Goal: Transaction & Acquisition: Book appointment/travel/reservation

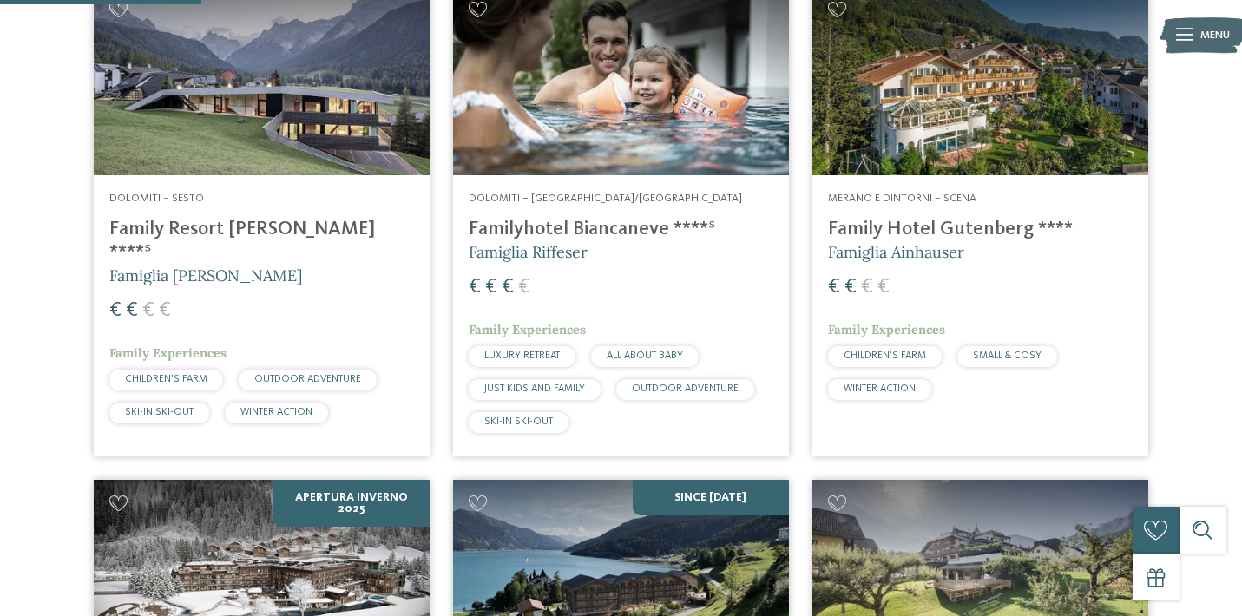
scroll to position [630, 0]
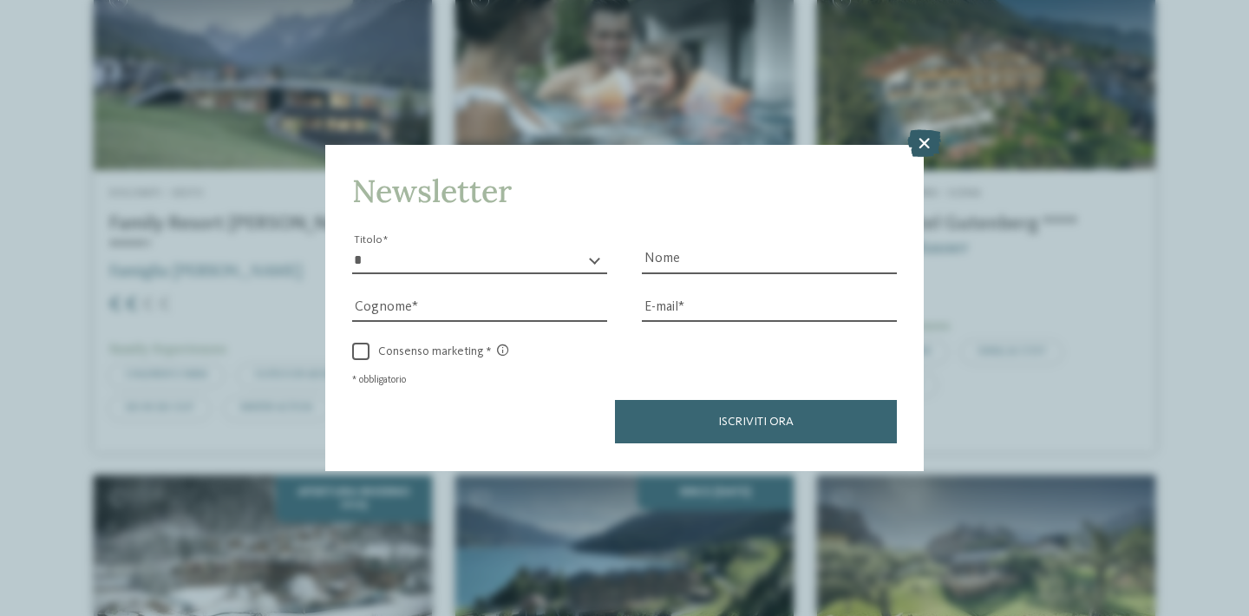
click at [924, 130] on icon at bounding box center [925, 144] width 34 height 28
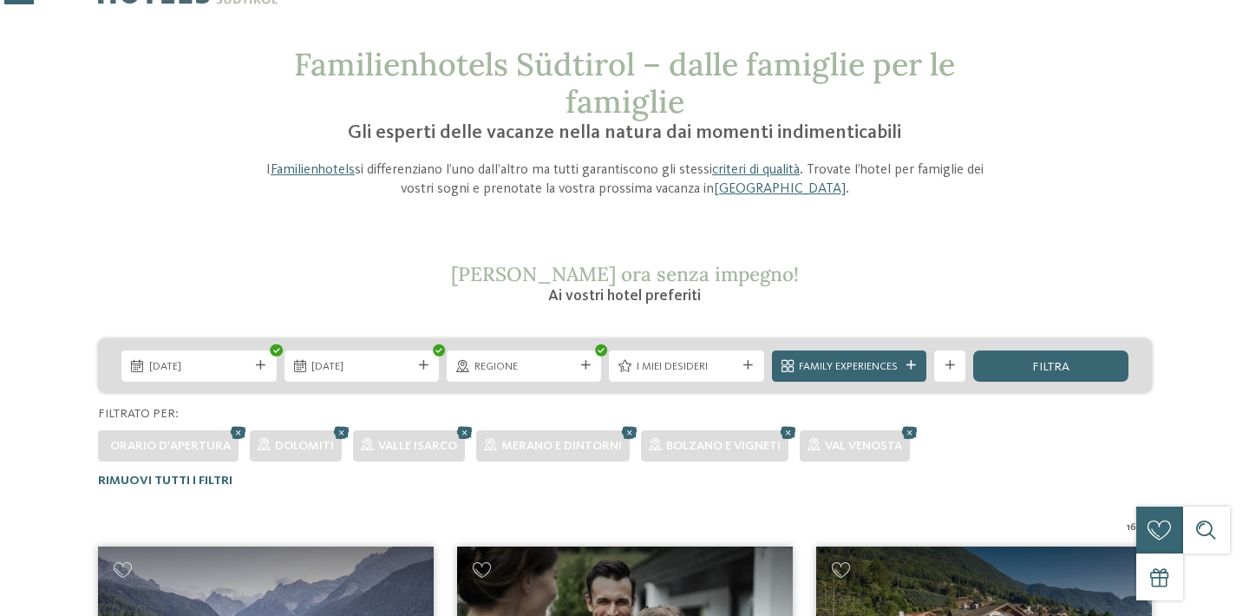
scroll to position [97, 0]
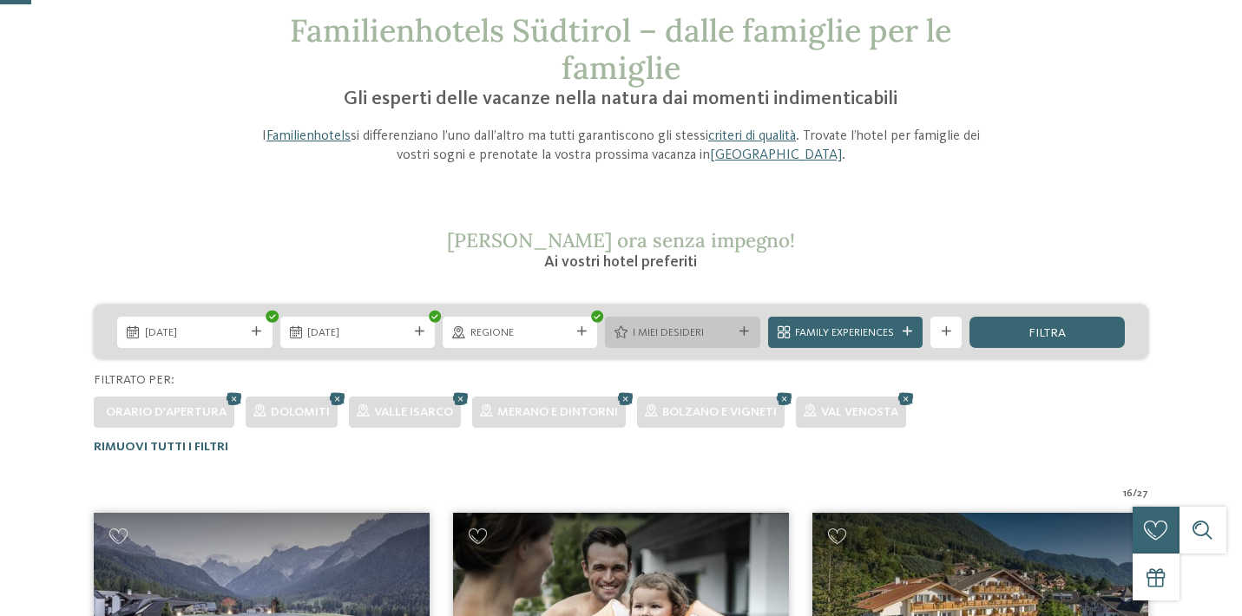
click at [733, 329] on div "I miei desideri" at bounding box center [682, 332] width 108 height 16
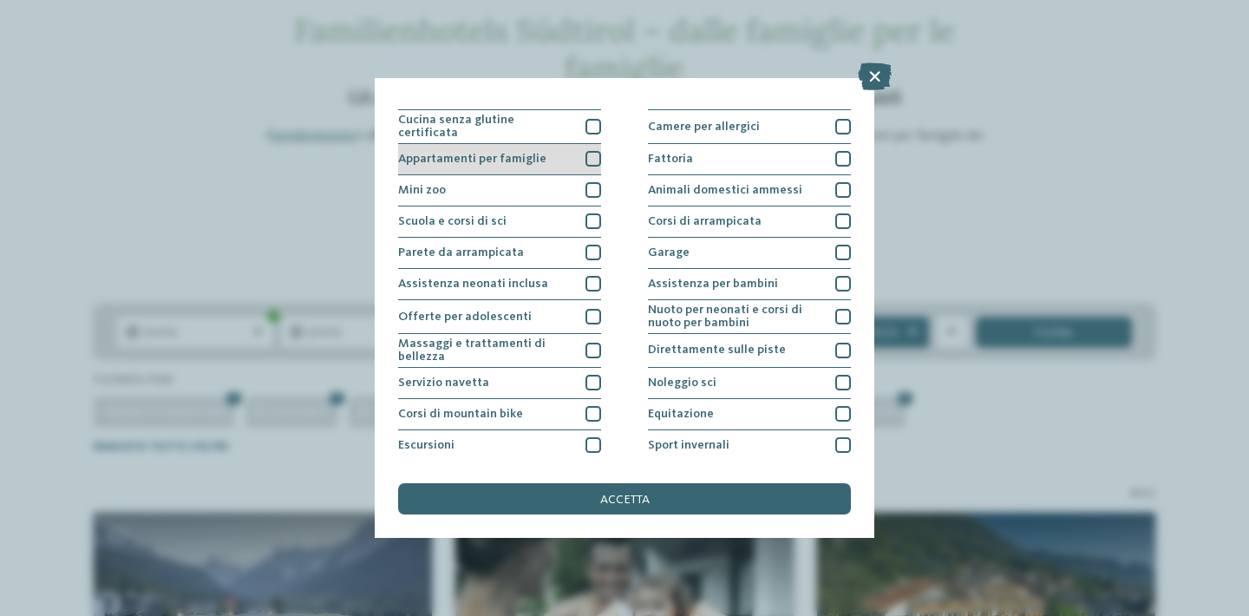
scroll to position [149, 0]
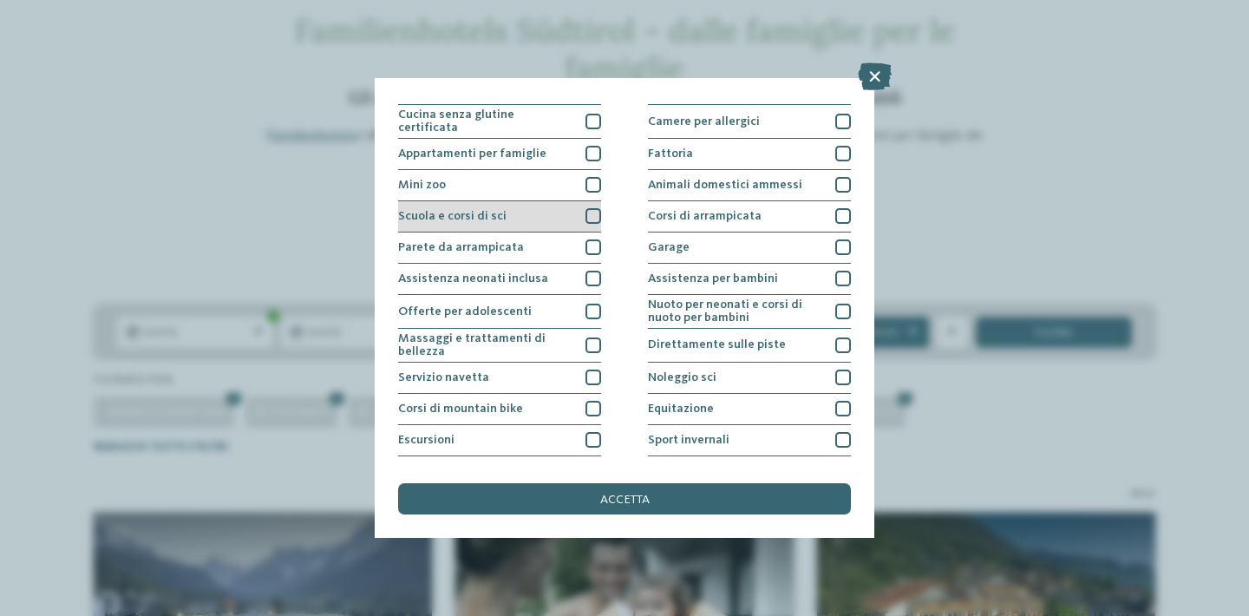
click at [594, 208] on div at bounding box center [594, 216] width 16 height 16
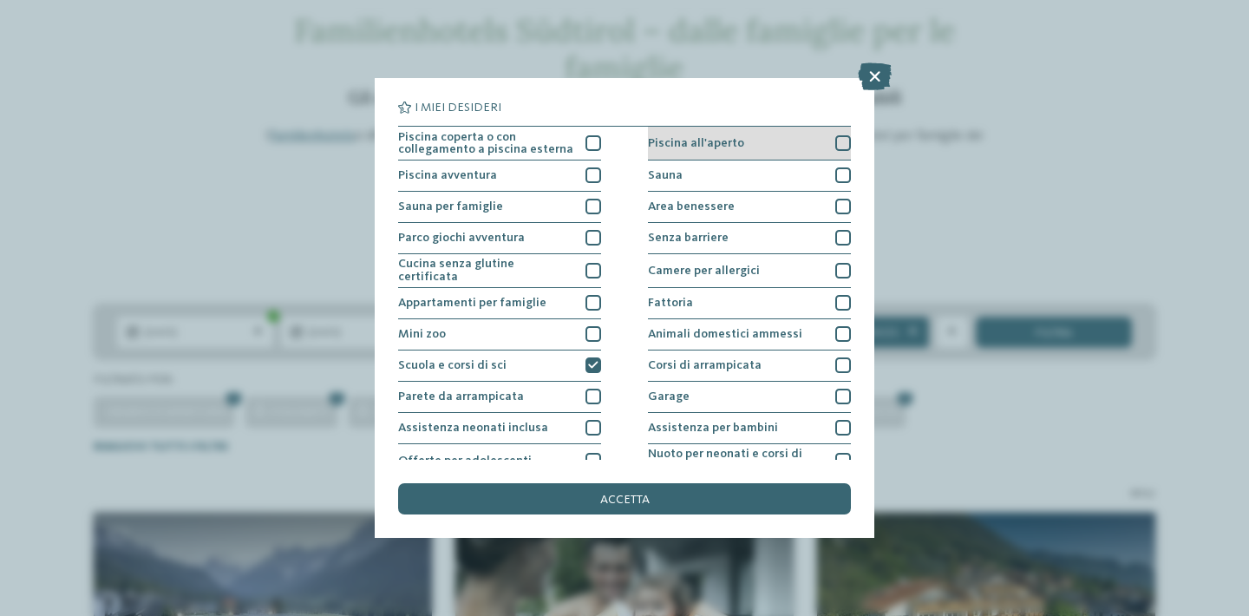
scroll to position [0, 0]
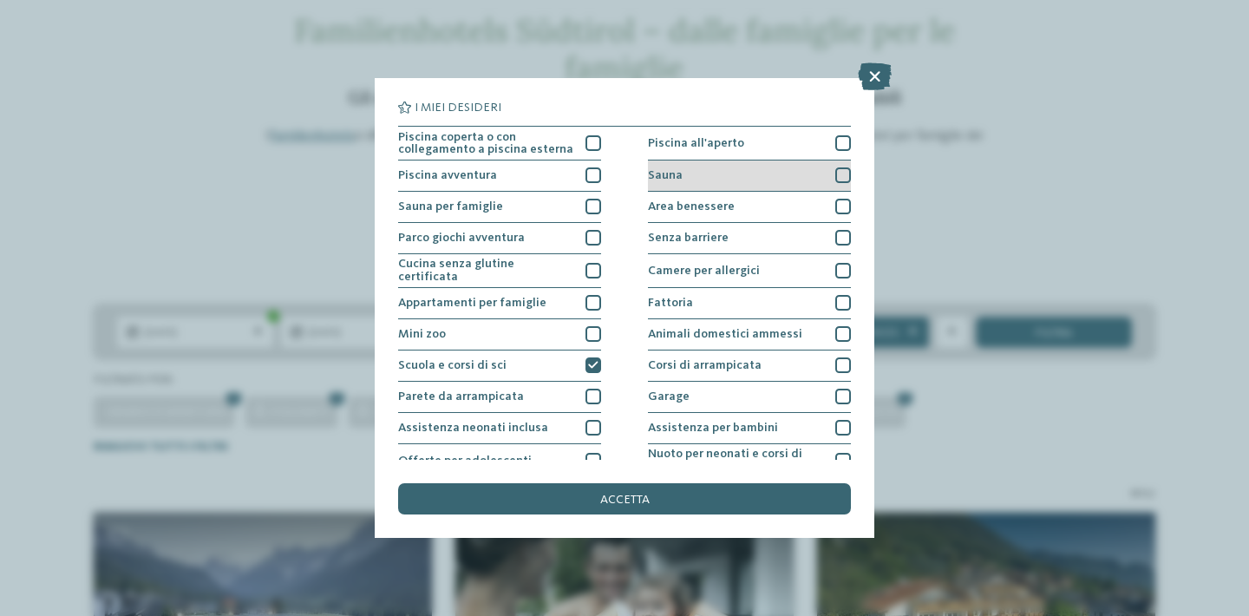
click at [839, 178] on div at bounding box center [843, 175] width 16 height 16
click at [842, 174] on icon at bounding box center [843, 176] width 10 height 10
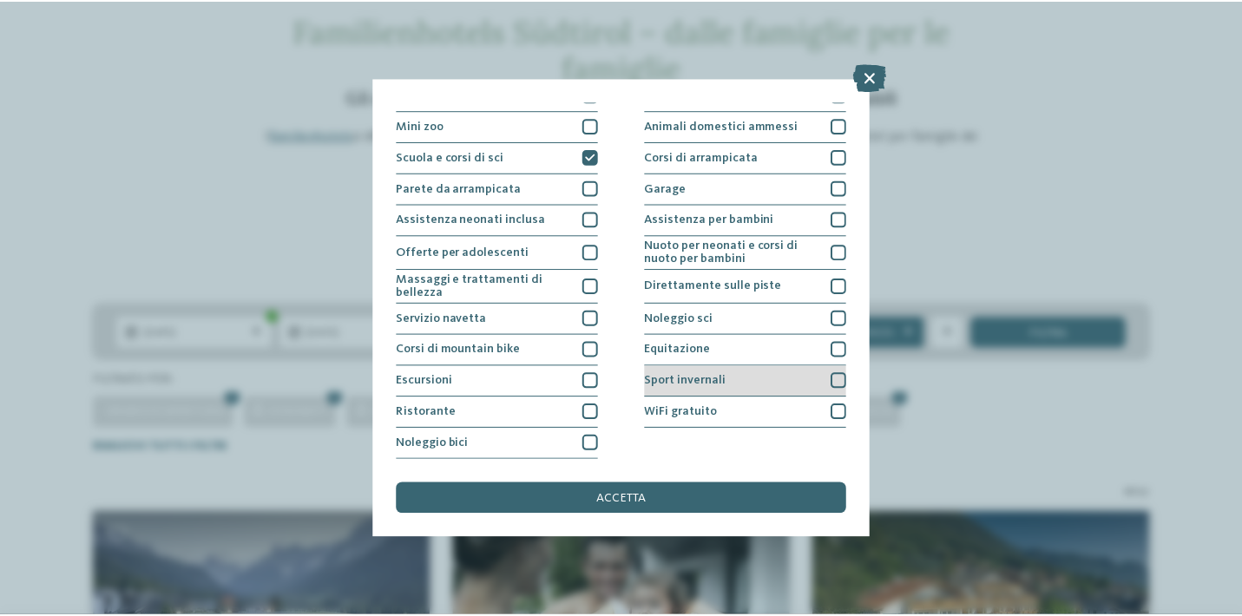
scroll to position [359, 0]
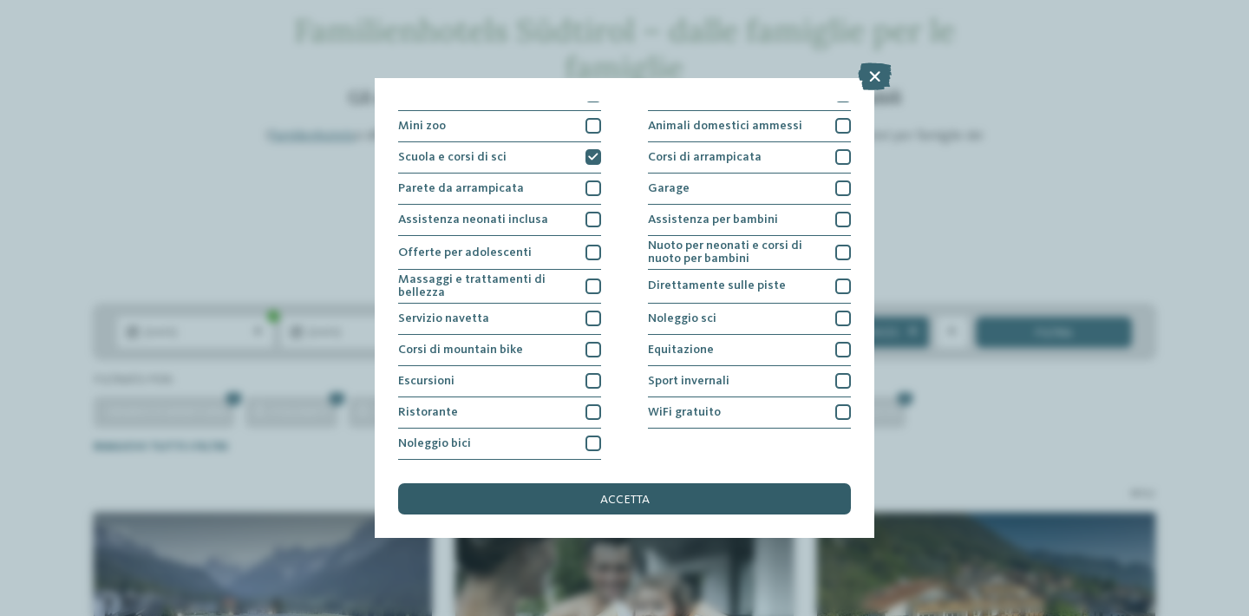
click at [694, 483] on div "accetta" at bounding box center [624, 498] width 453 height 31
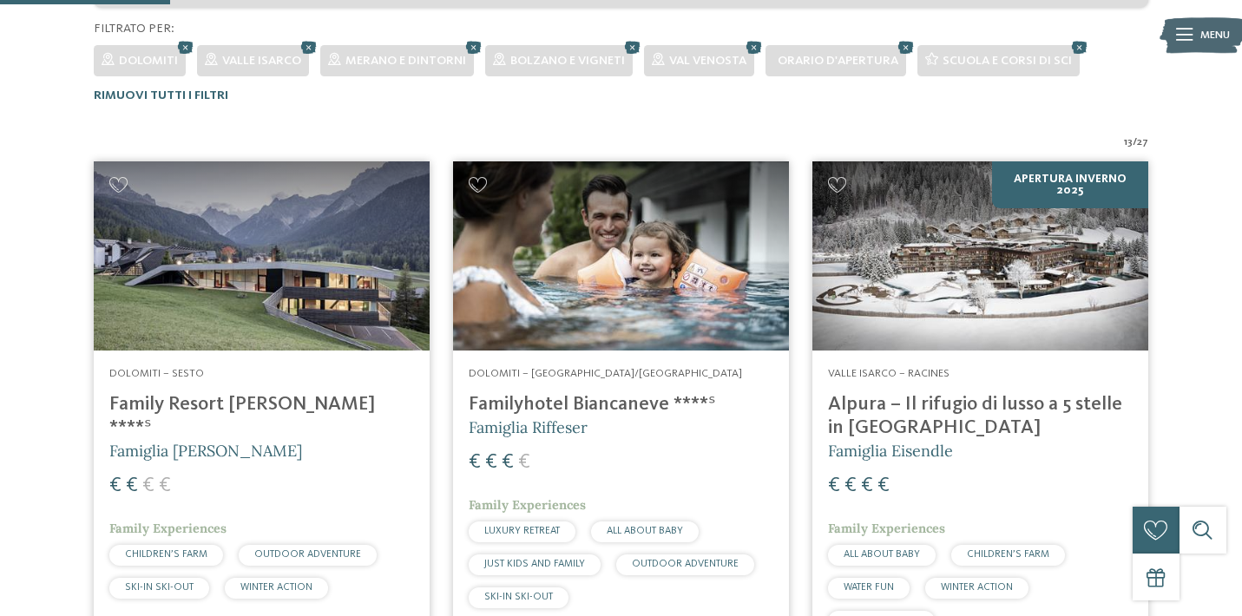
scroll to position [462, 0]
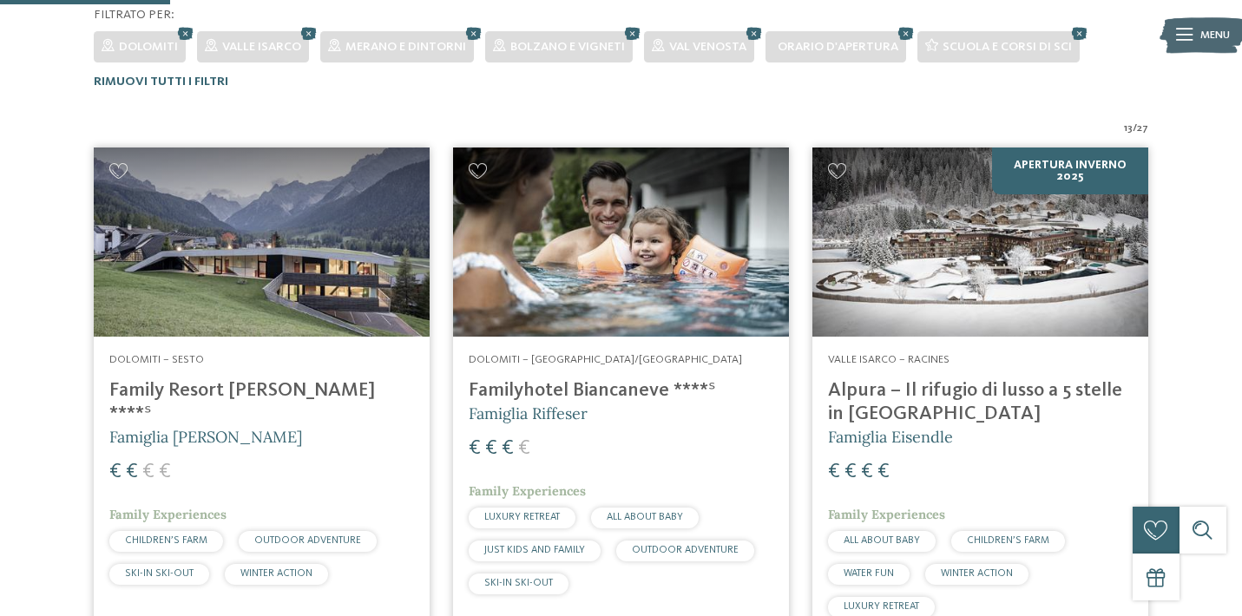
click at [239, 394] on h4 "Family Resort Rainer ****ˢ" at bounding box center [261, 402] width 305 height 47
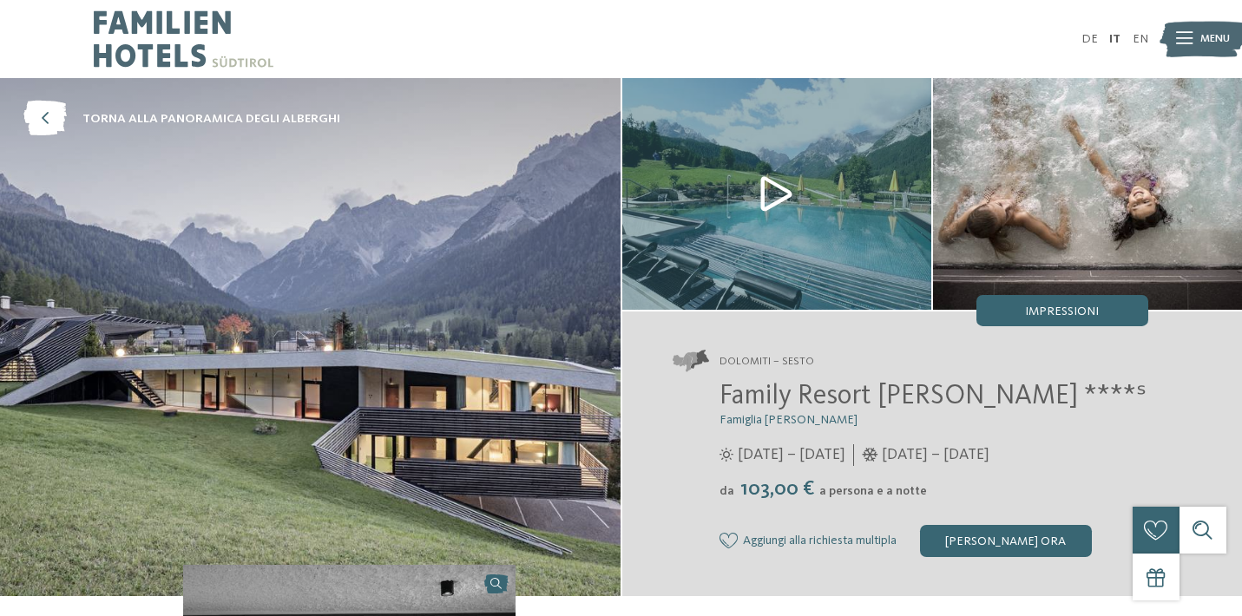
click at [763, 190] on img at bounding box center [776, 194] width 309 height 232
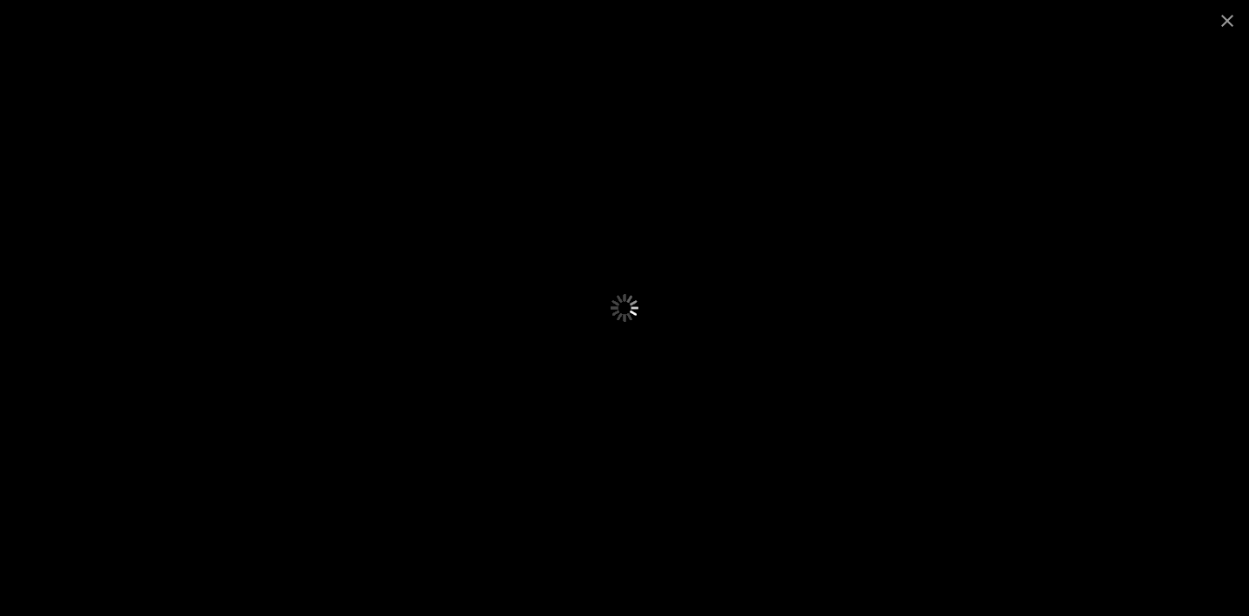
click at [436, 347] on div at bounding box center [625, 306] width 733 height 412
click at [1228, 23] on span at bounding box center [1227, 20] width 43 height 41
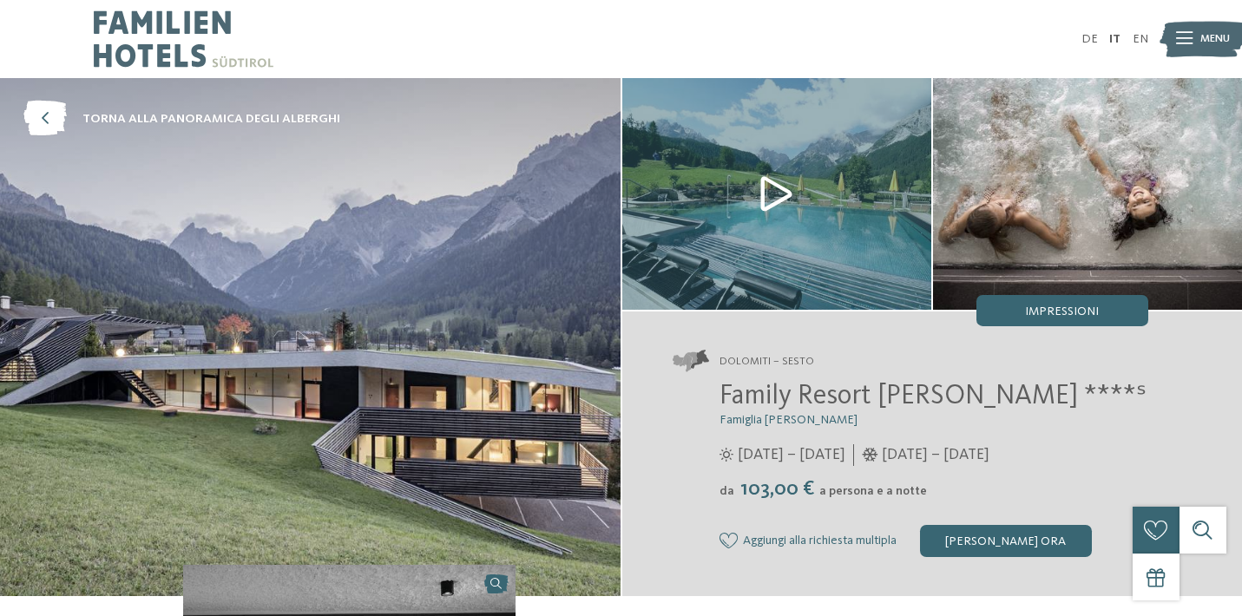
click at [766, 190] on img at bounding box center [776, 194] width 309 height 232
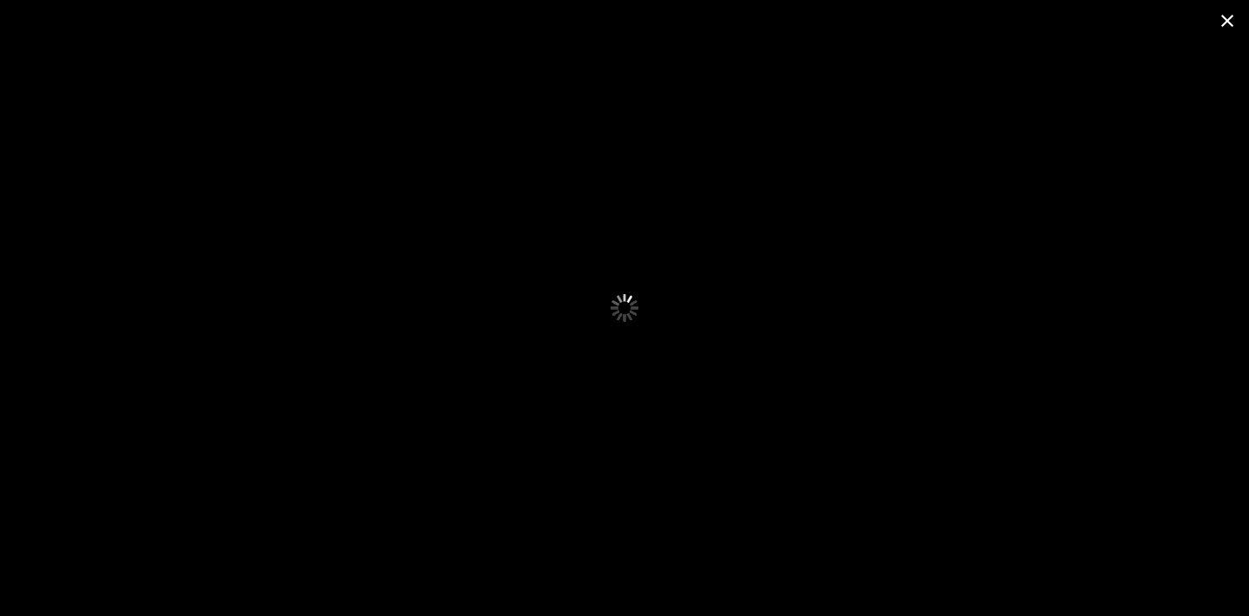
click at [1229, 16] on span at bounding box center [1227, 20] width 43 height 41
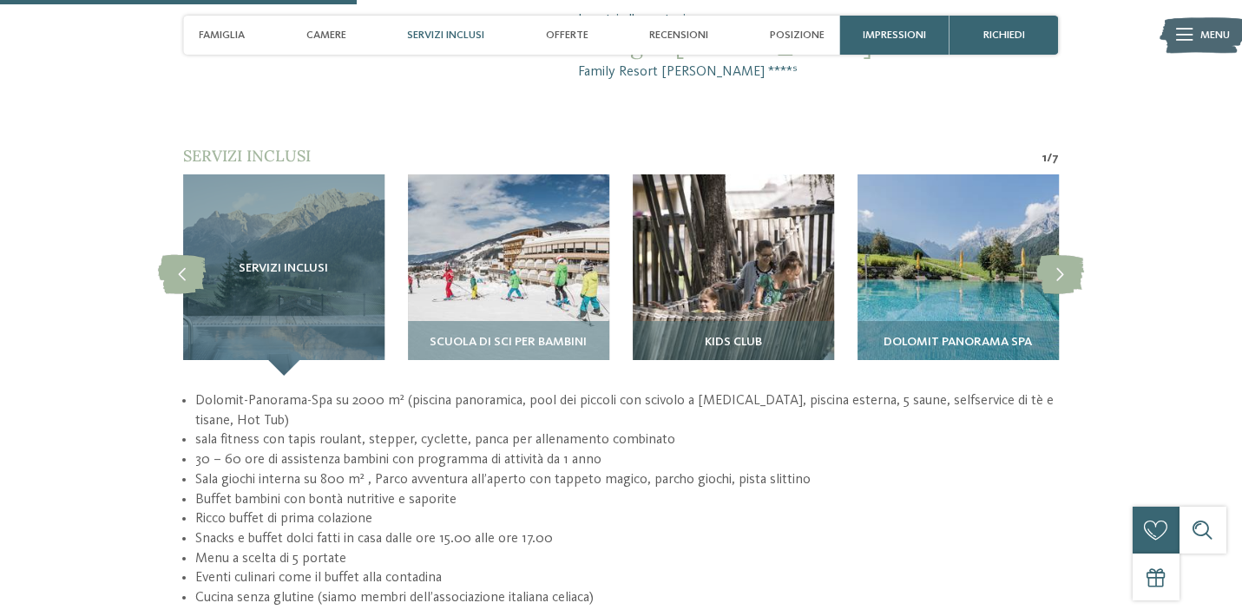
scroll to position [1394, 0]
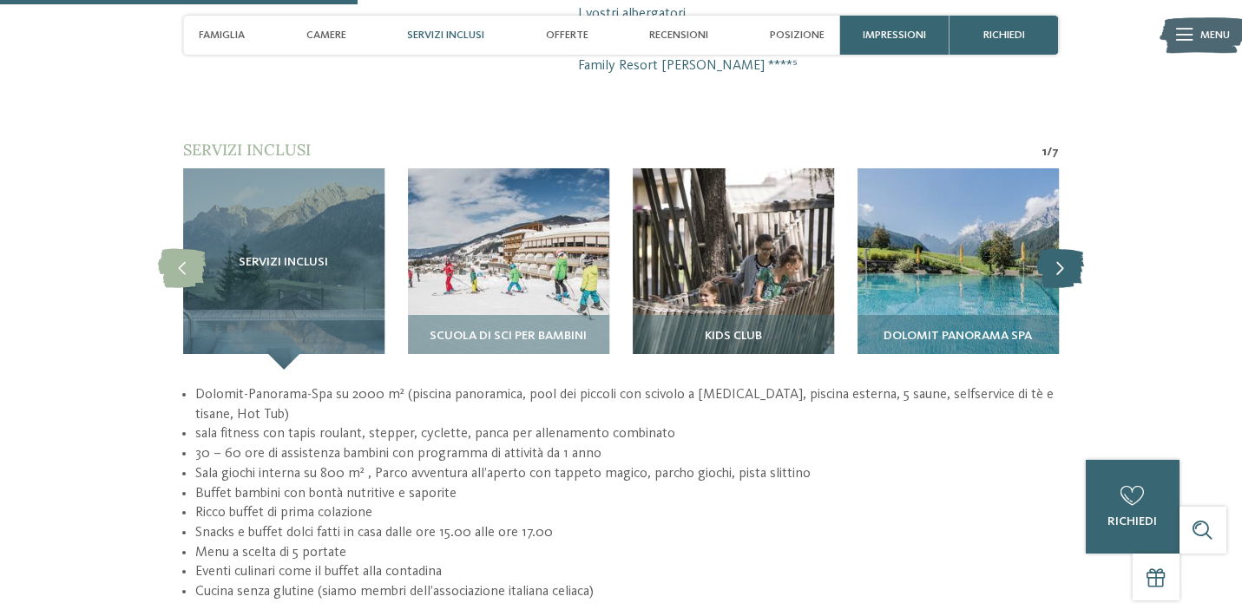
click at [1066, 249] on icon at bounding box center [1060, 268] width 48 height 39
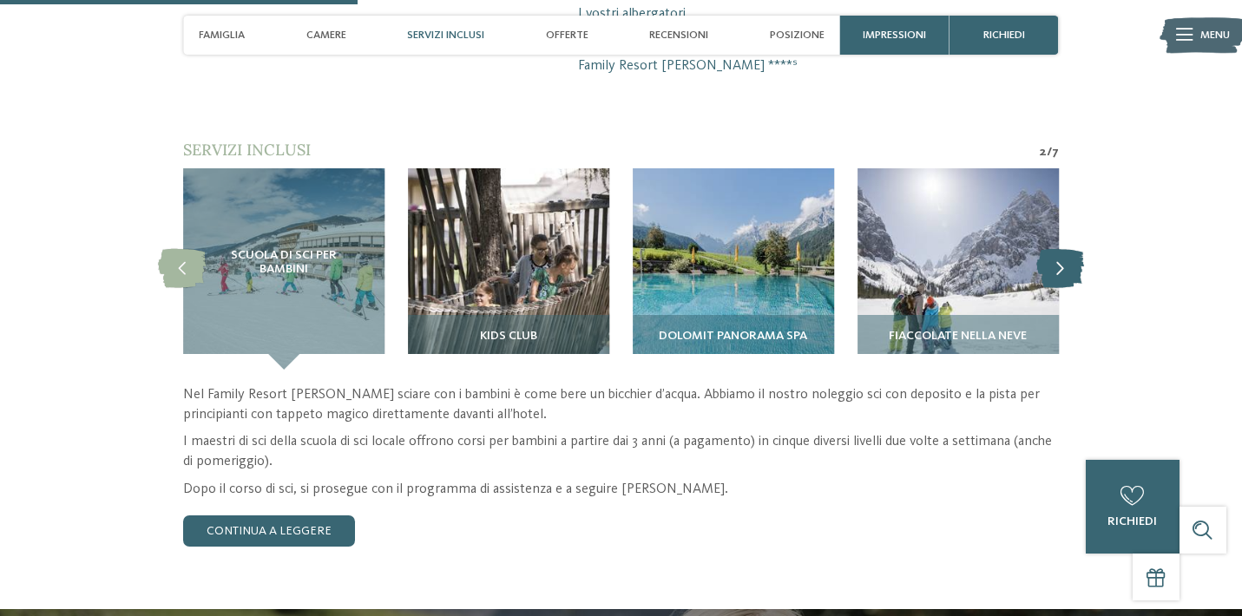
click at [1066, 249] on icon at bounding box center [1060, 268] width 48 height 39
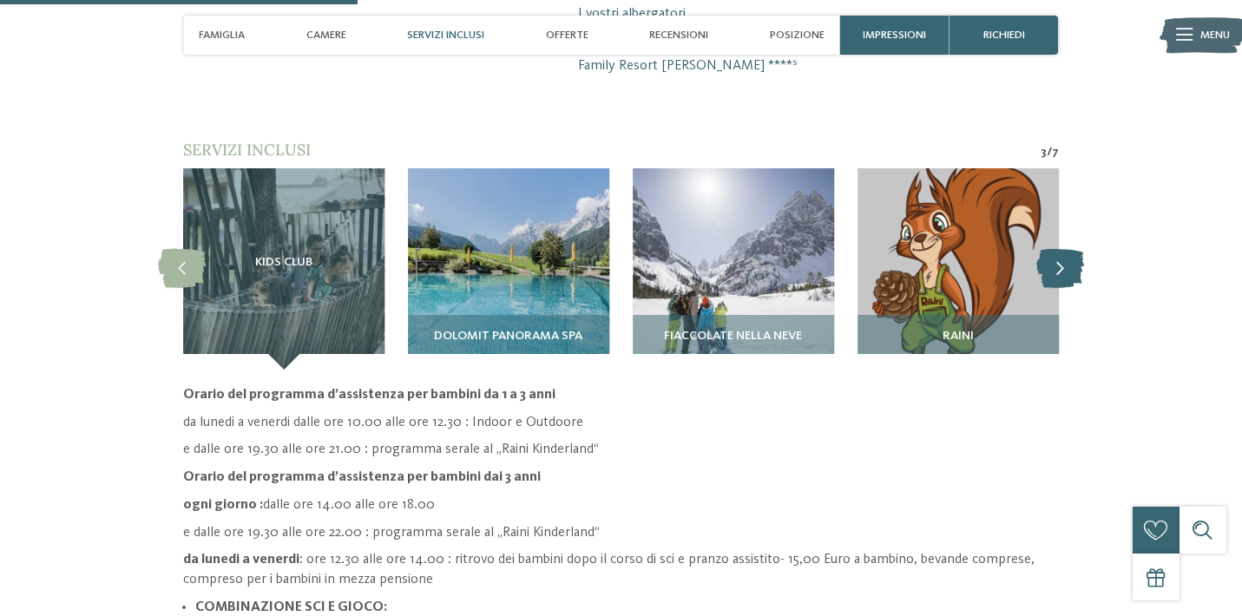
click at [1066, 249] on icon at bounding box center [1060, 268] width 48 height 39
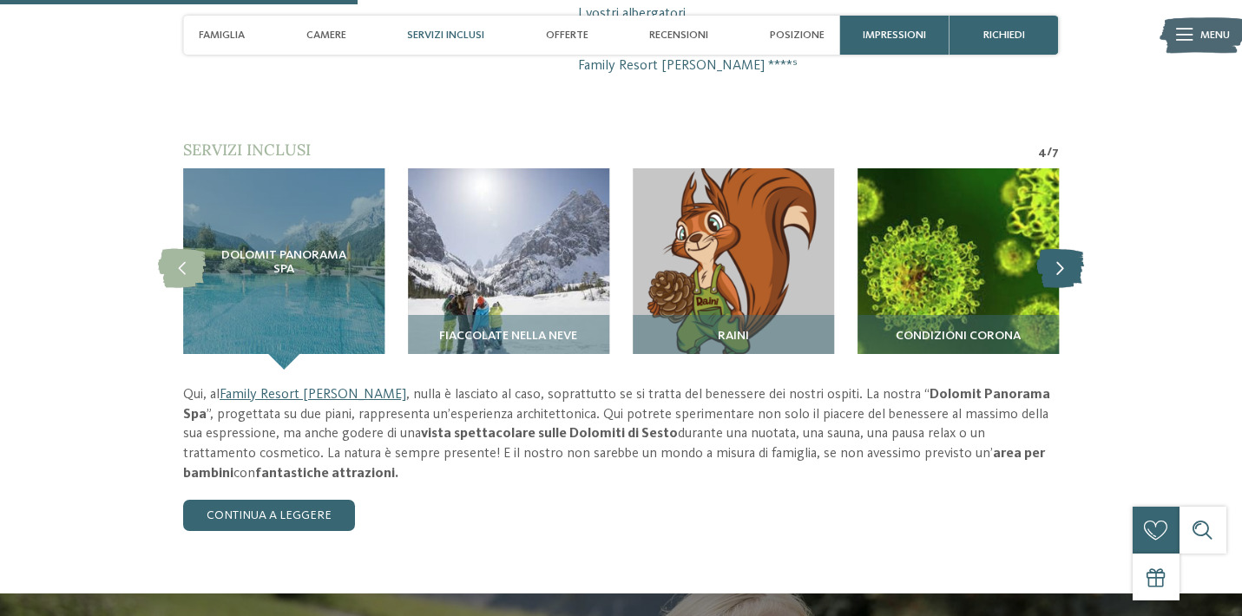
click at [1066, 249] on icon at bounding box center [1060, 268] width 48 height 39
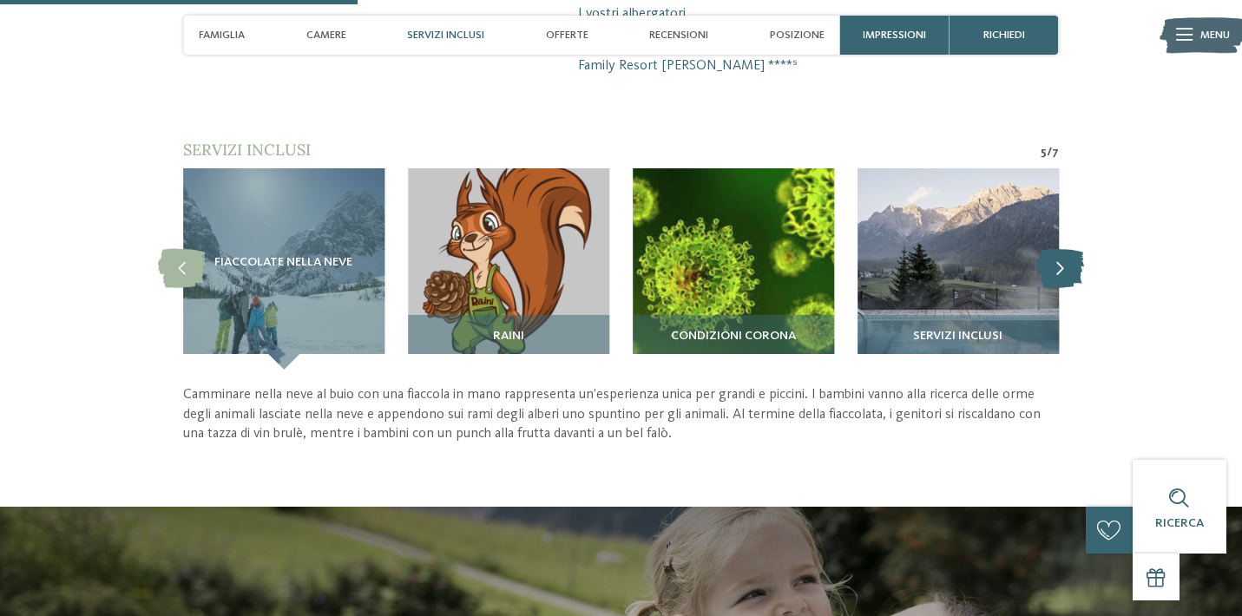
click at [1059, 249] on icon at bounding box center [1060, 268] width 48 height 39
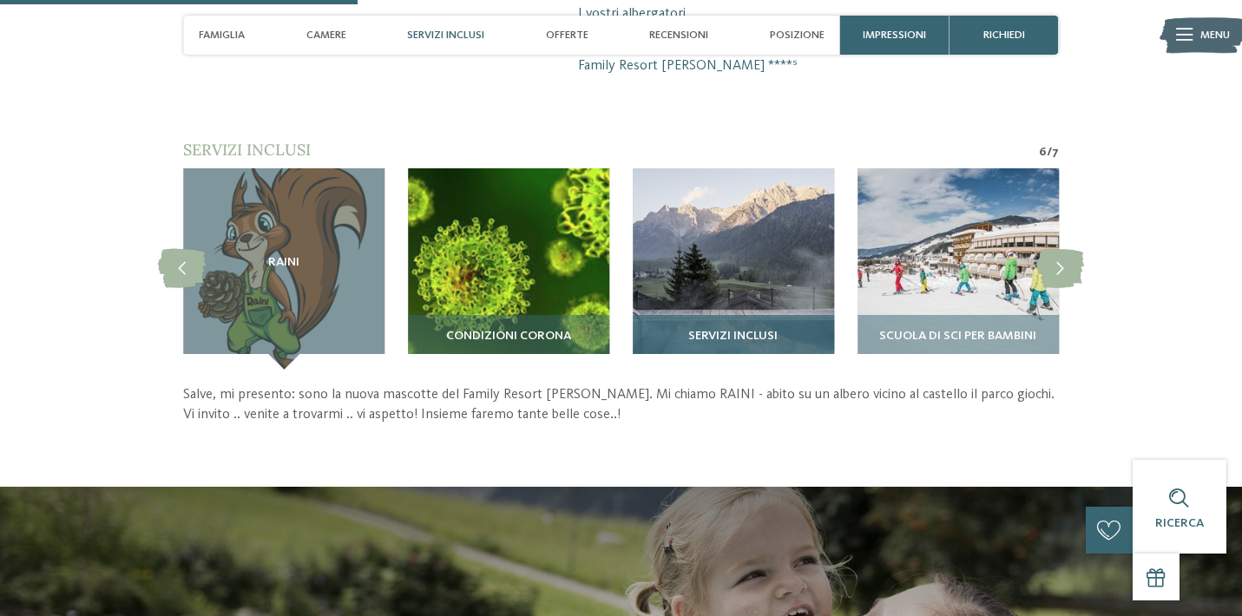
click at [752, 330] on span "Servizi inclusi" at bounding box center [732, 337] width 89 height 14
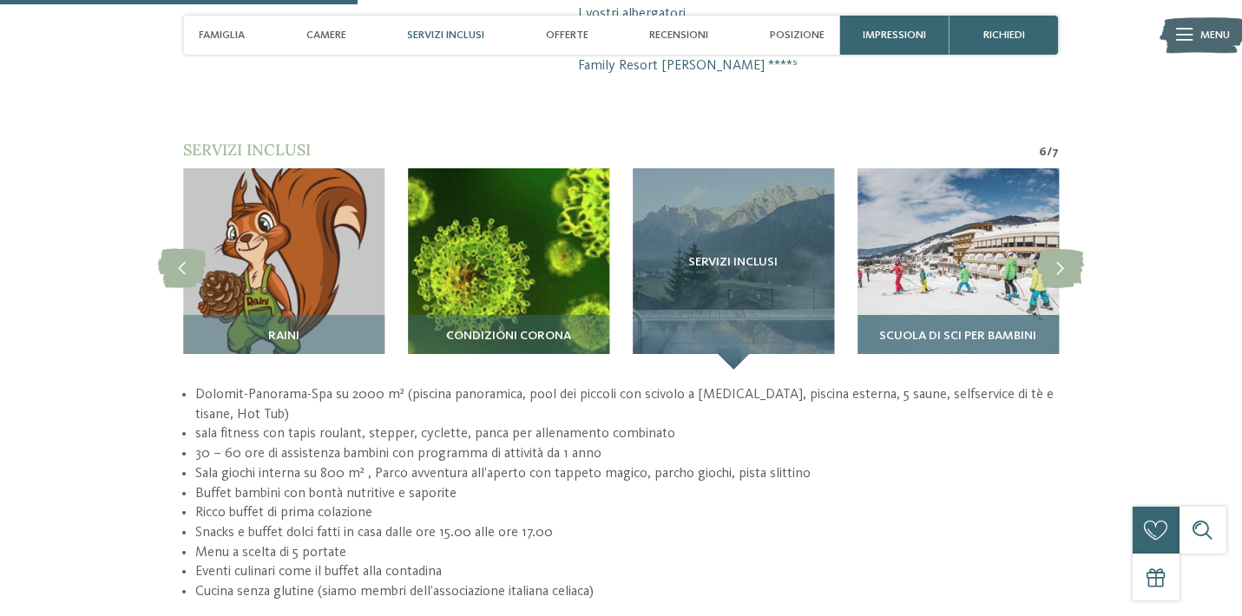
click at [939, 330] on span "Scuola di sci per bambini" at bounding box center [957, 337] width 157 height 14
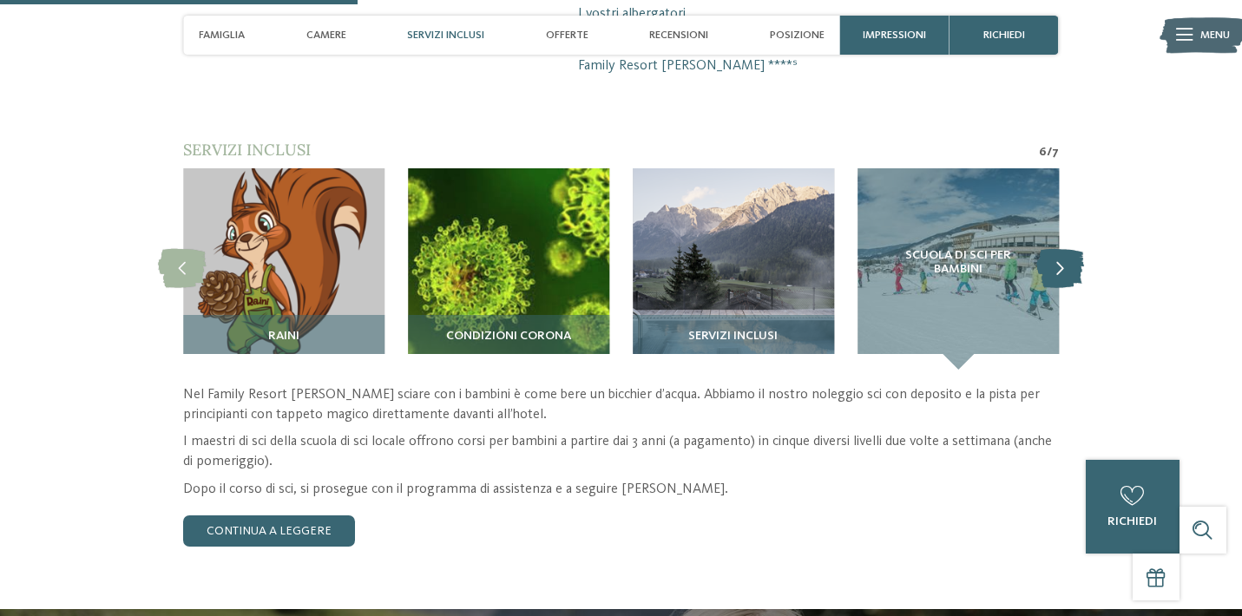
click at [1055, 249] on icon at bounding box center [1060, 268] width 48 height 39
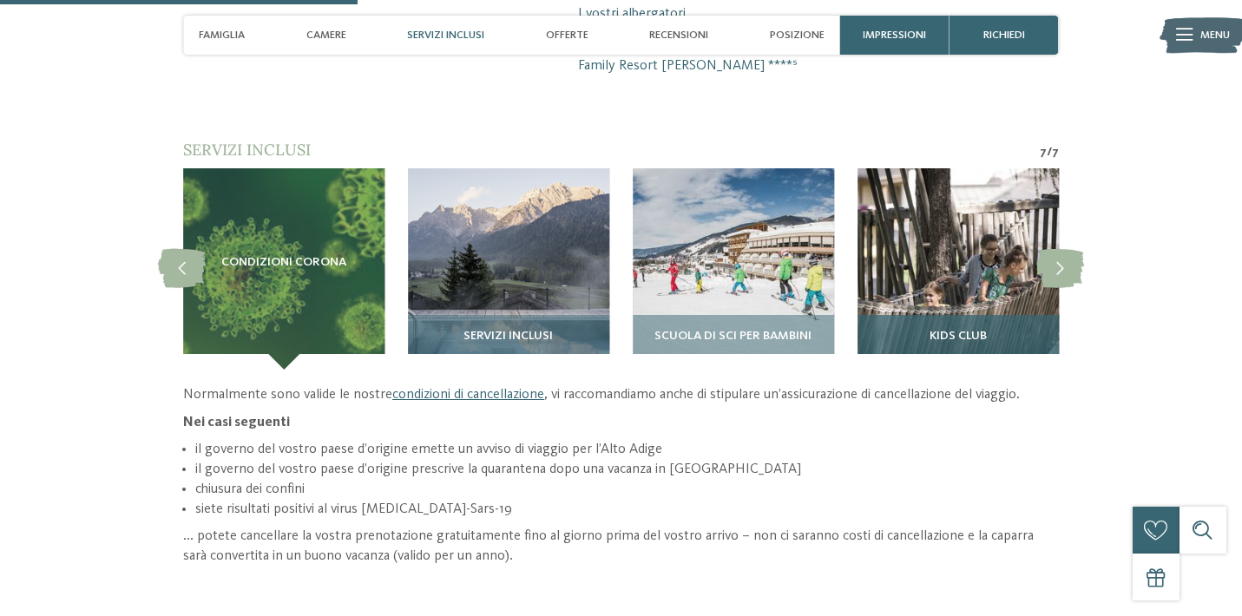
click at [993, 315] on div "Kids Club" at bounding box center [957, 342] width 201 height 55
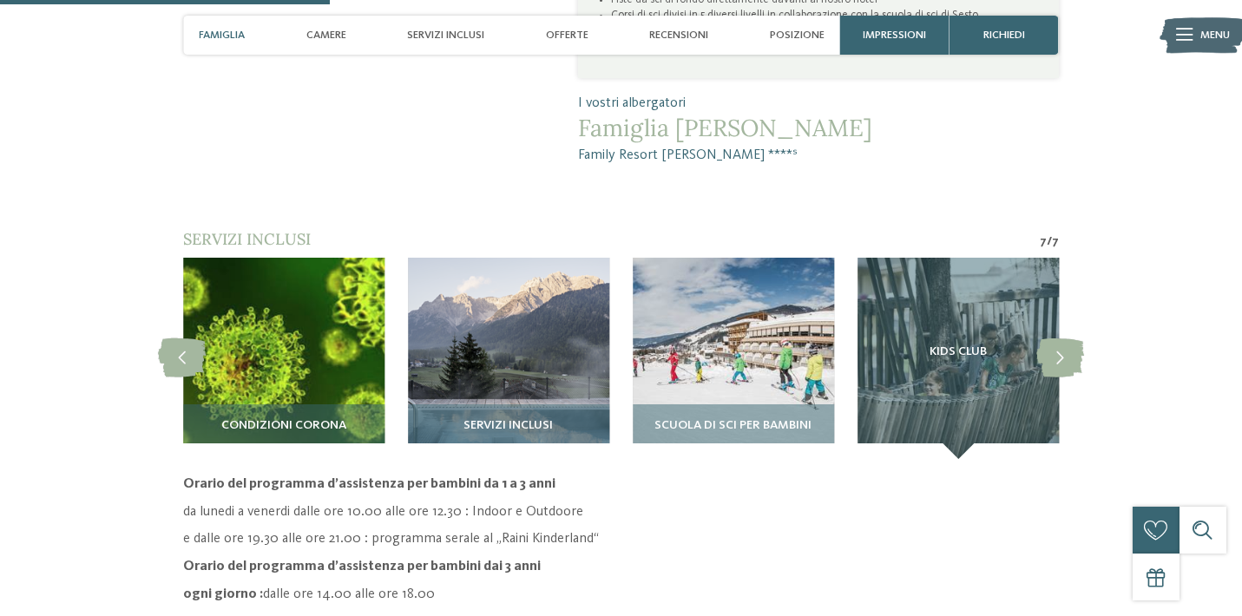
scroll to position [1286, 0]
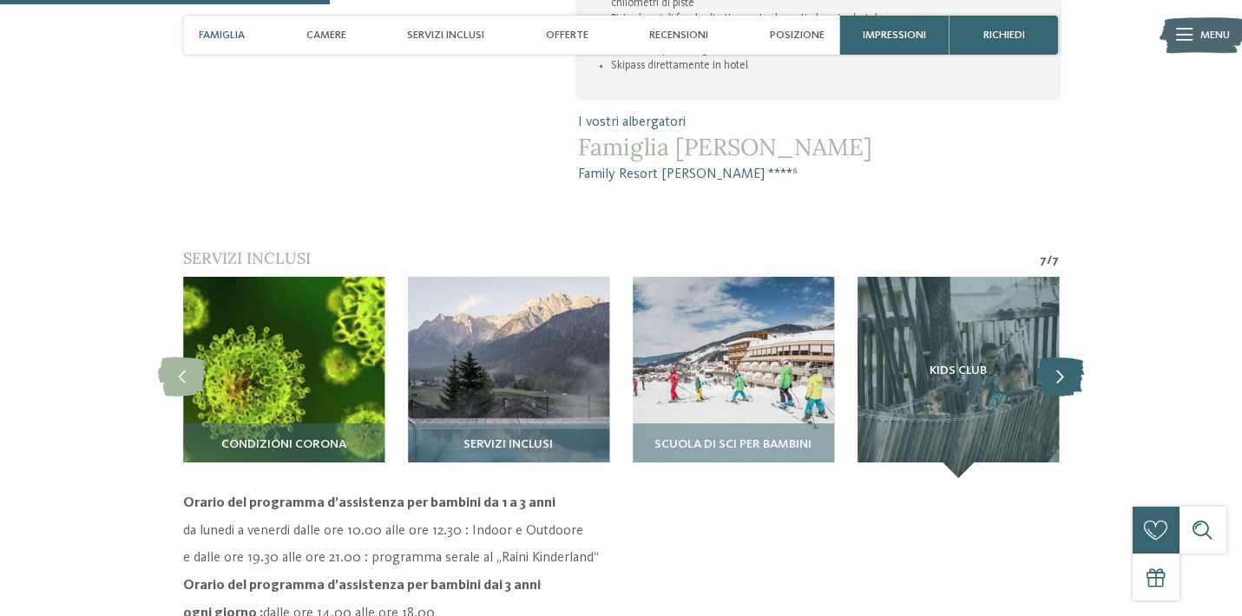
click at [1066, 357] on icon at bounding box center [1060, 376] width 48 height 39
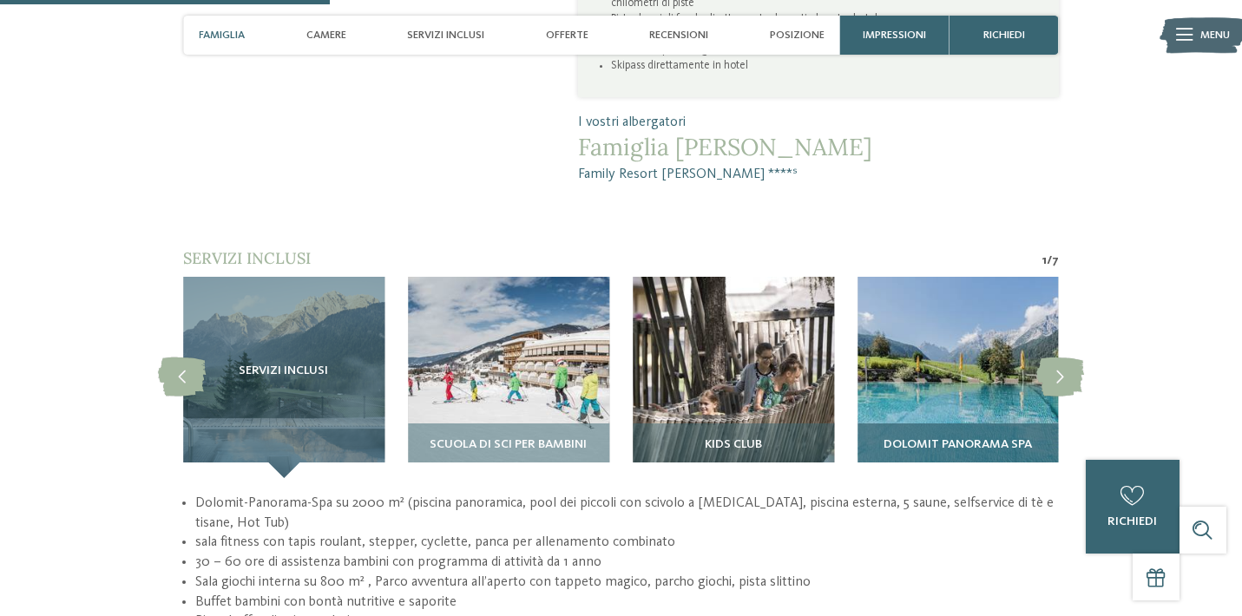
click at [988, 438] on span "Dolomit Panorama SPA" at bounding box center [957, 445] width 148 height 14
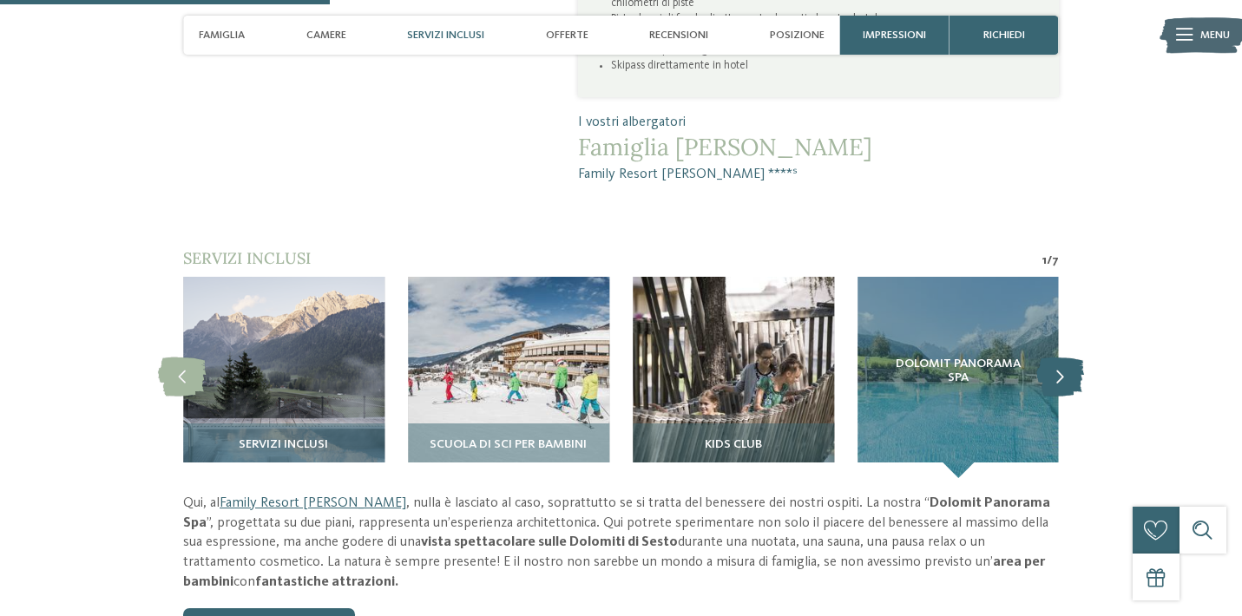
click at [1057, 357] on icon at bounding box center [1060, 376] width 48 height 39
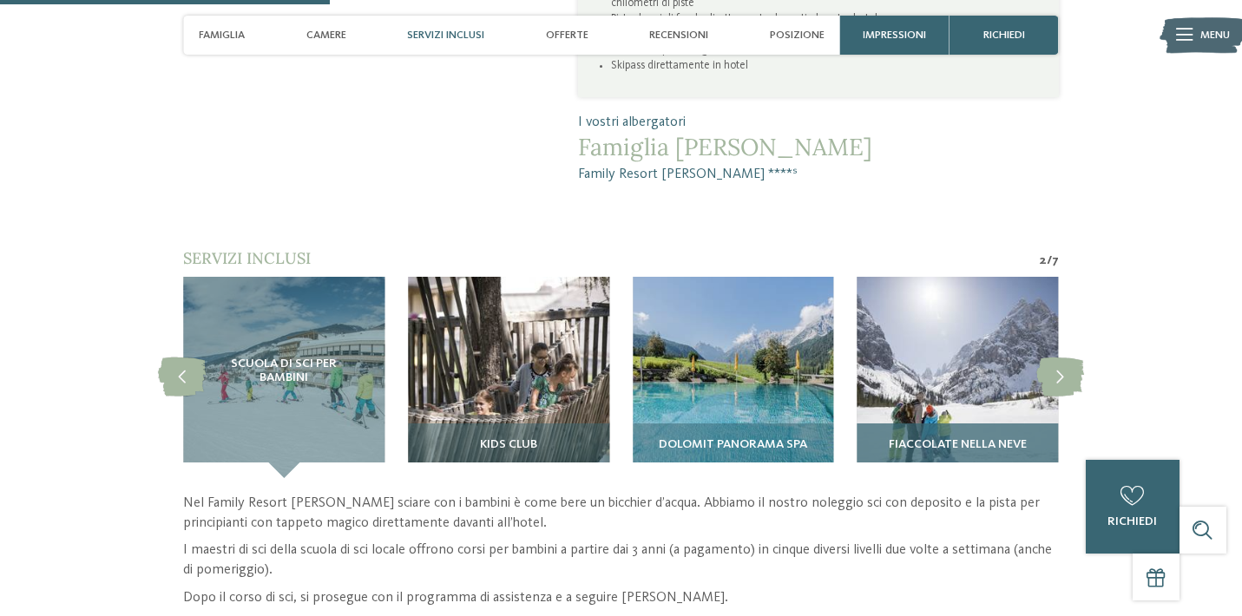
click at [999, 423] on div "Fiaccolate nella neve" at bounding box center [957, 450] width 201 height 55
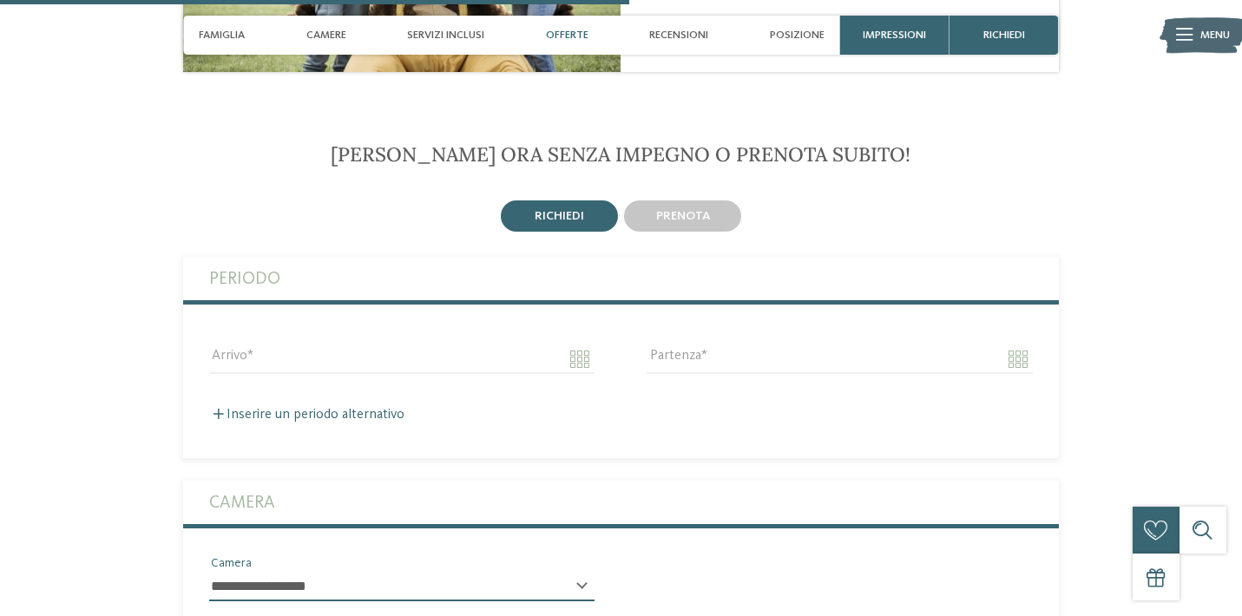
scroll to position [2369, 0]
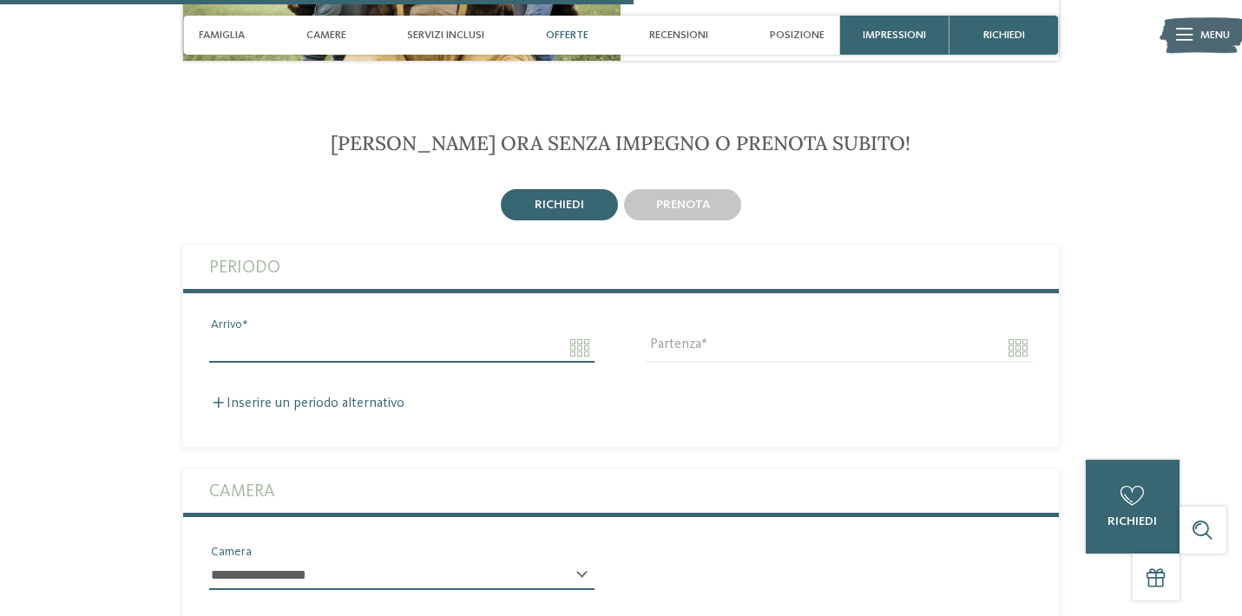
click at [588, 333] on input "Arrivo" at bounding box center [401, 347] width 385 height 29
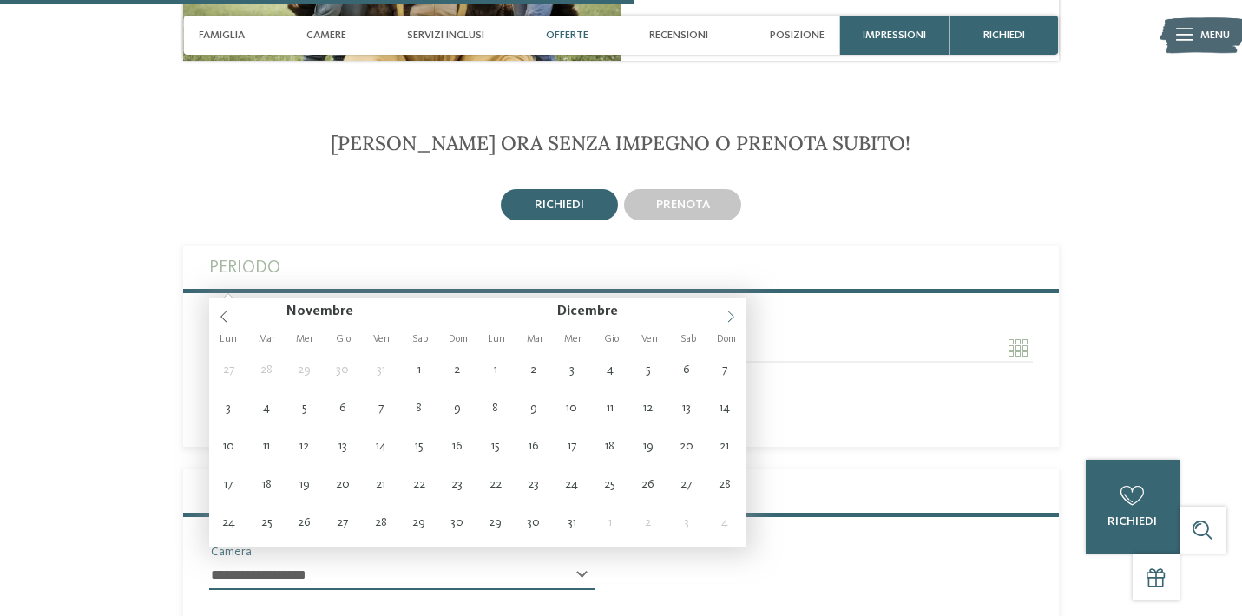
click at [731, 313] on icon at bounding box center [730, 317] width 12 height 12
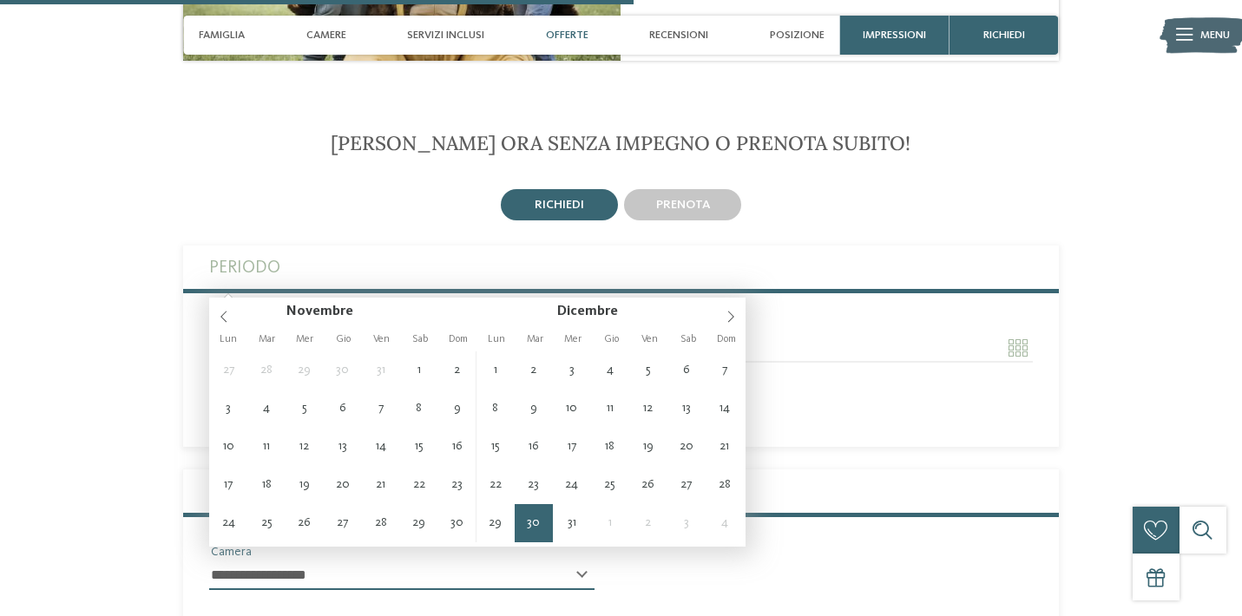
type input "**********"
type input "****"
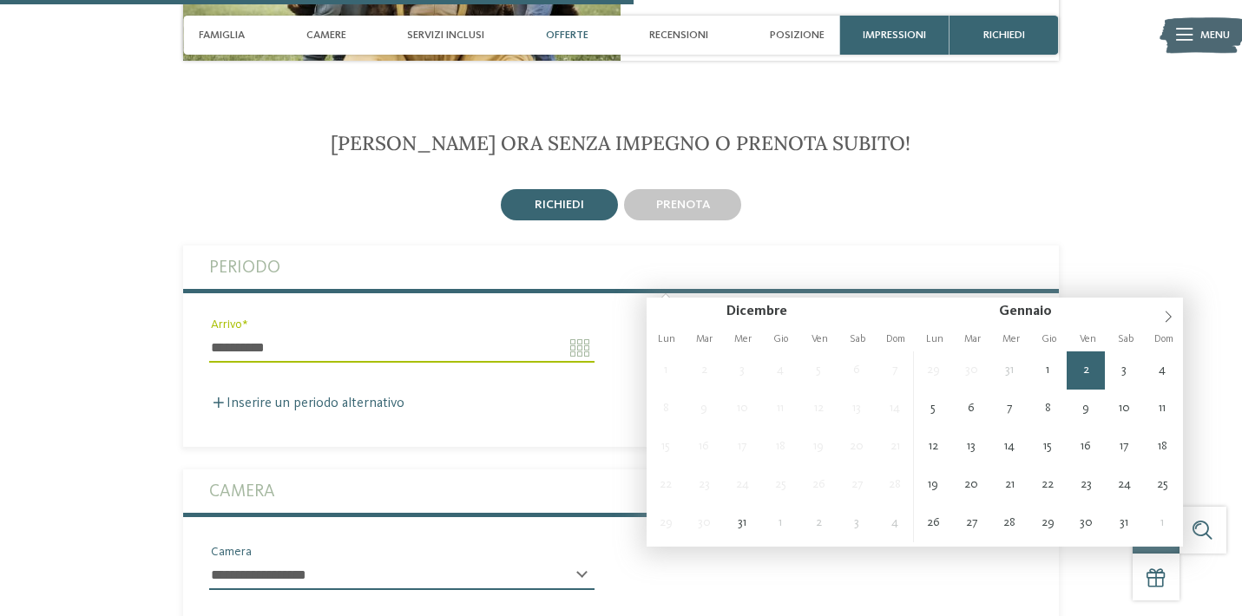
type input "**********"
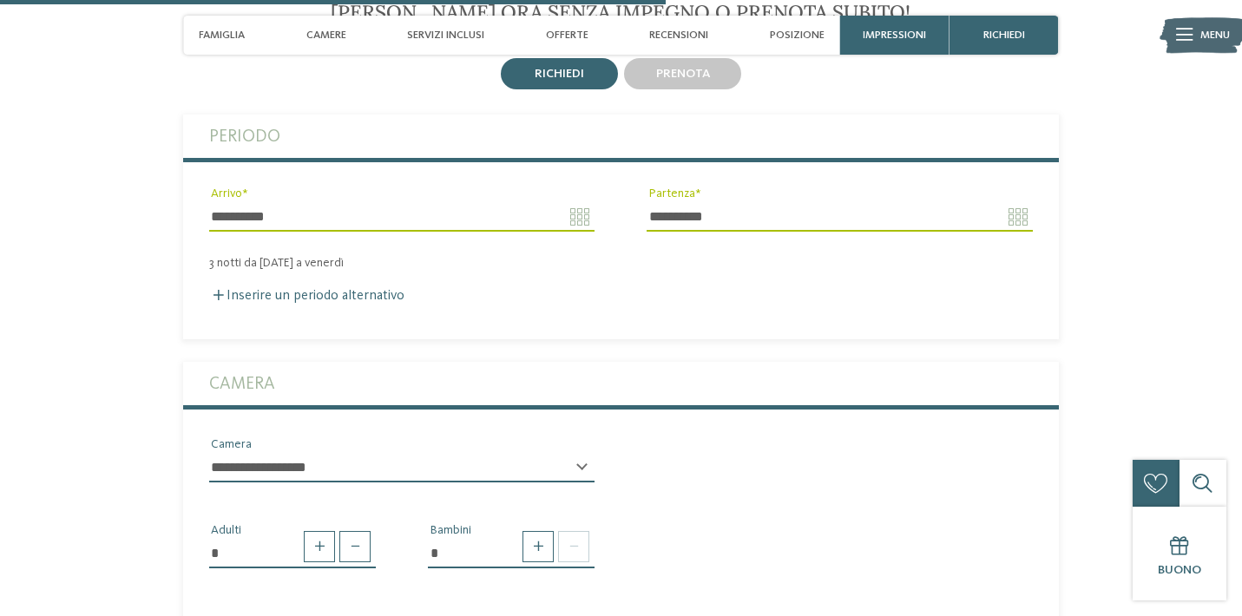
scroll to position [2504, 0]
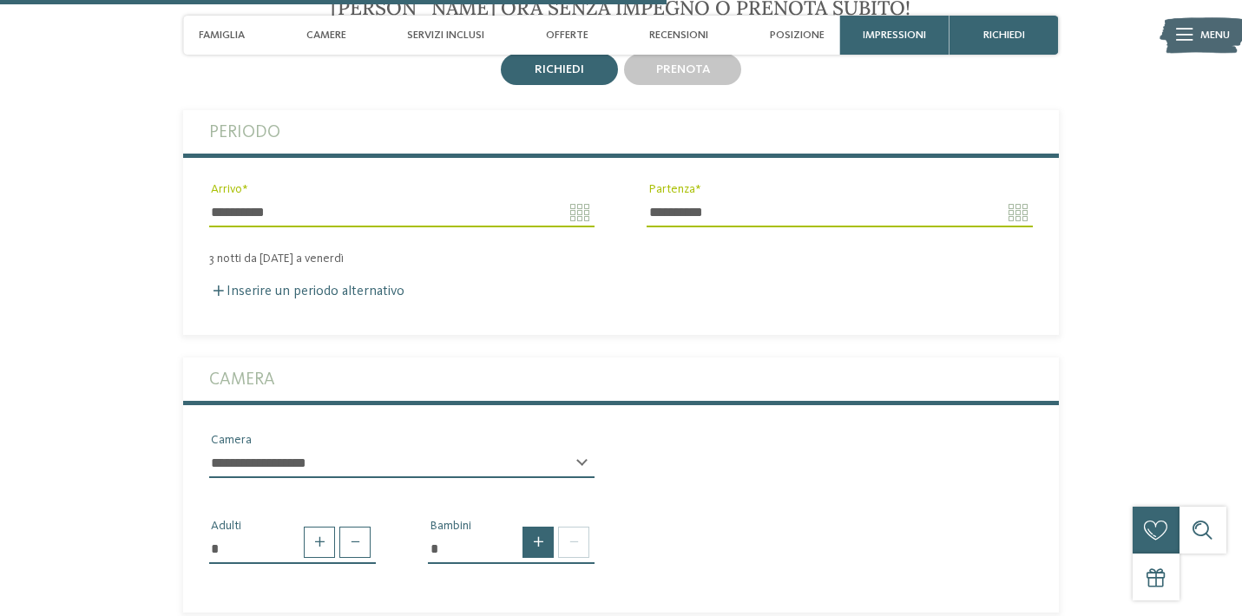
click at [534, 527] on span at bounding box center [537, 542] width 31 height 31
type input "*"
click at [583, 595] on div "* * * * * * * * * * * ** ** ** ** ** ** ** ** Età bambino" at bounding box center [511, 616] width 167 height 43
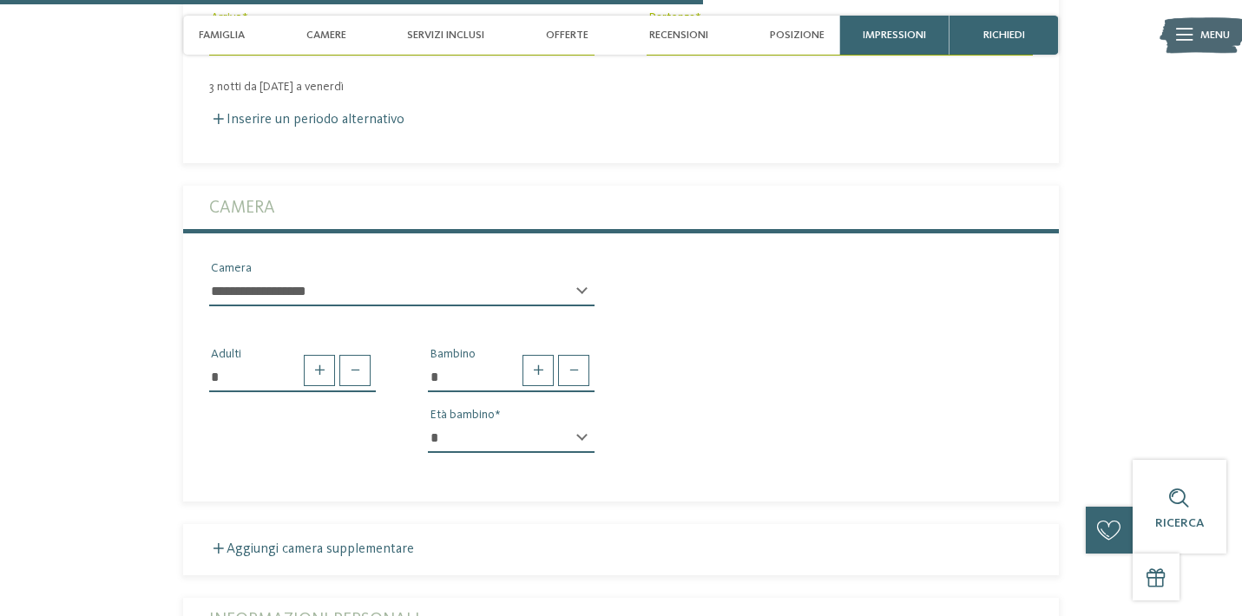
scroll to position [2677, 0]
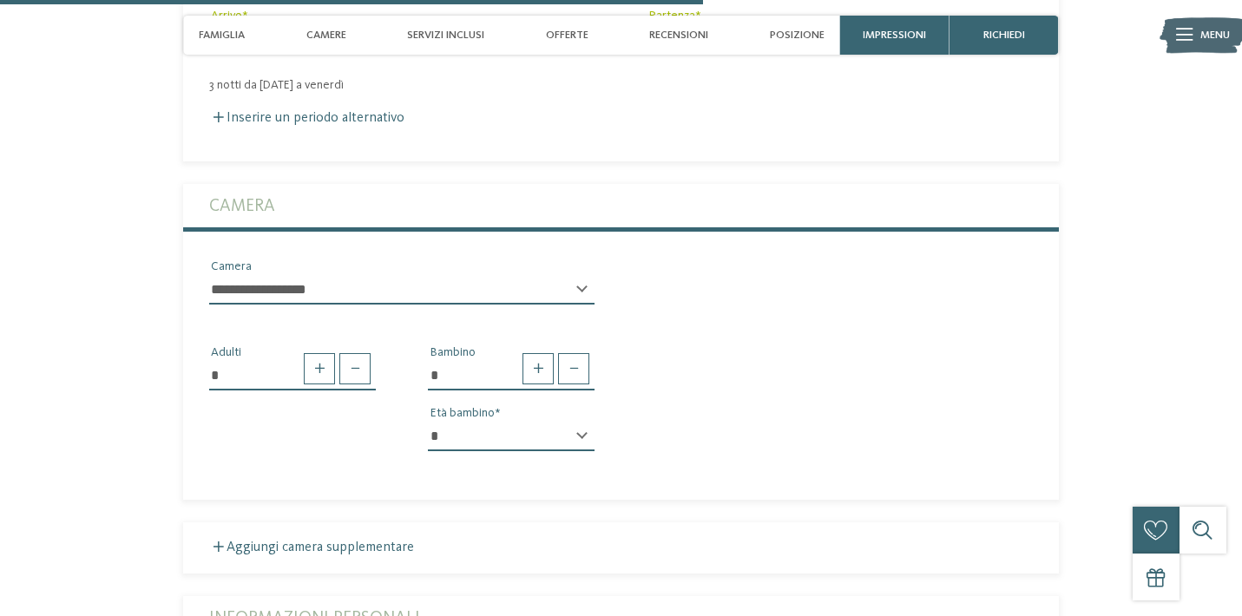
select select "*"
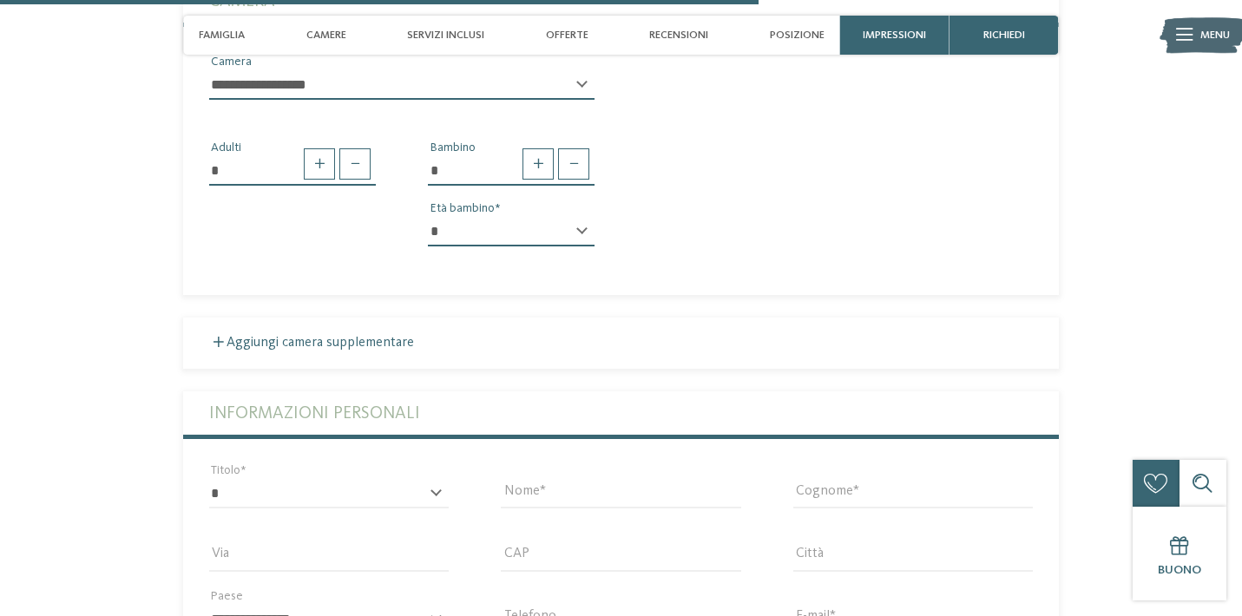
scroll to position [2890, 0]
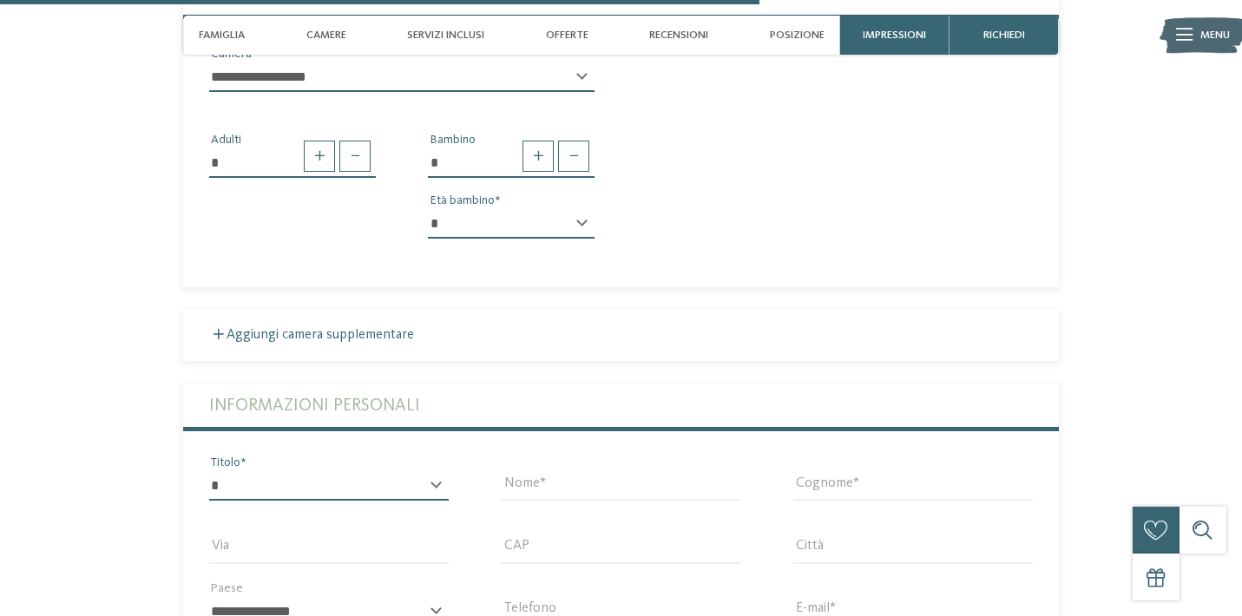
select select "*"
click at [516, 471] on input "Nome" at bounding box center [620, 485] width 239 height 29
type input "*****"
click at [819, 471] on input "Cognome" at bounding box center [912, 485] width 239 height 29
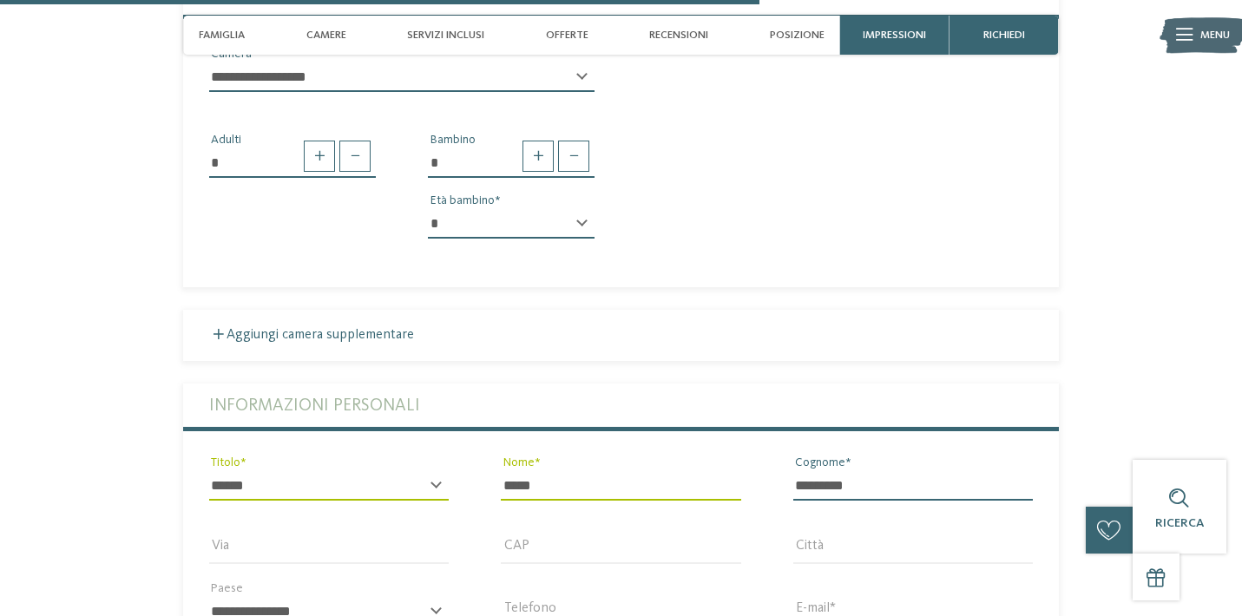
type input "*********"
click at [581, 534] on input "CAP" at bounding box center [620, 548] width 239 height 29
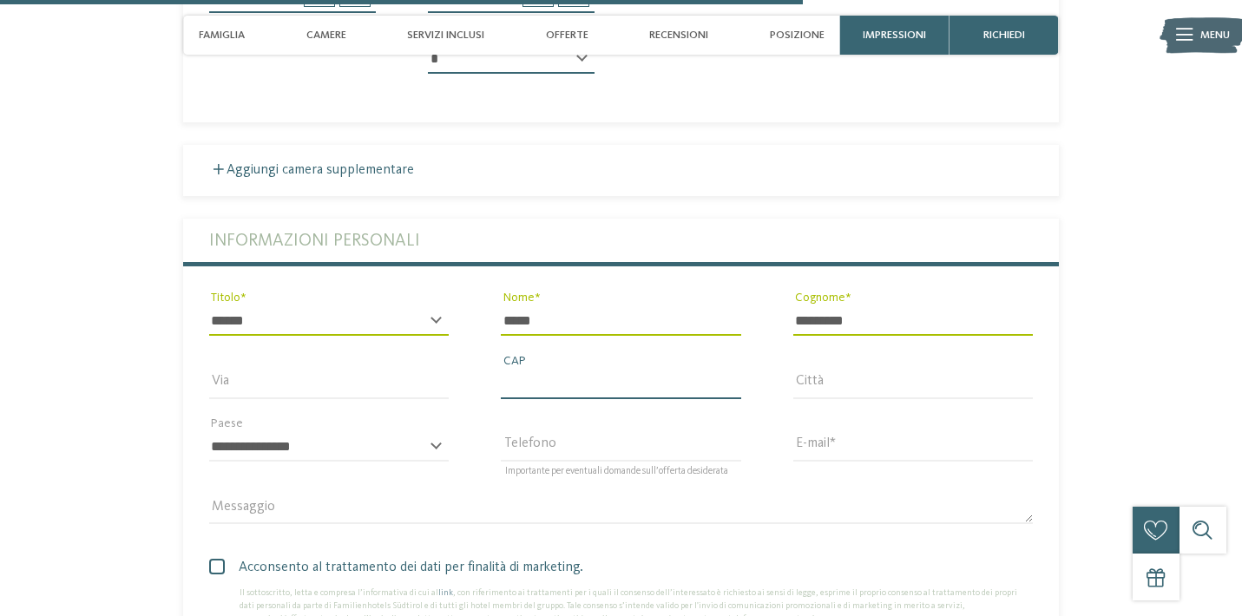
scroll to position [3057, 0]
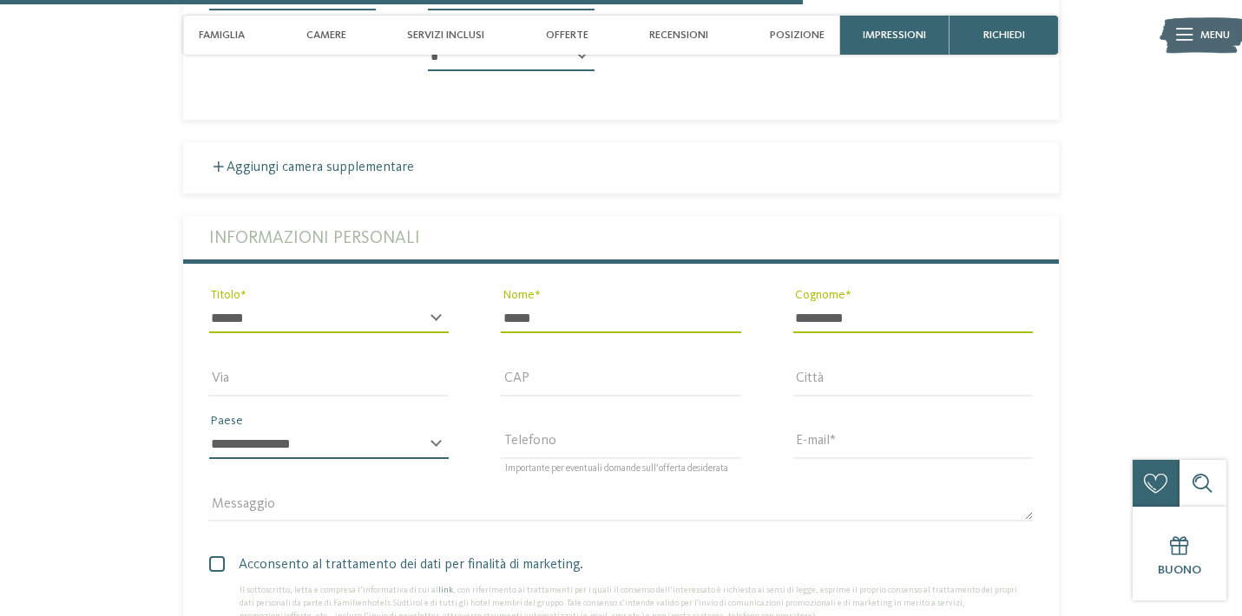
select select "**"
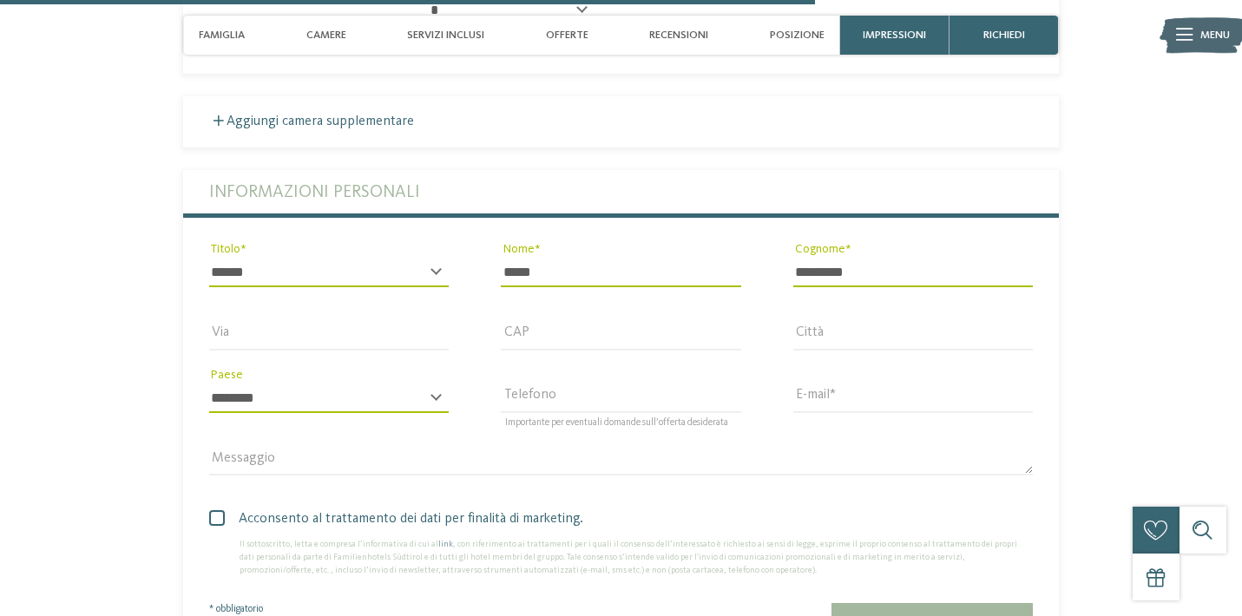
scroll to position [3103, 0]
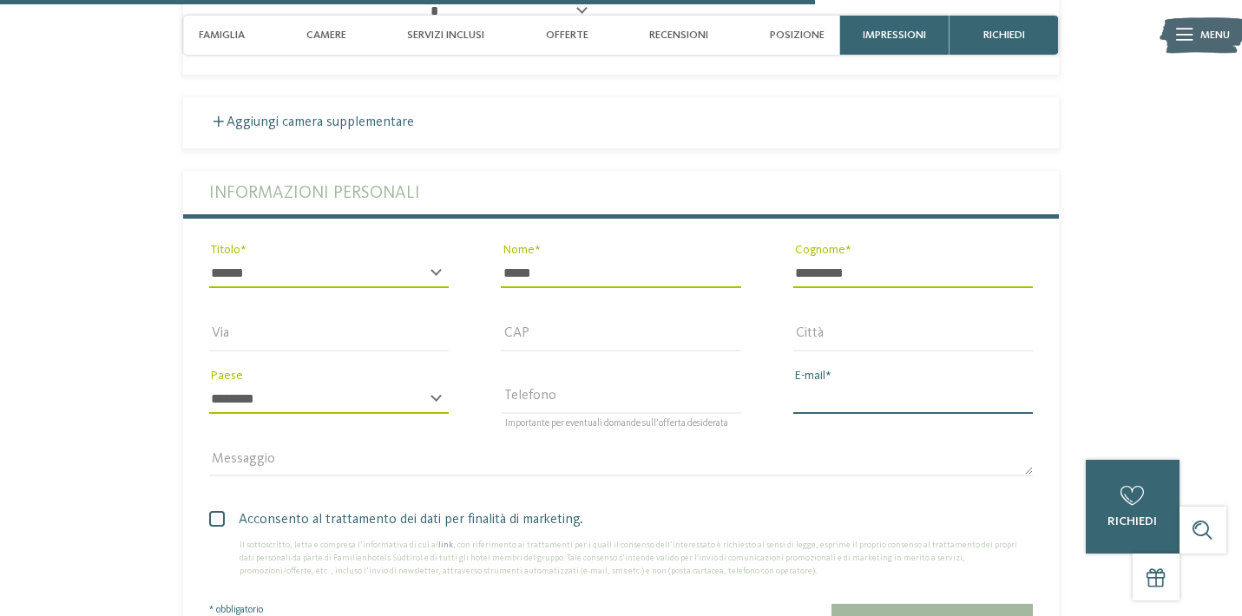
click at [835, 384] on input "E-mail" at bounding box center [912, 398] width 239 height 29
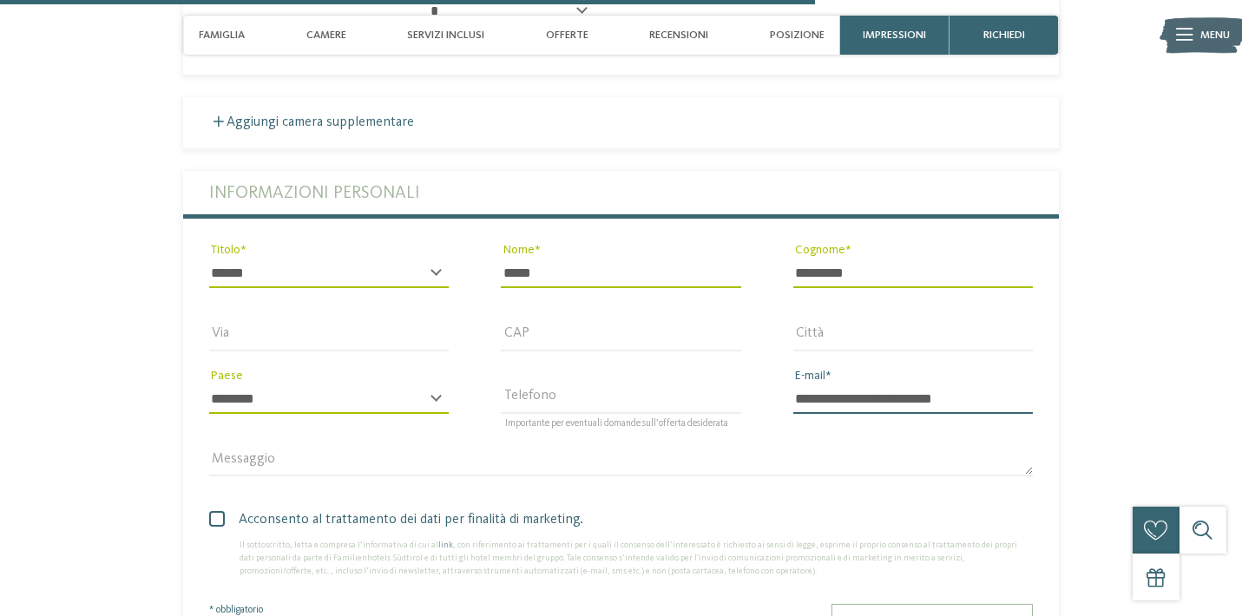
type input "**********"
click at [885, 615] on span "Richiesta non vincolante" at bounding box center [932, 623] width 154 height 12
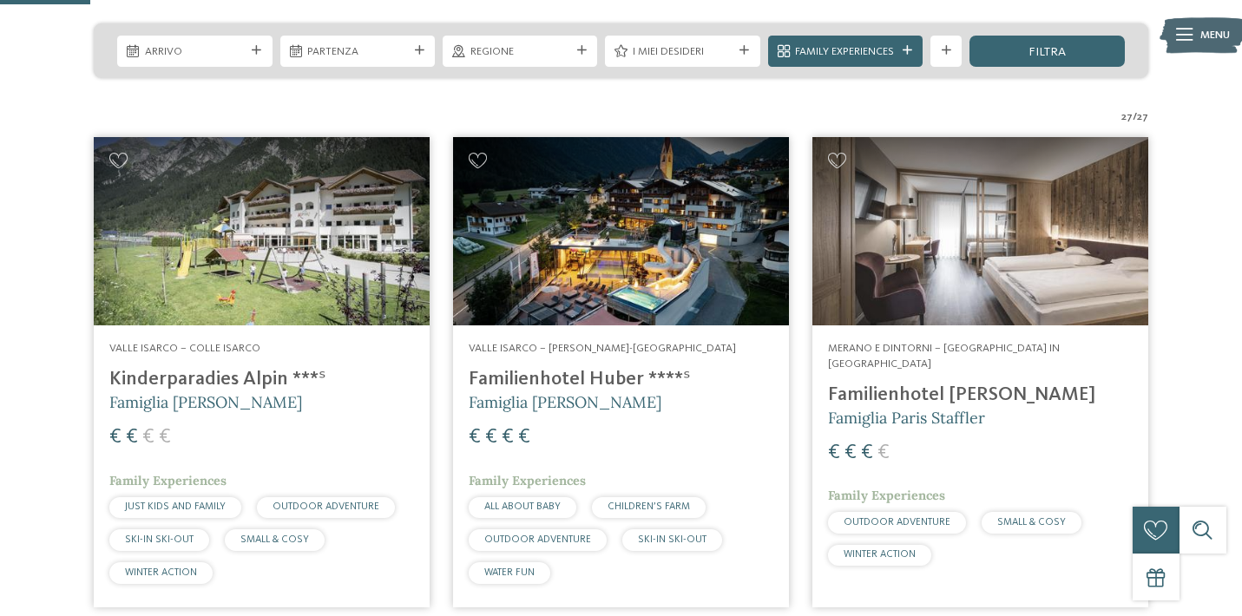
scroll to position [379, 0]
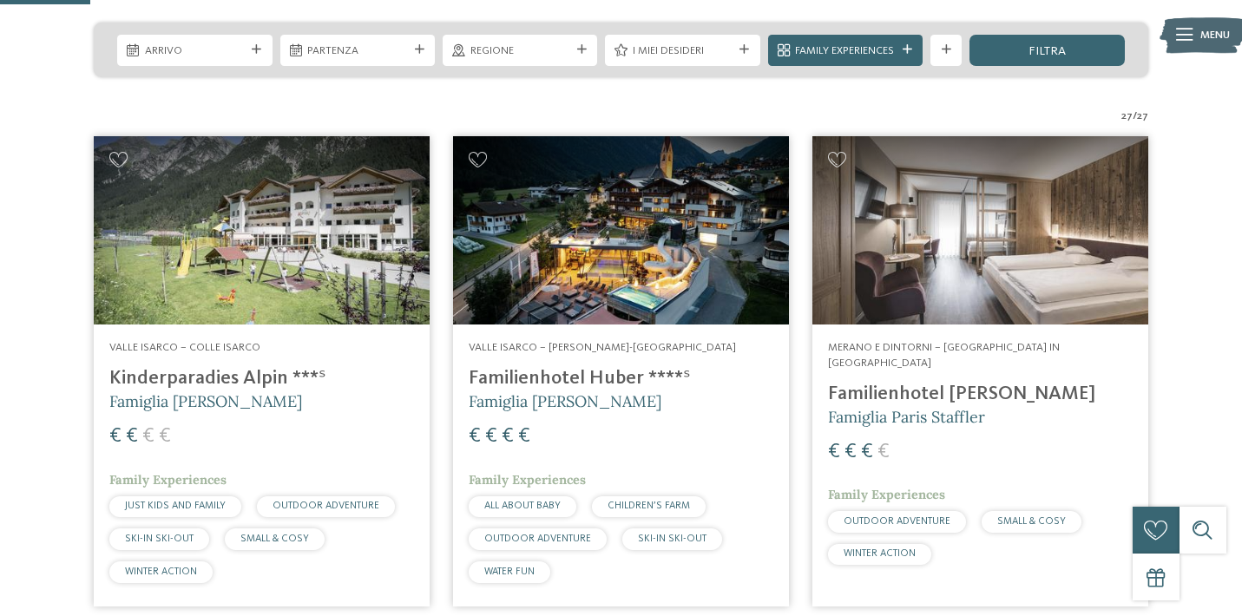
click at [285, 217] on img at bounding box center [262, 230] width 336 height 189
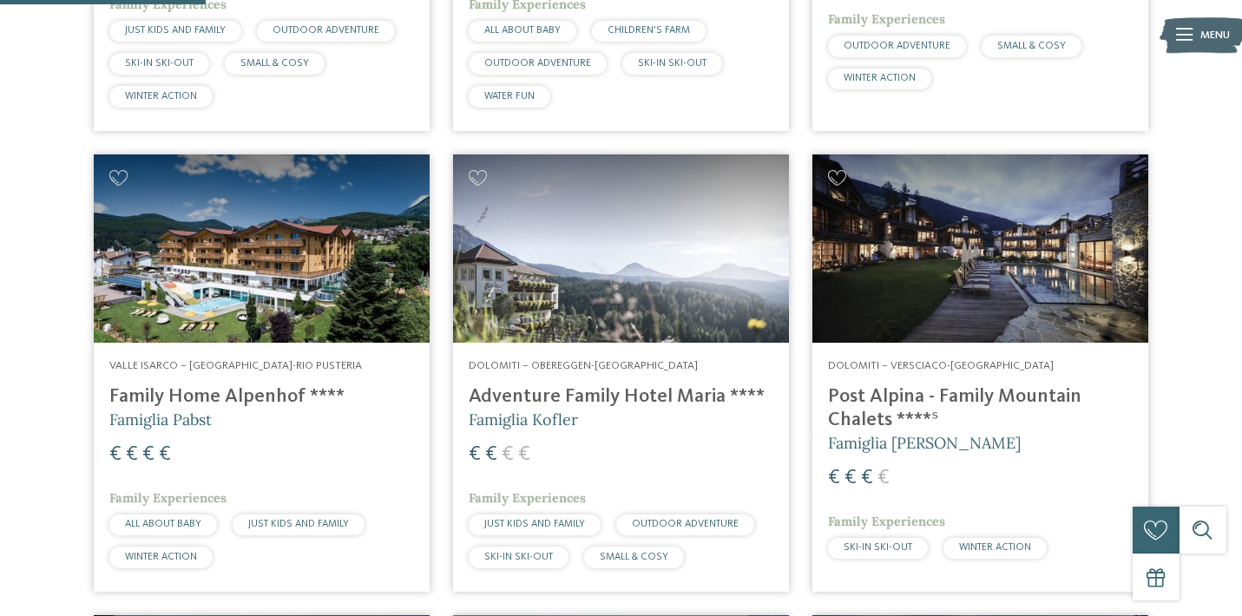
scroll to position [862, 0]
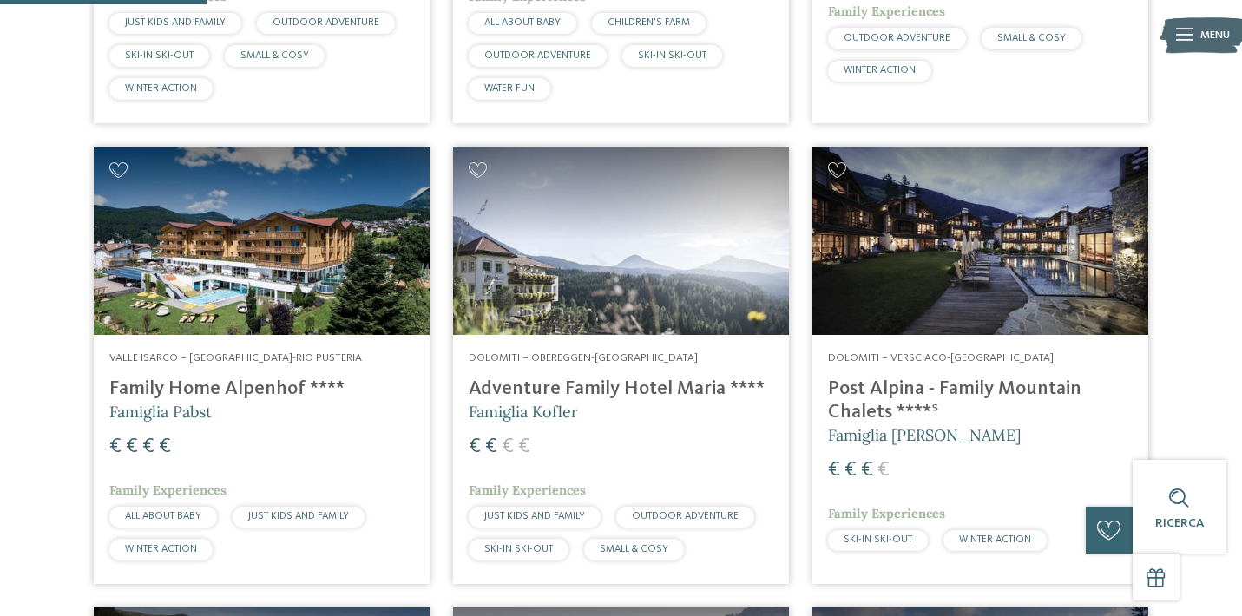
click at [606, 244] on img at bounding box center [621, 241] width 336 height 189
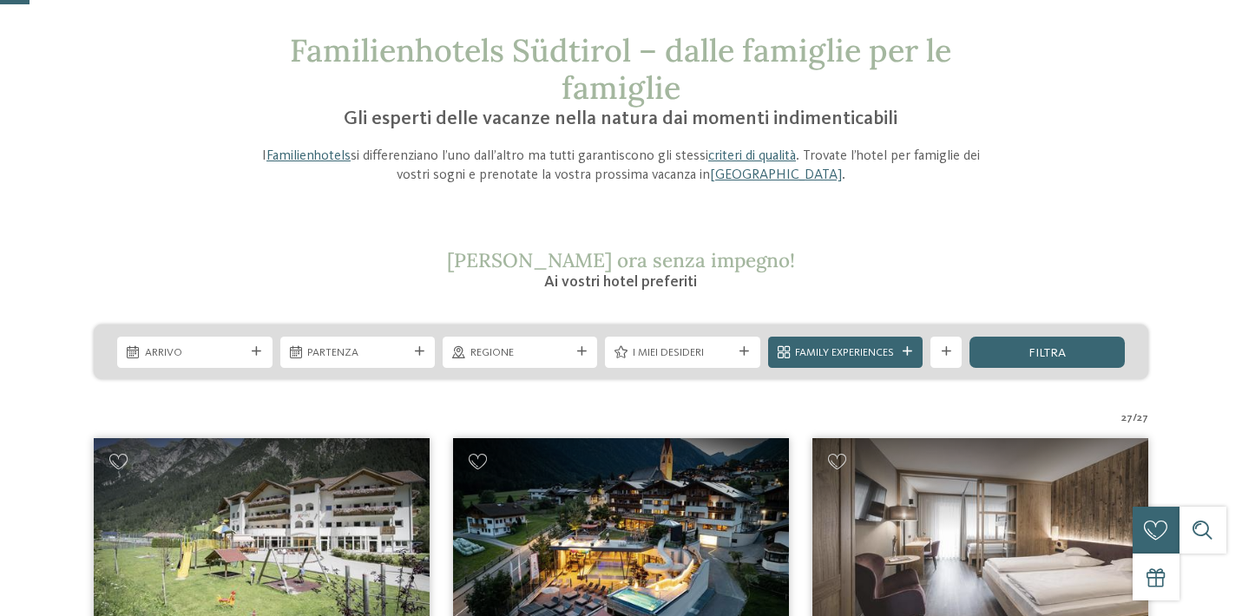
scroll to position [125, 0]
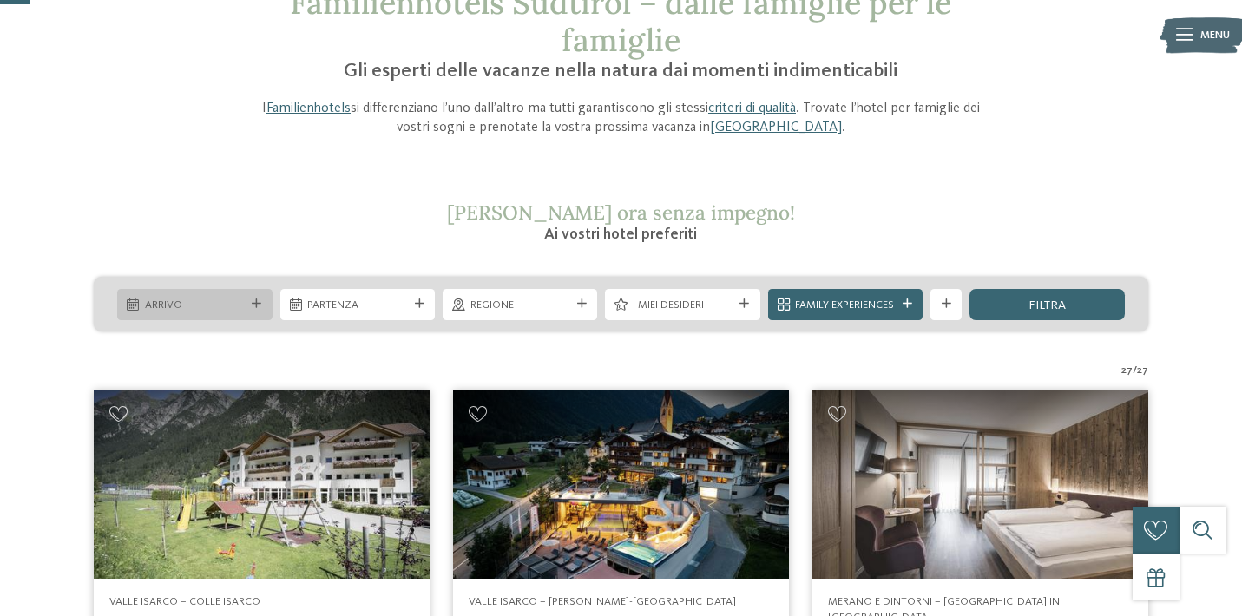
click at [255, 299] on icon at bounding box center [257, 304] width 10 height 10
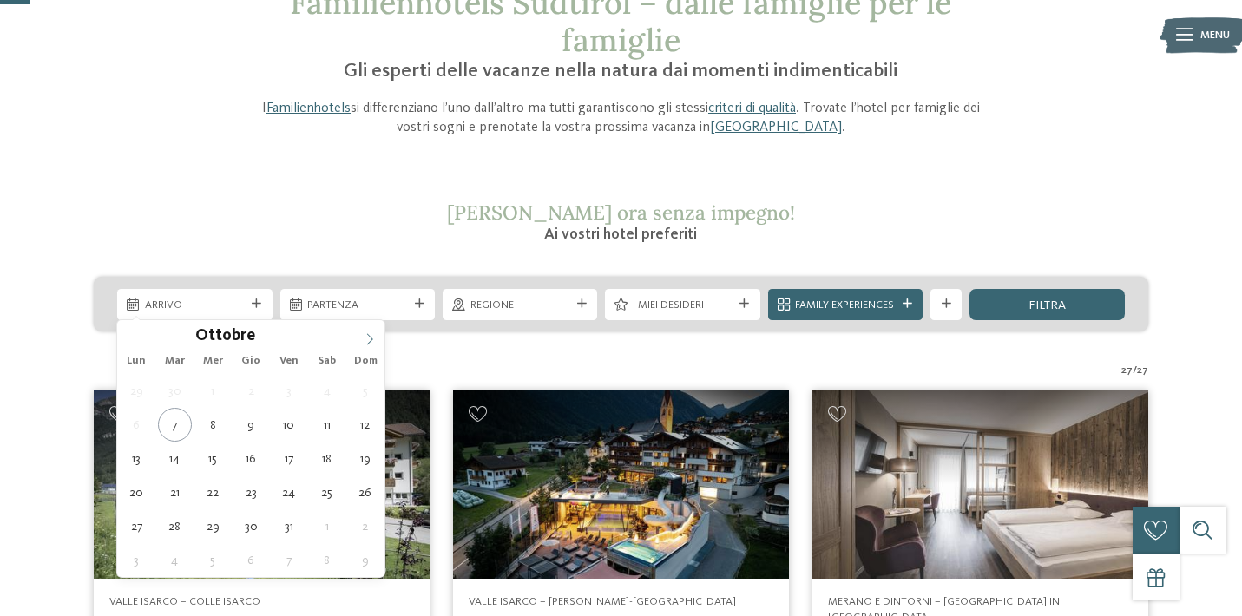
click at [369, 335] on icon at bounding box center [370, 339] width 12 height 12
type div "30.12.2025"
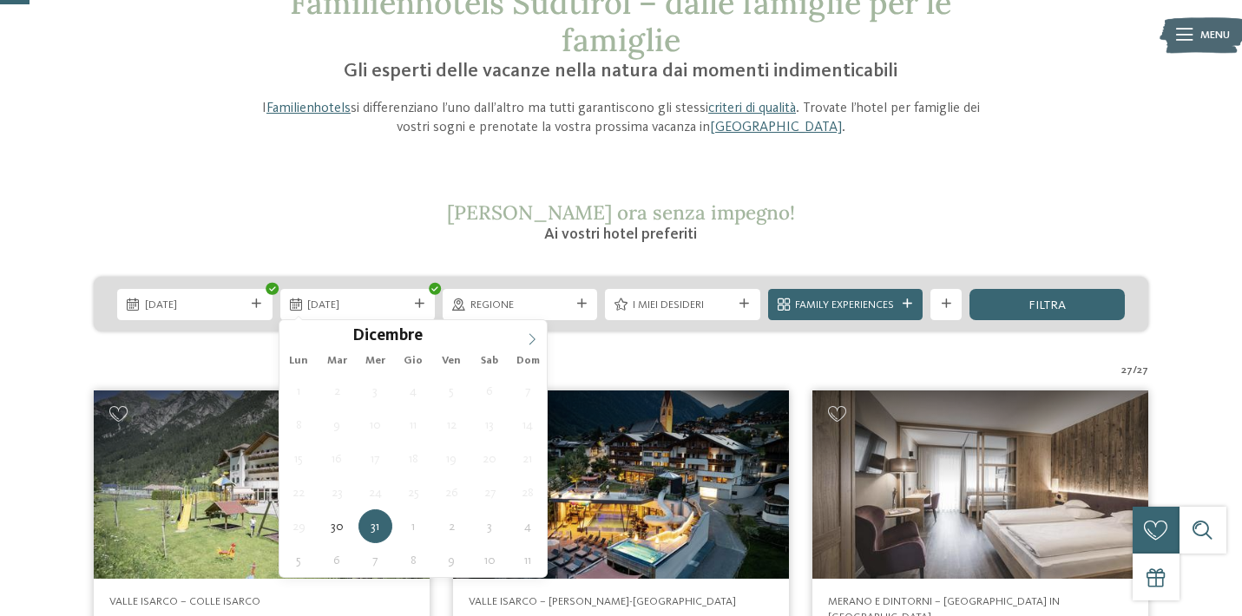
type input "****"
click at [534, 332] on span at bounding box center [531, 334] width 29 height 29
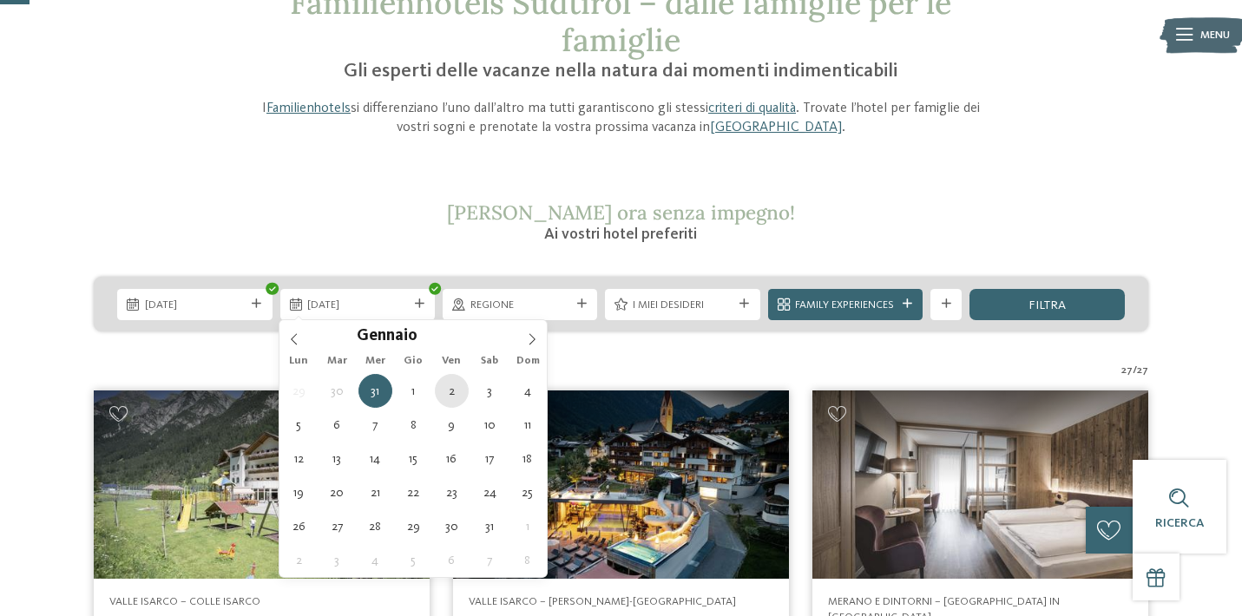
type div "02.01.2026"
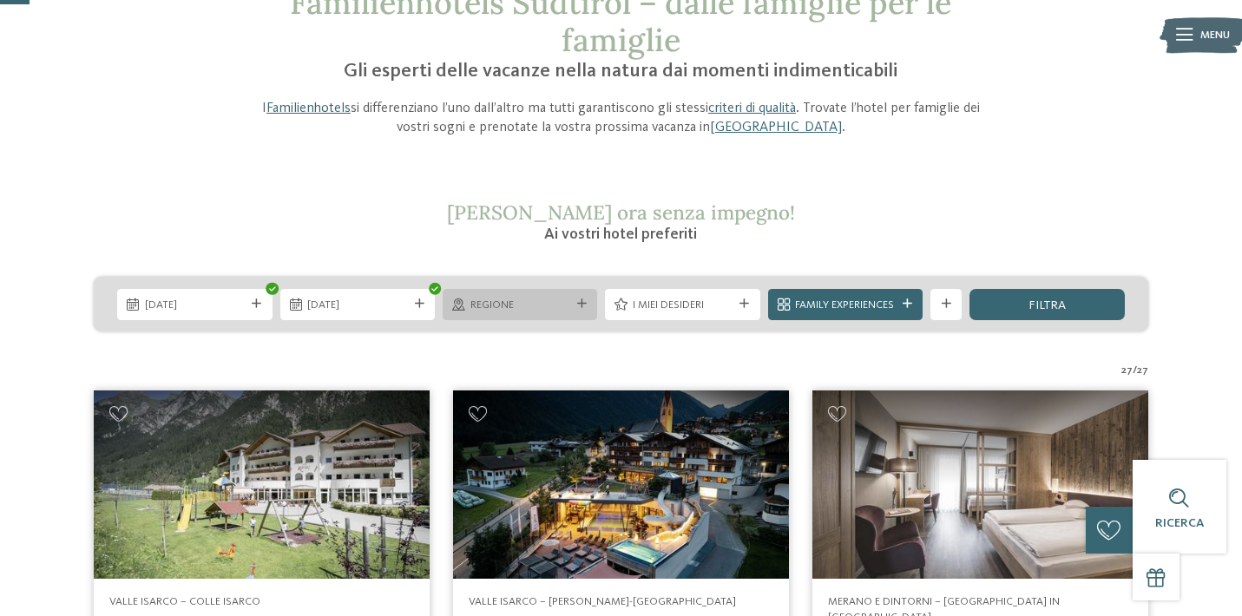
click at [565, 298] on span "Regione" at bounding box center [520, 306] width 100 height 16
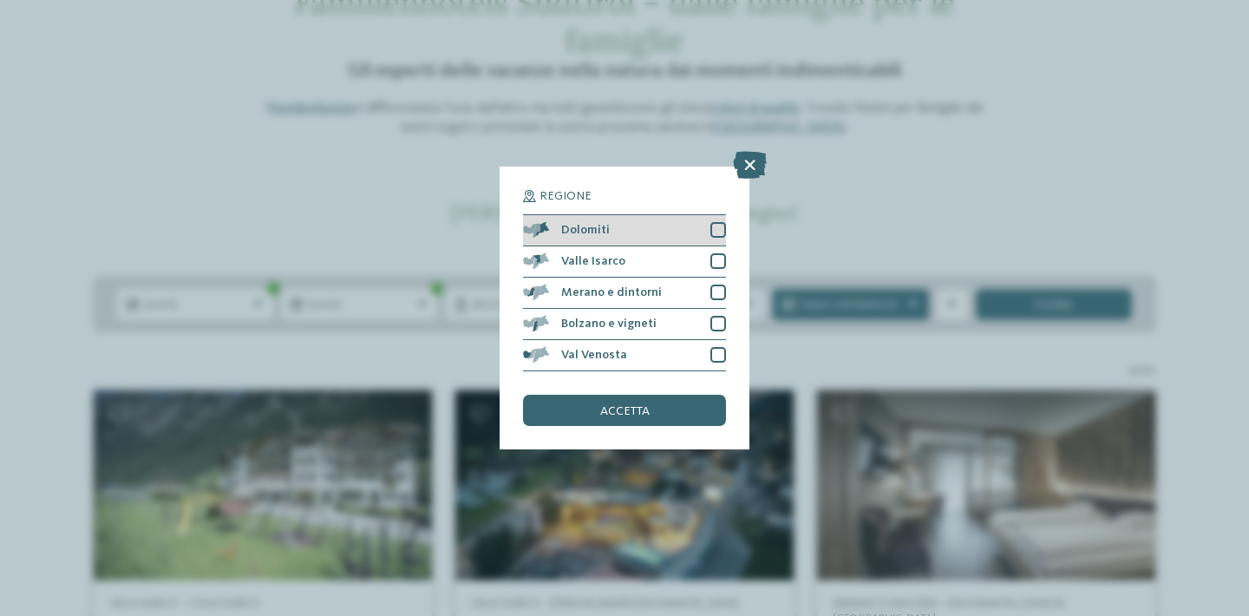
click at [710, 215] on div "Dolomiti" at bounding box center [624, 230] width 203 height 31
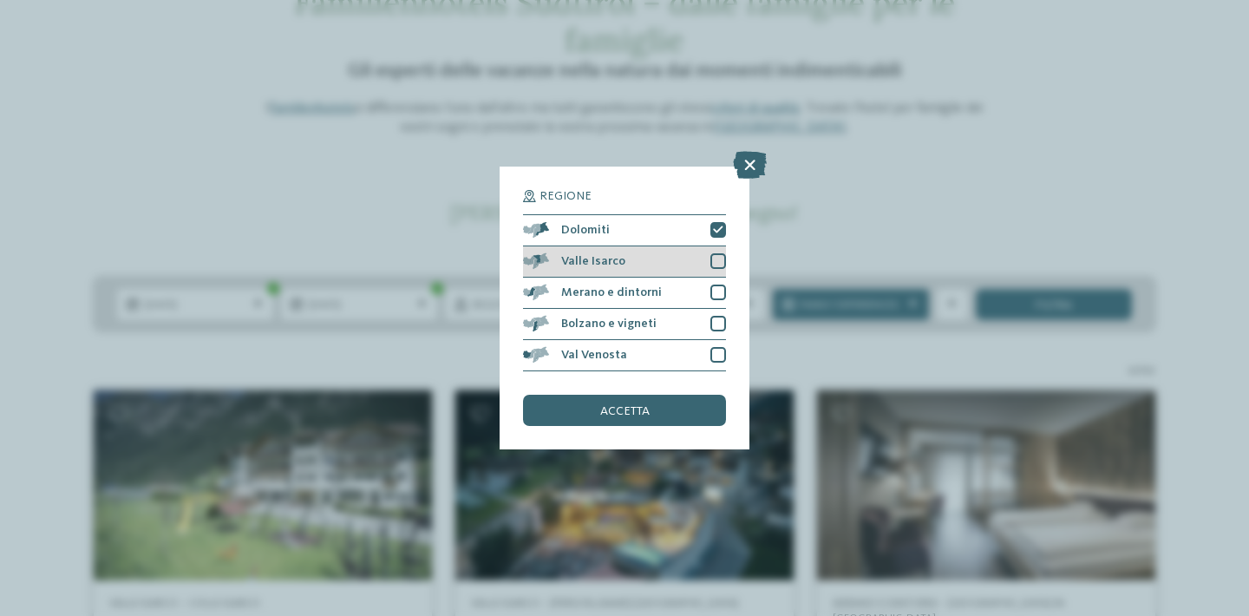
click at [717, 253] on div at bounding box center [719, 261] width 16 height 16
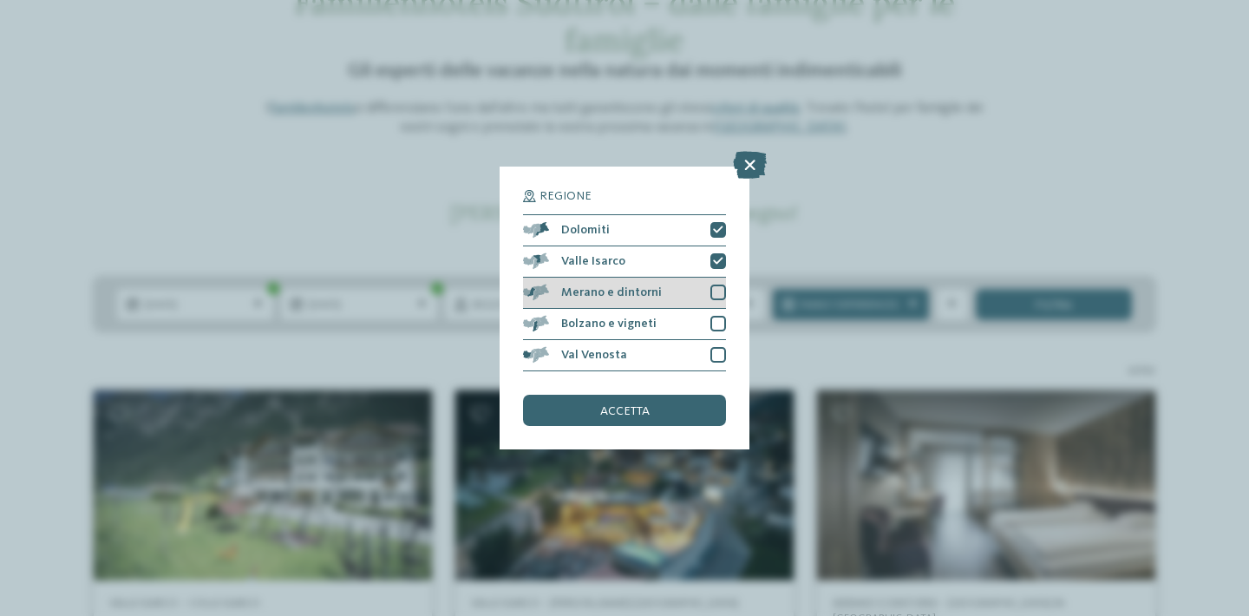
click at [720, 285] on div at bounding box center [719, 293] width 16 height 16
click at [722, 316] on div at bounding box center [719, 324] width 16 height 16
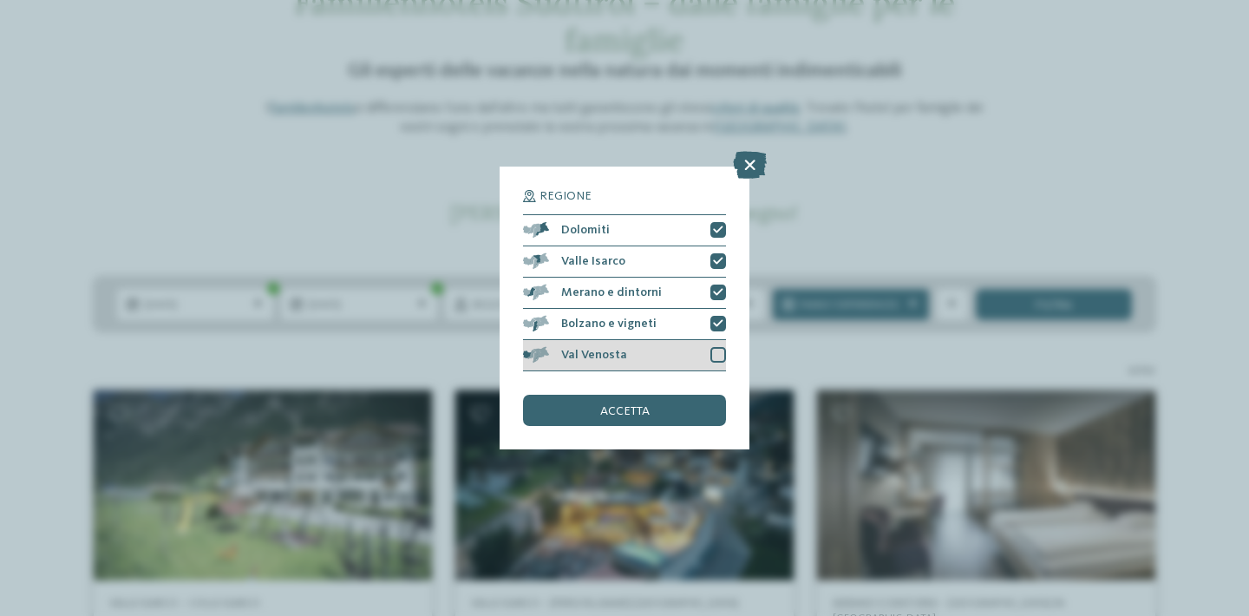
click at [722, 347] on div at bounding box center [719, 355] width 16 height 16
click at [663, 395] on div "accetta" at bounding box center [624, 410] width 203 height 31
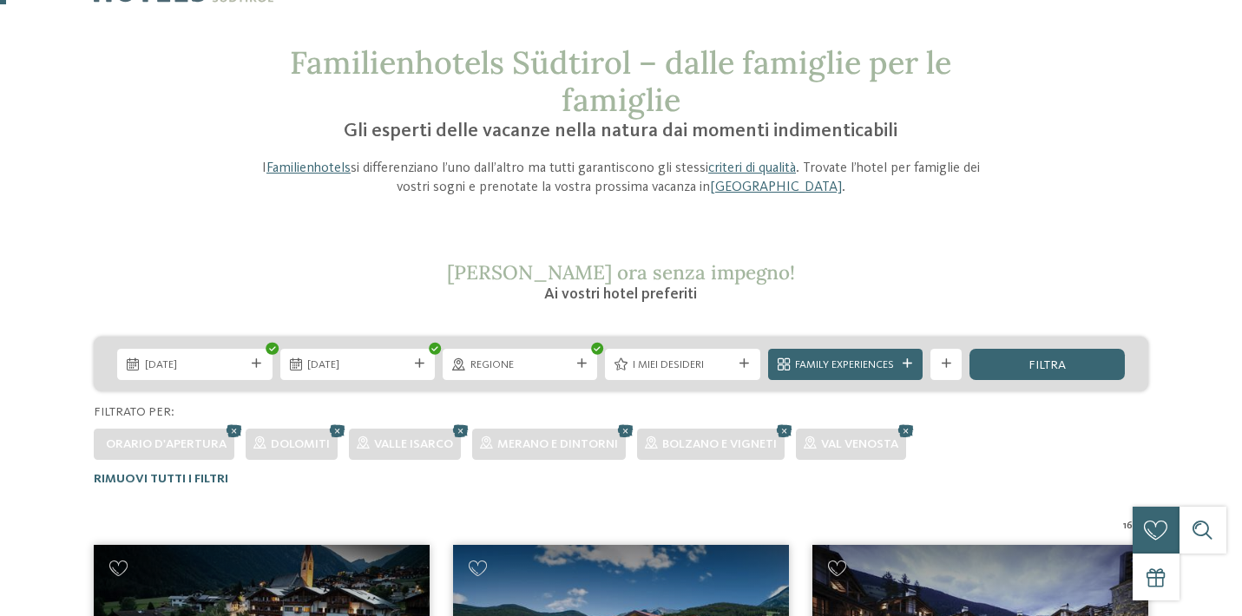
scroll to position [69, 0]
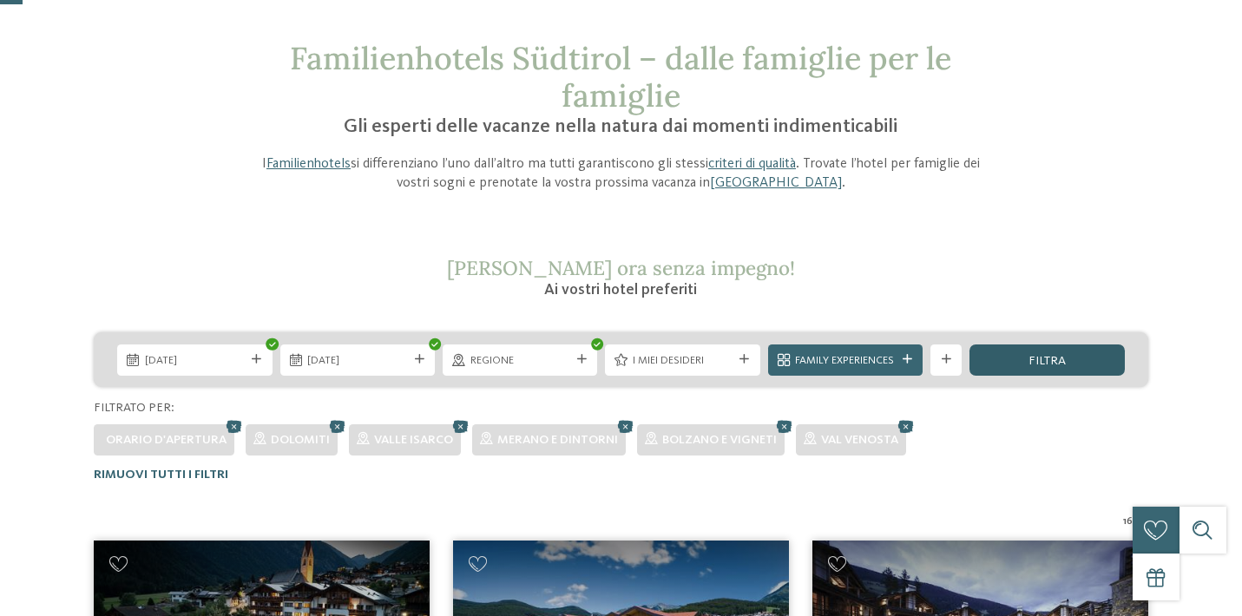
click at [1103, 360] on div "filtra" at bounding box center [1046, 359] width 154 height 31
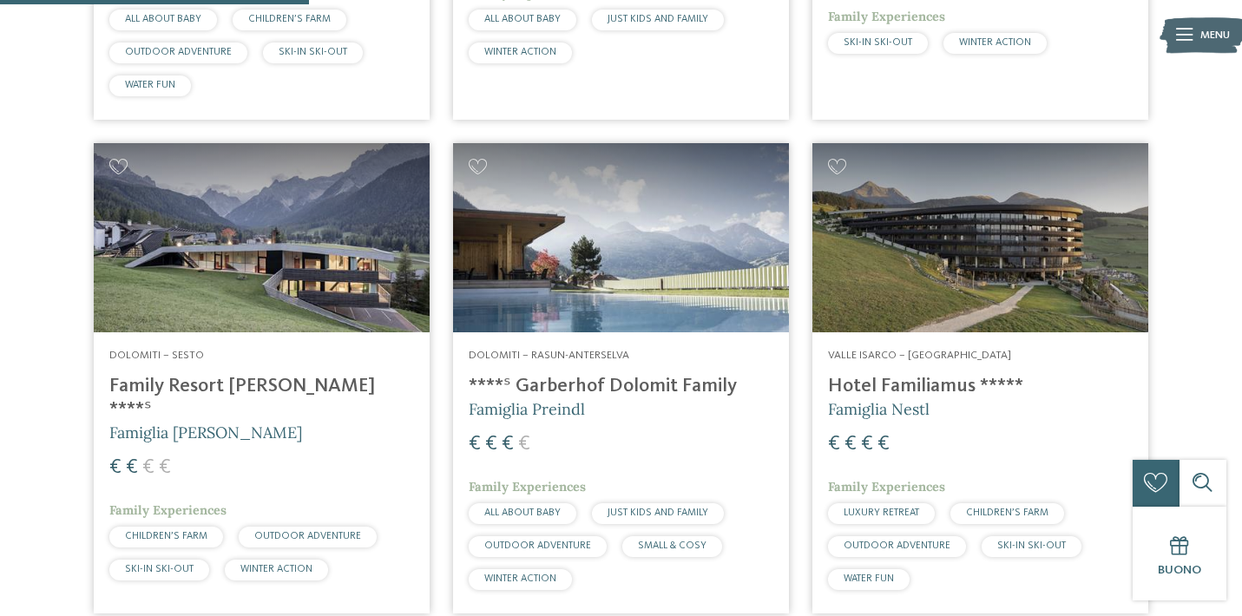
scroll to position [963, 0]
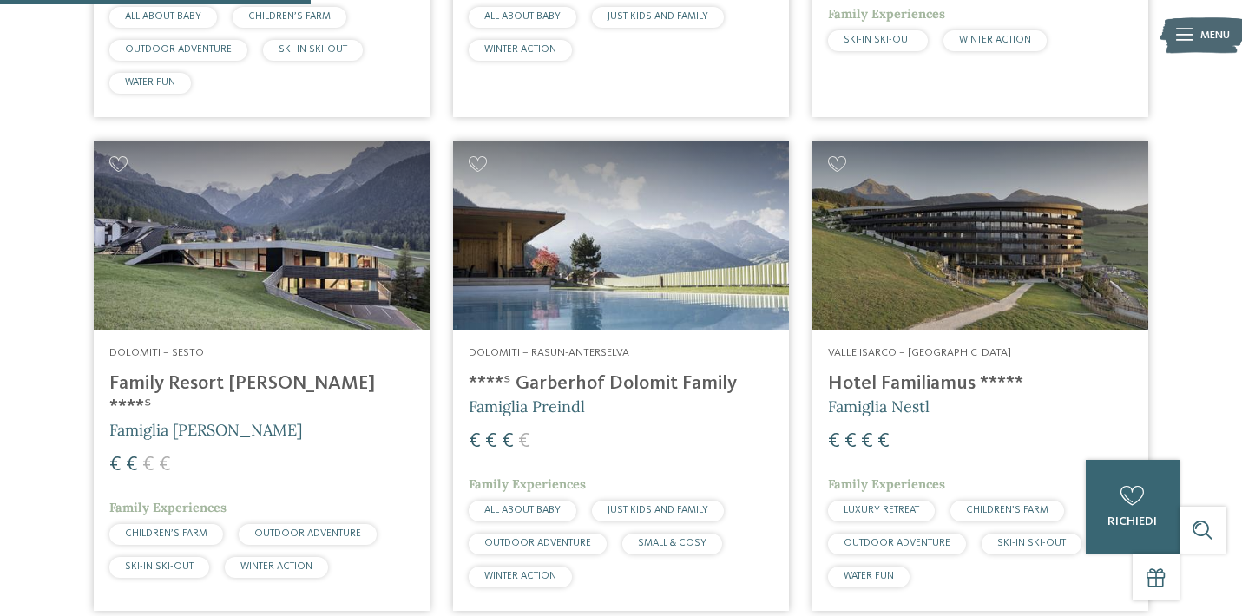
click at [621, 258] on img at bounding box center [621, 235] width 336 height 189
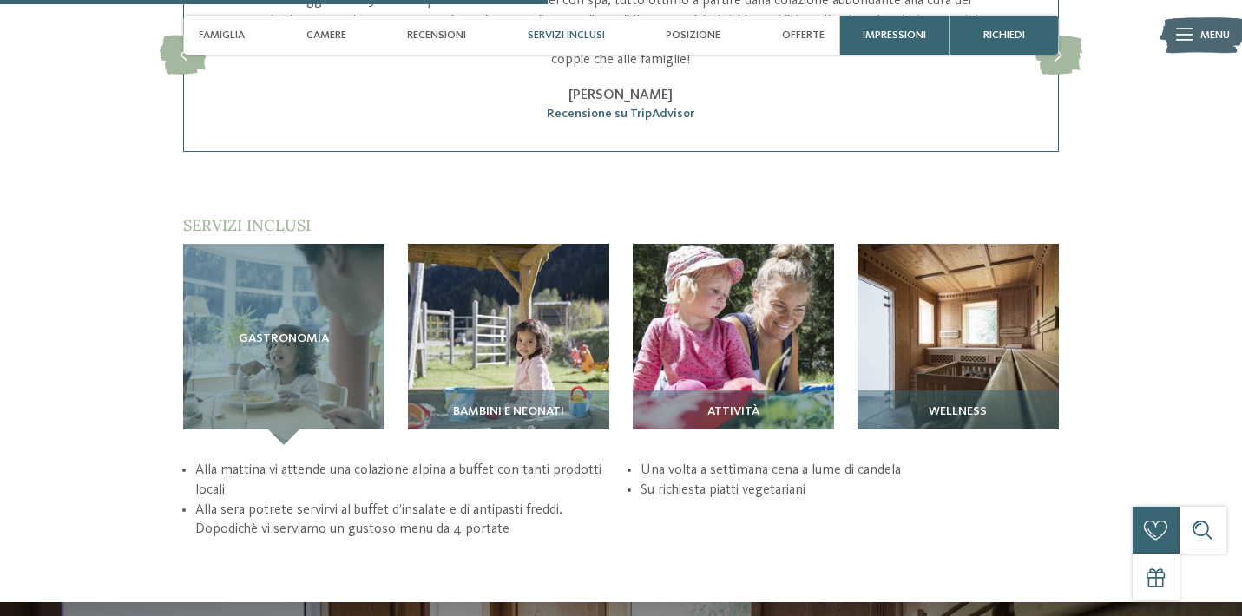
scroll to position [2126, 0]
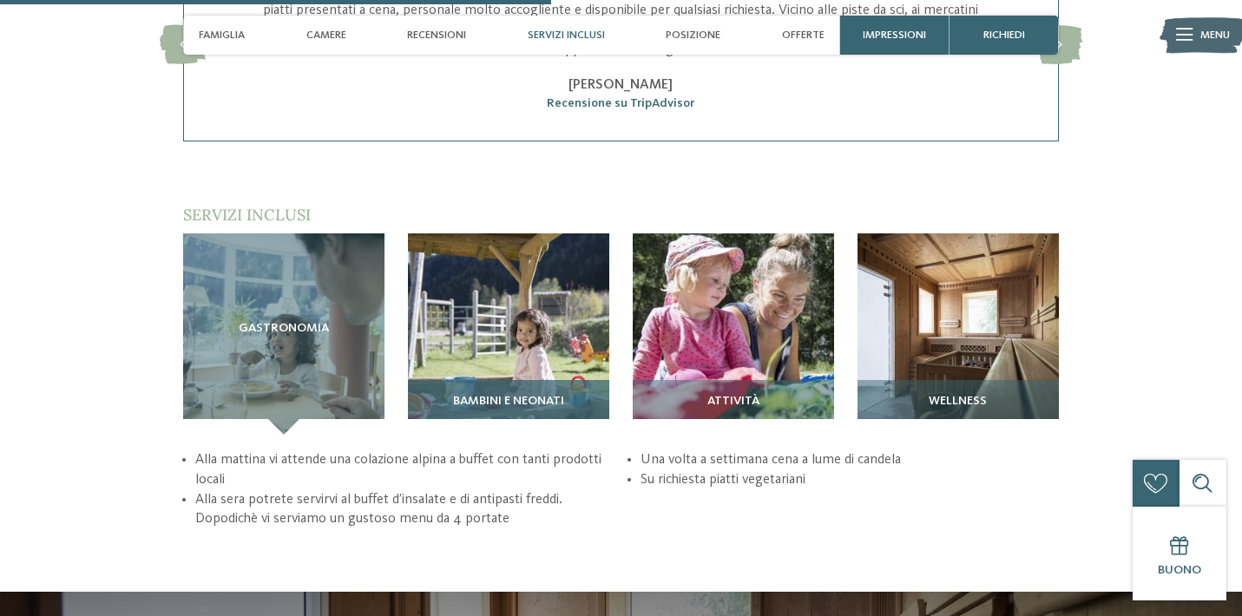
click at [496, 305] on img at bounding box center [508, 333] width 201 height 201
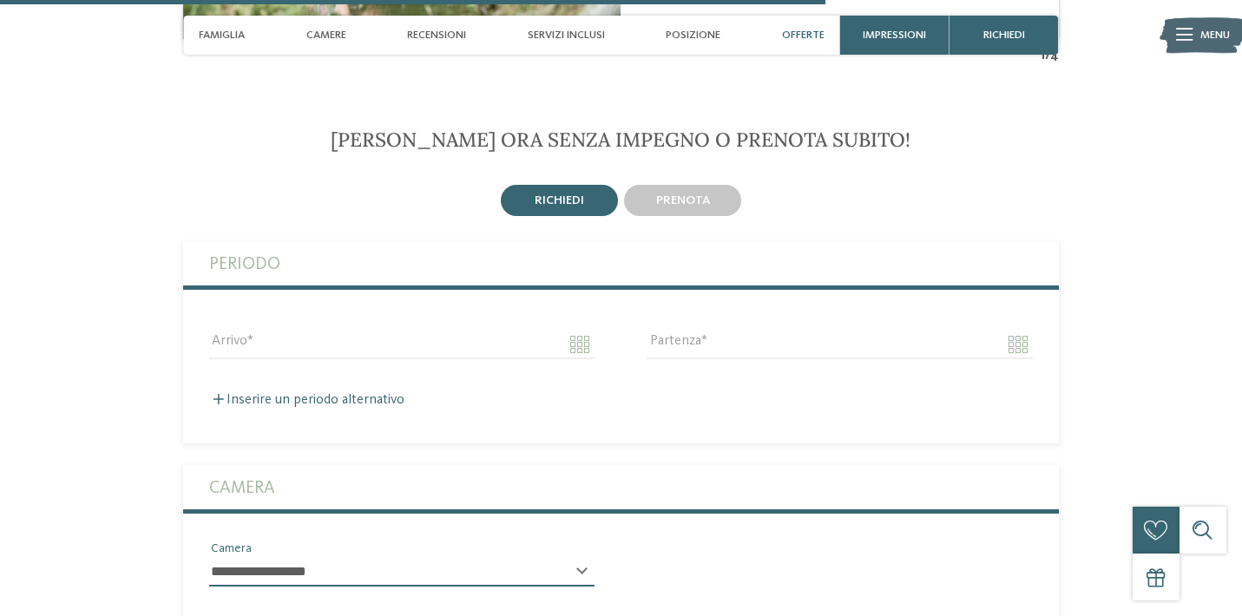
scroll to position [3221, 0]
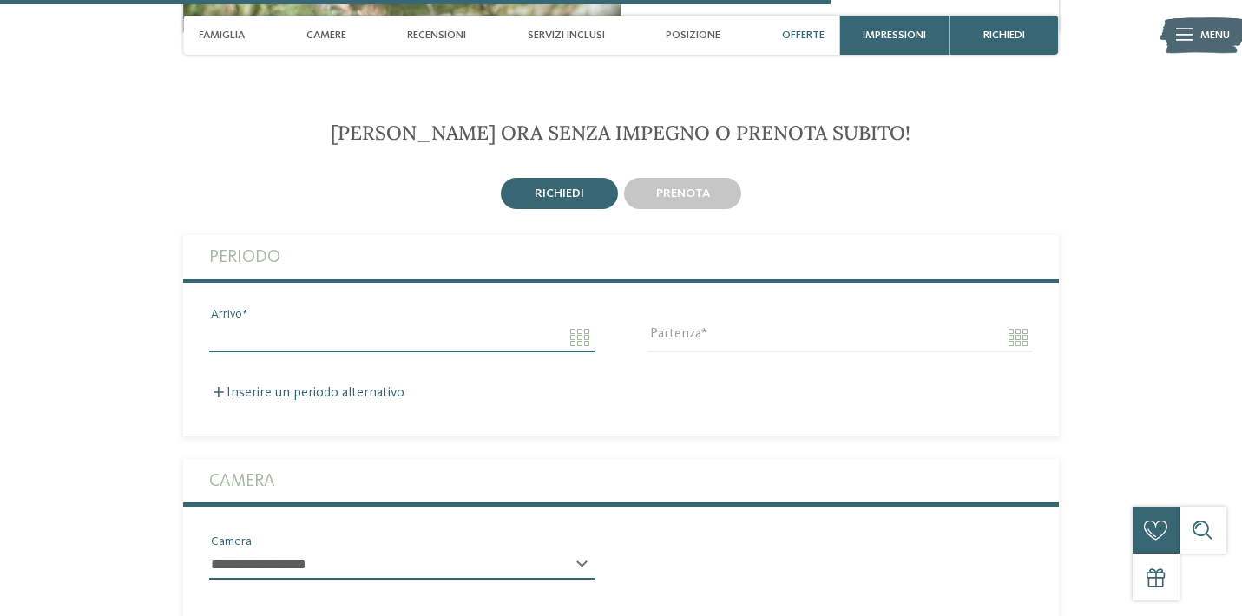
click at [338, 323] on input "Arrivo" at bounding box center [401, 337] width 385 height 29
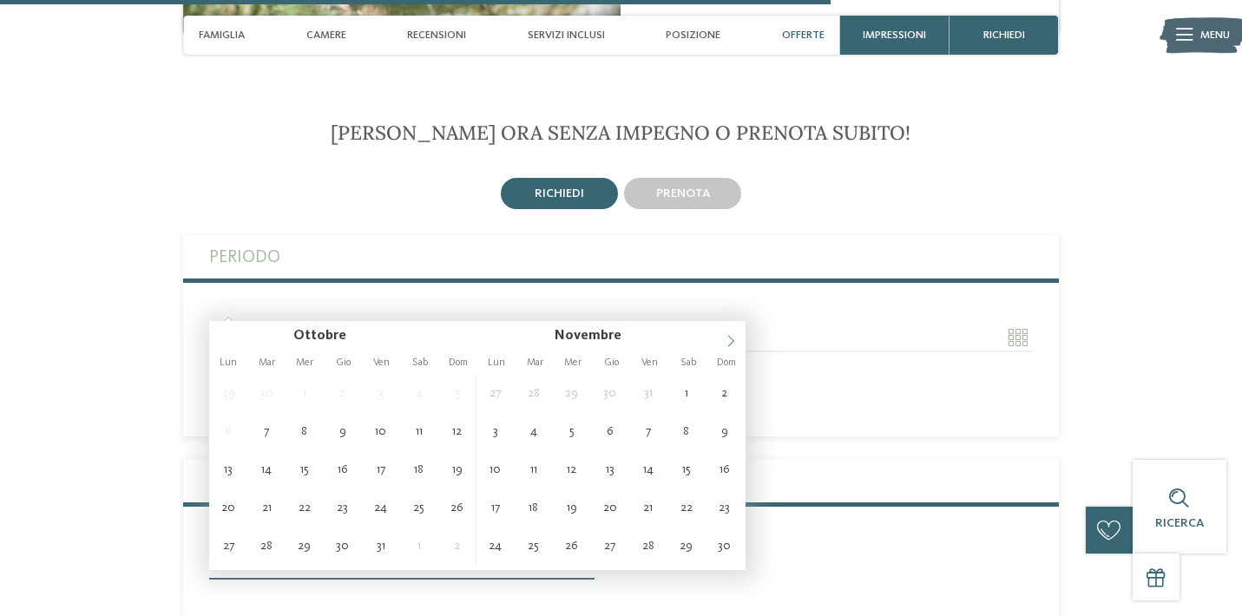
click at [727, 337] on icon at bounding box center [730, 341] width 12 height 12
type input "**********"
type input "****"
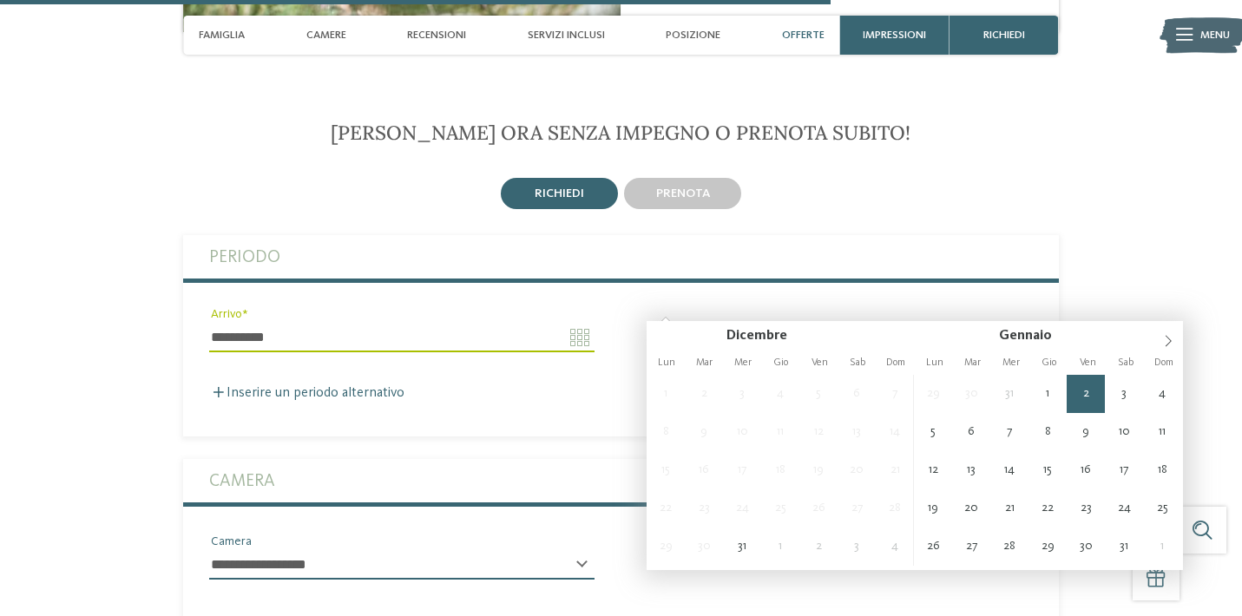
type input "**********"
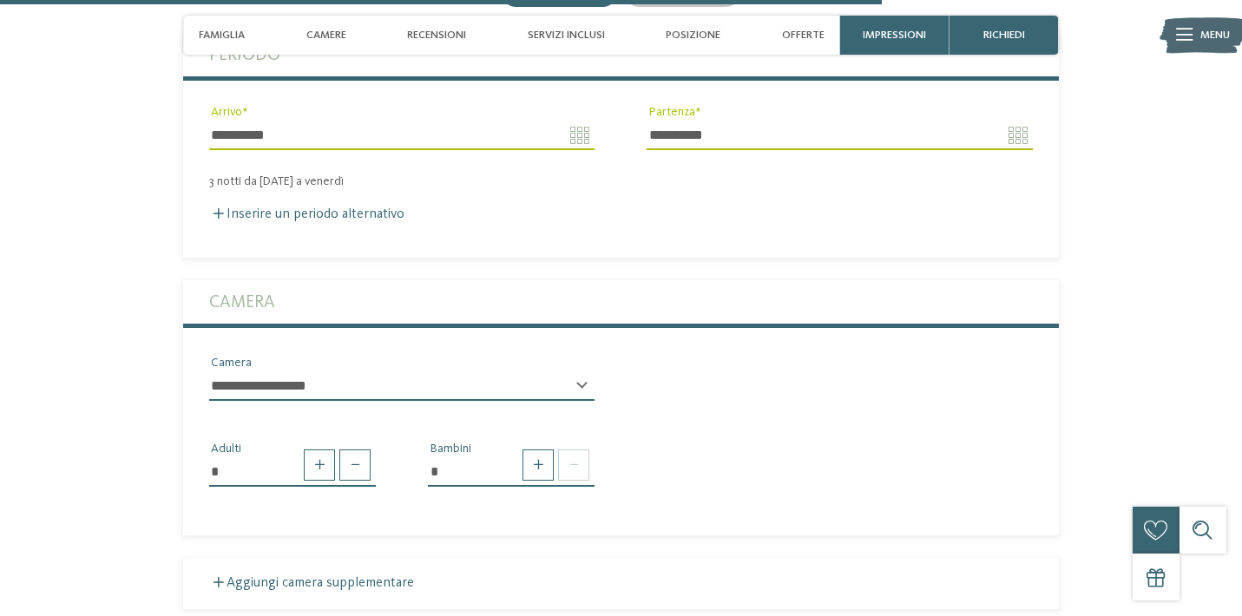
scroll to position [3438, 0]
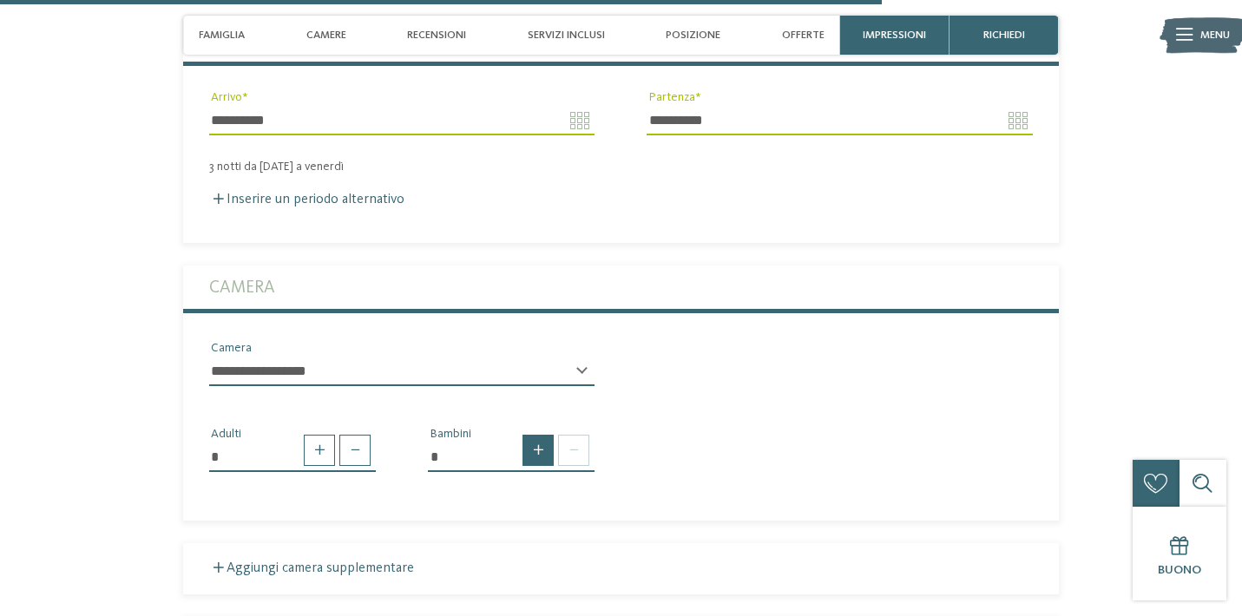
click at [539, 435] on span at bounding box center [537, 450] width 31 height 31
type input "*"
click at [581, 503] on div "* * * * * * * * * * * ** ** ** ** ** ** ** ** Età bambino" at bounding box center [511, 524] width 167 height 43
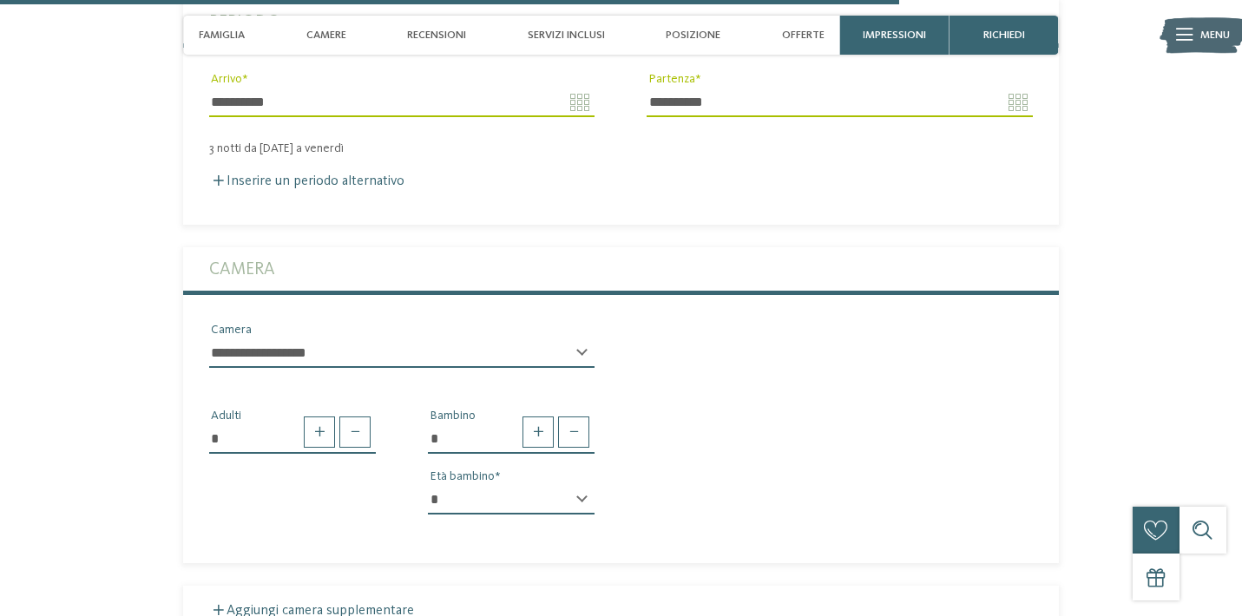
scroll to position [3563, 0]
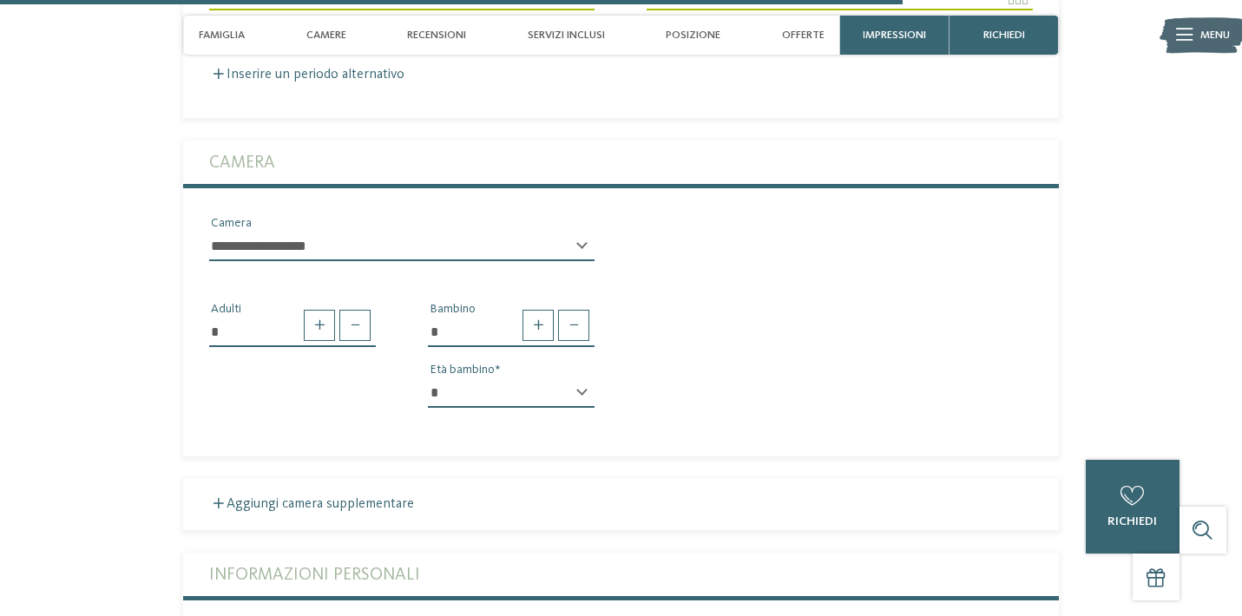
select select "*"
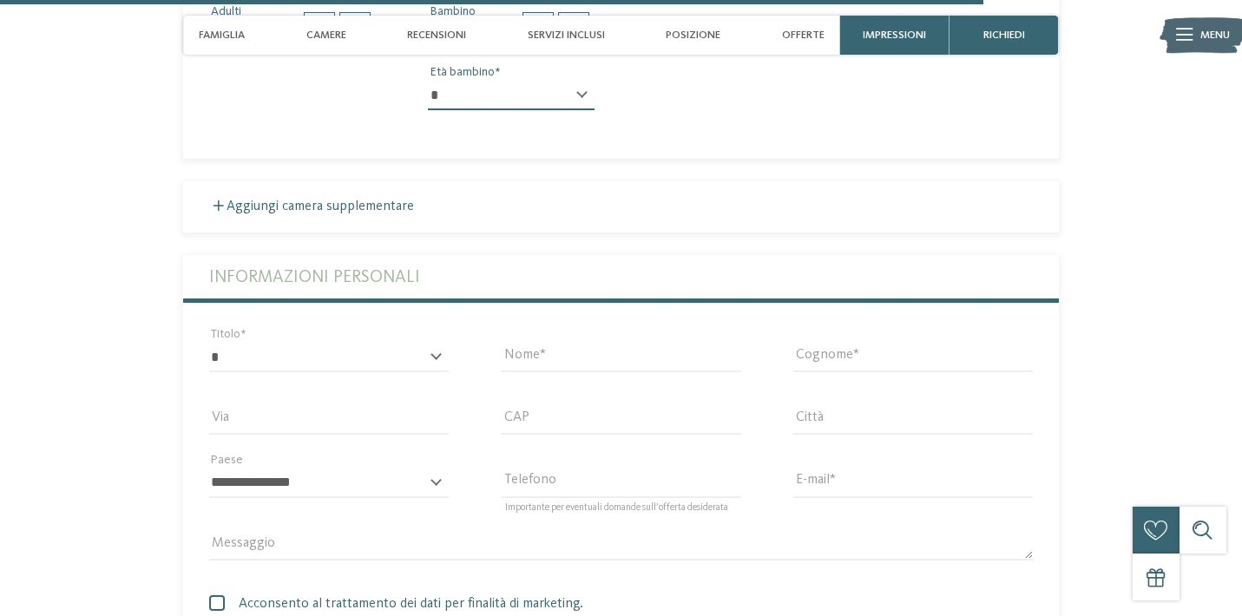
scroll to position [3879, 0]
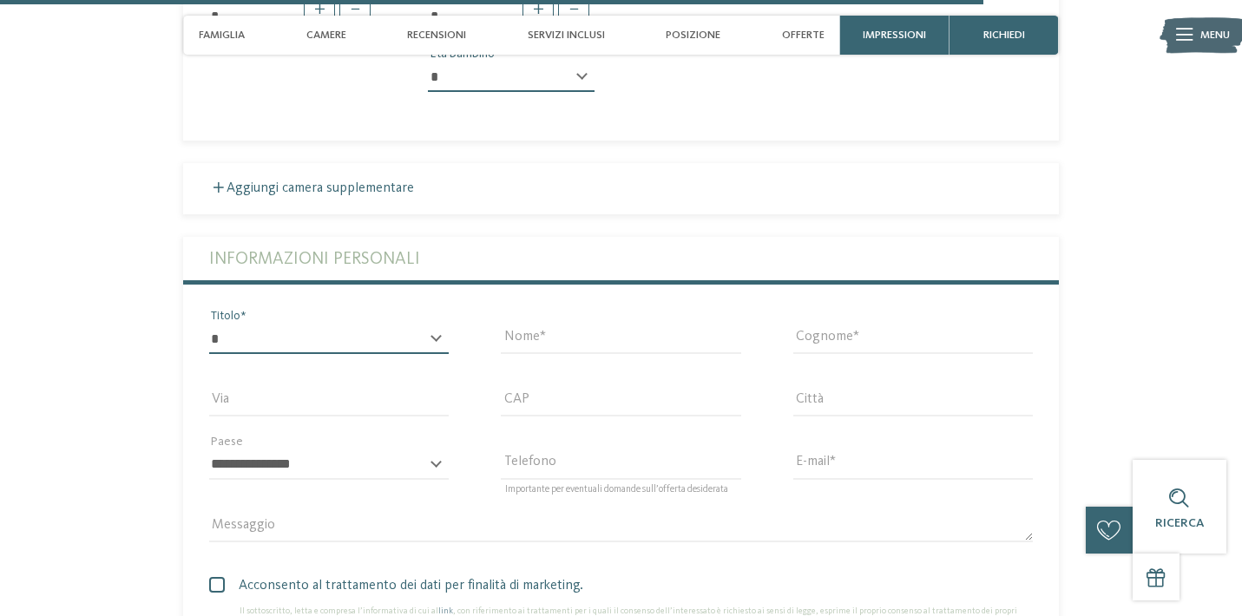
select select "*"
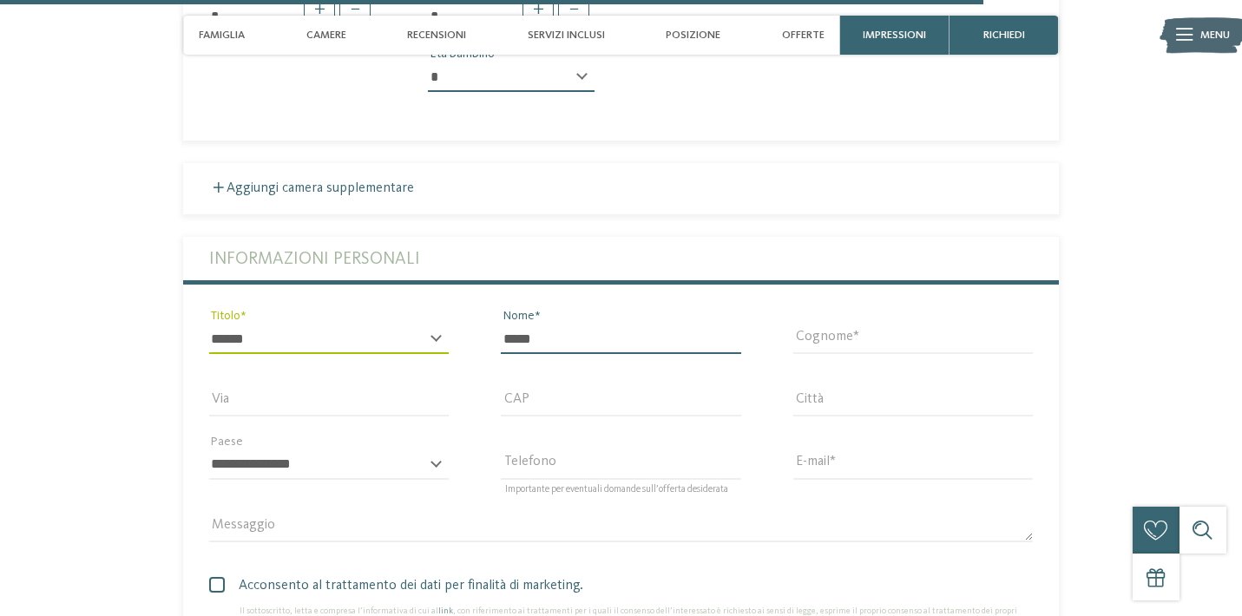
type input "*****"
click at [849, 324] on input "Cognome" at bounding box center [912, 338] width 239 height 29
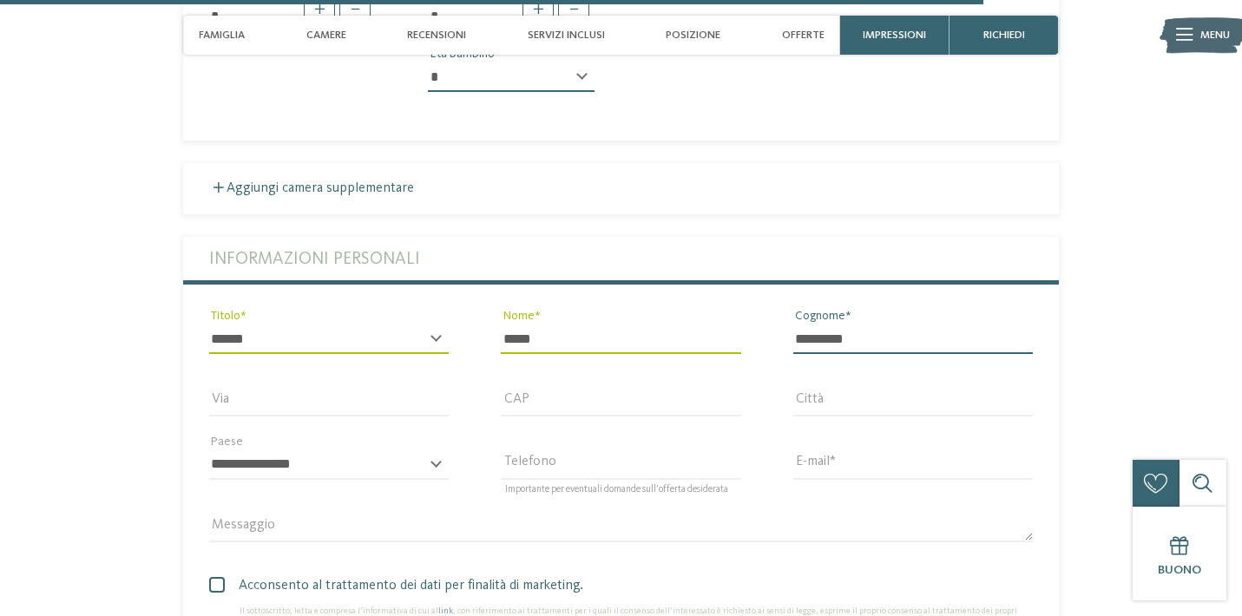
type input "*********"
click at [967, 450] on input "E-mail" at bounding box center [912, 464] width 239 height 29
click at [523, 450] on input "Telefono" at bounding box center [620, 464] width 239 height 29
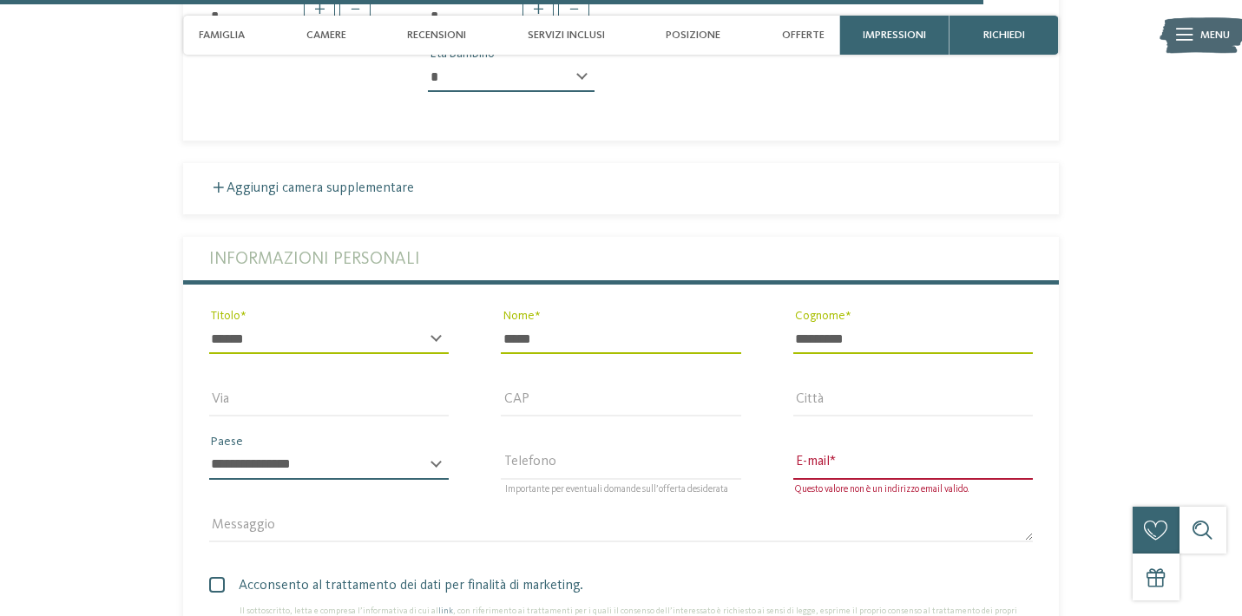
select select "**"
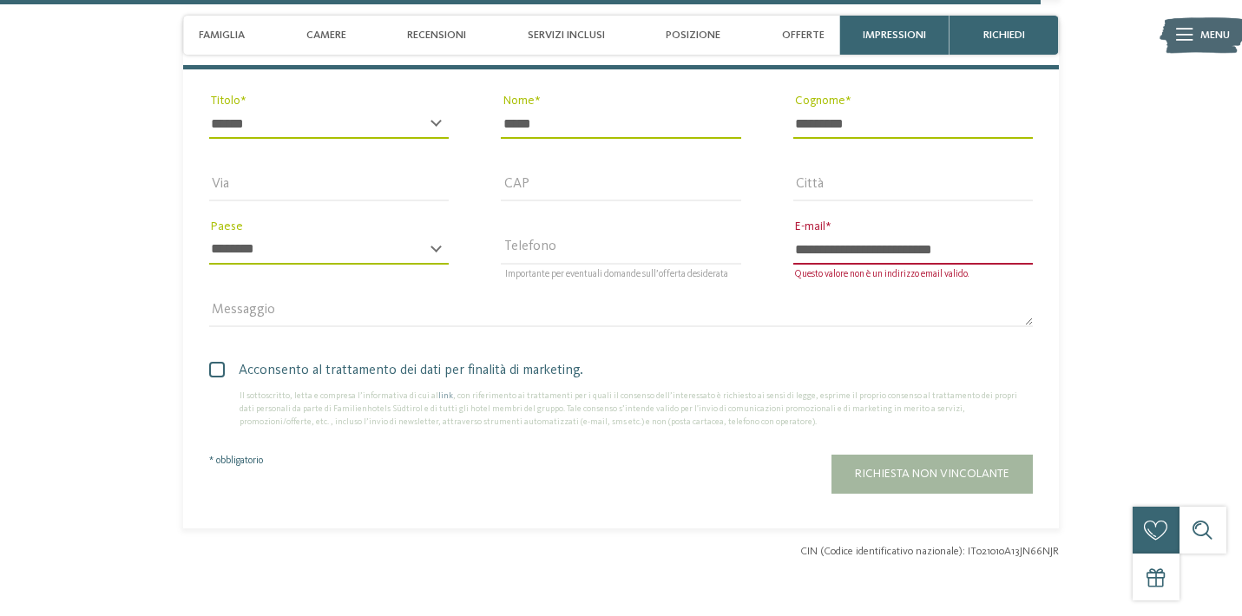
scroll to position [4105, 0]
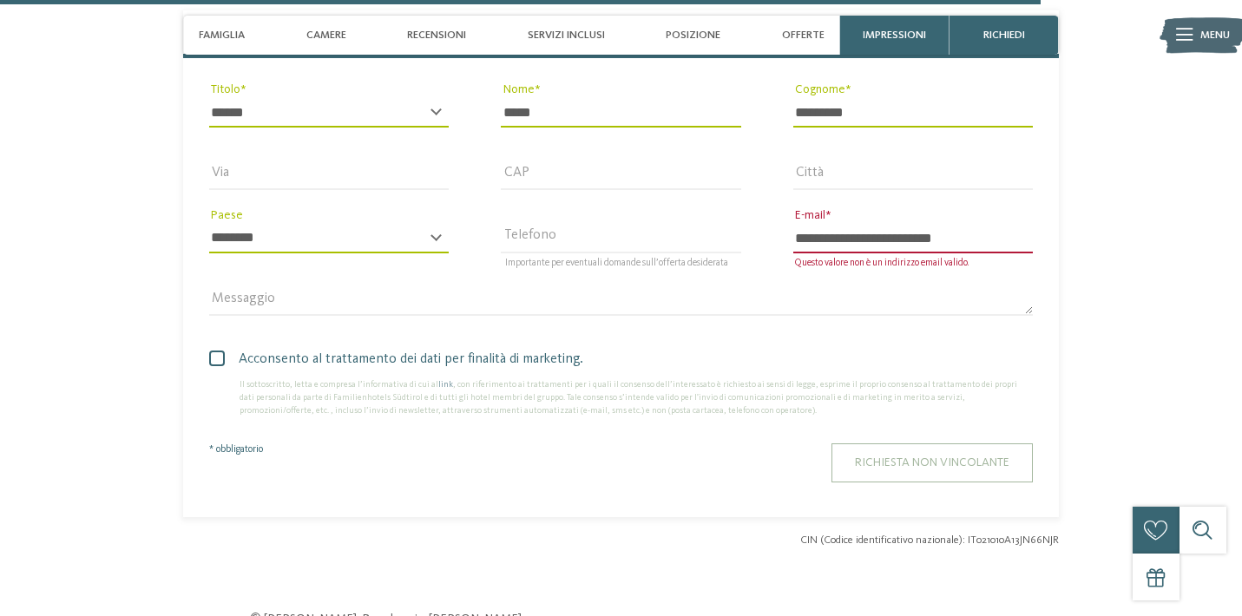
type input "**********"
click at [902, 456] on span "Richiesta non vincolante" at bounding box center [932, 462] width 154 height 12
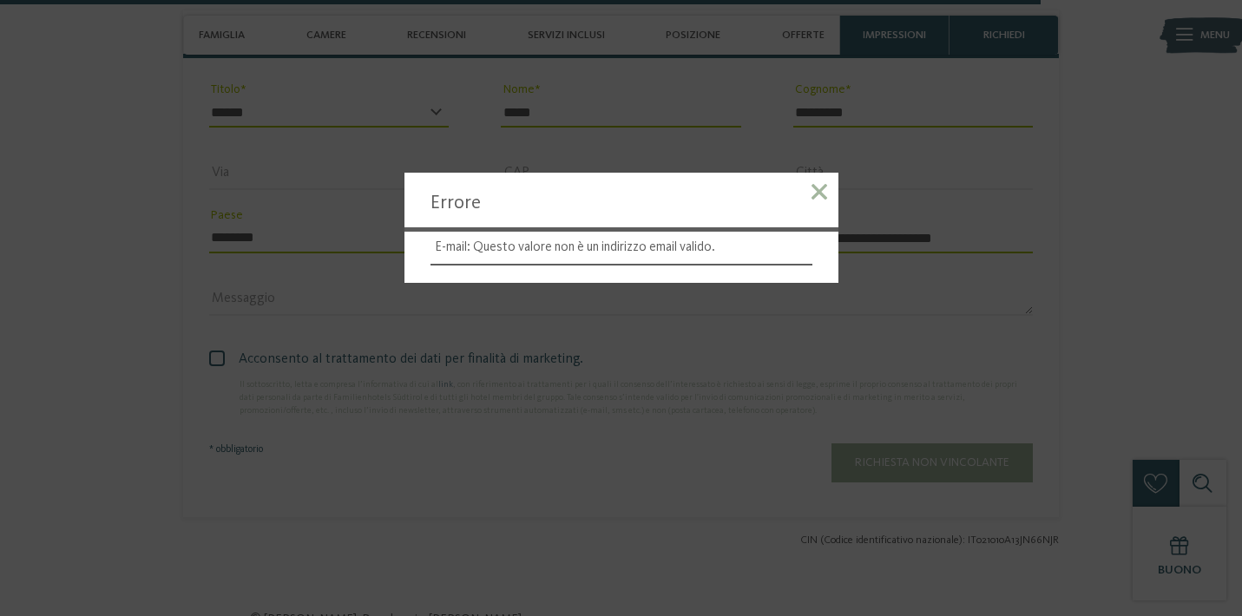
click at [821, 187] on span at bounding box center [819, 192] width 16 height 16
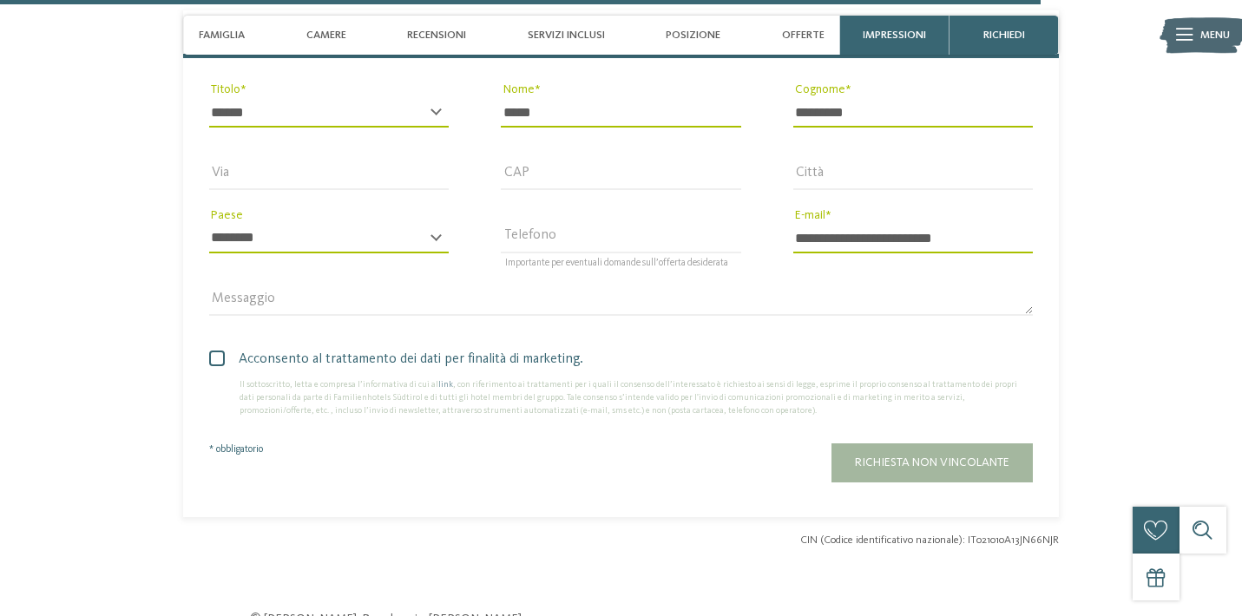
click at [795, 224] on input "**********" at bounding box center [912, 238] width 239 height 29
click at [924, 456] on span "Richiesta non vincolante" at bounding box center [932, 462] width 154 height 12
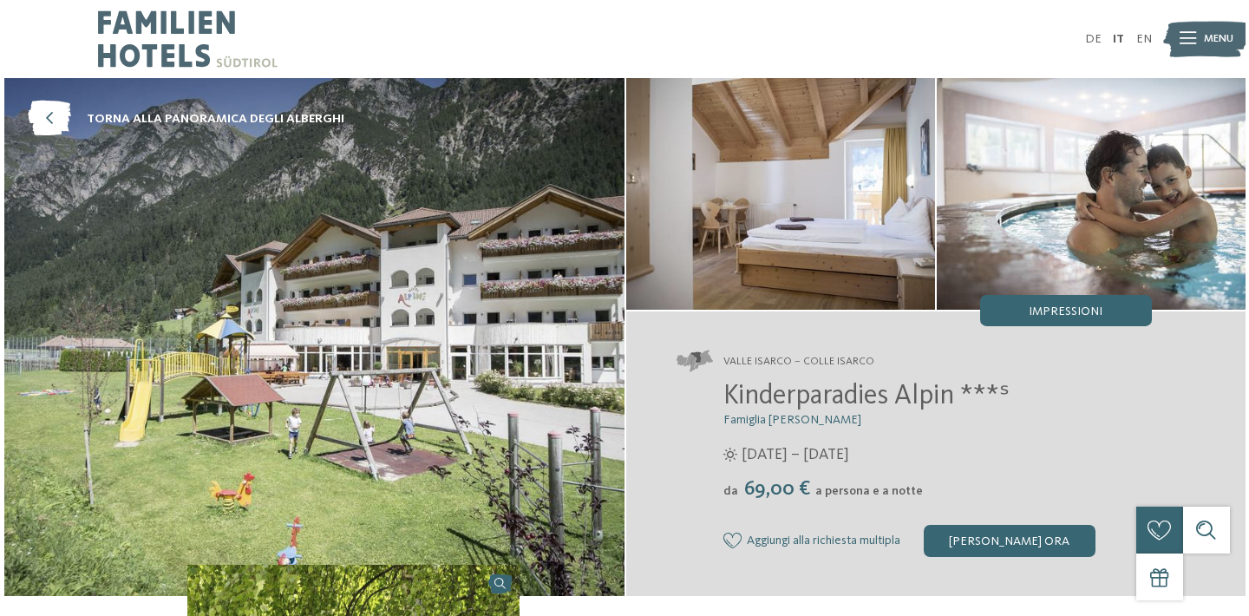
scroll to position [0, 0]
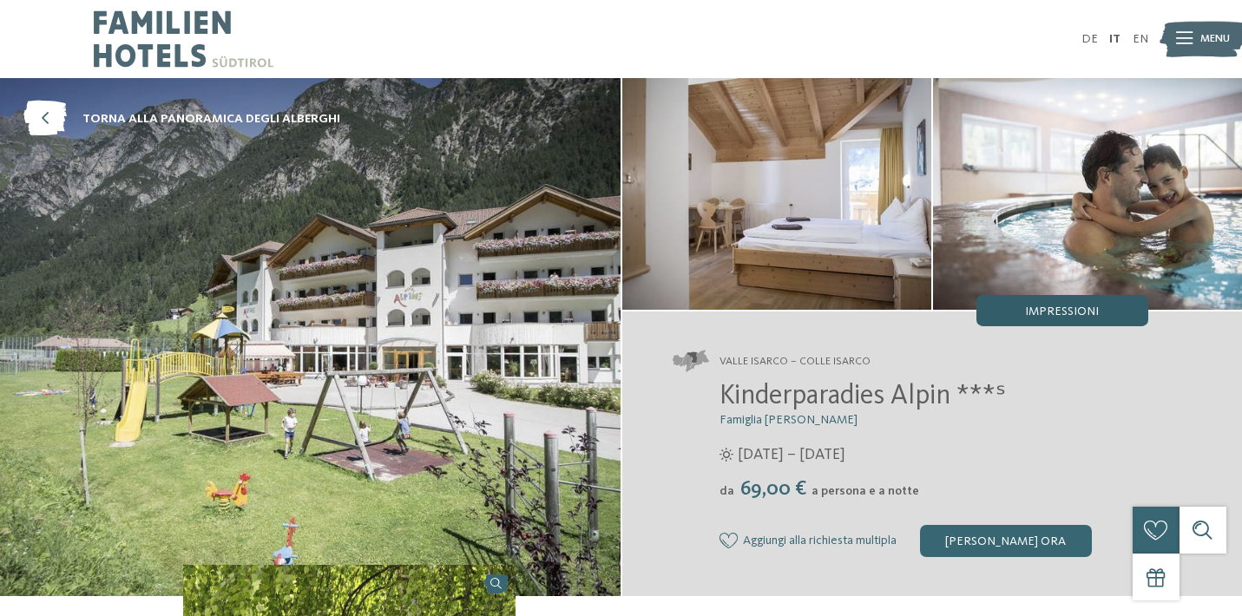
click at [1046, 313] on span "Impressioni" at bounding box center [1062, 311] width 74 height 12
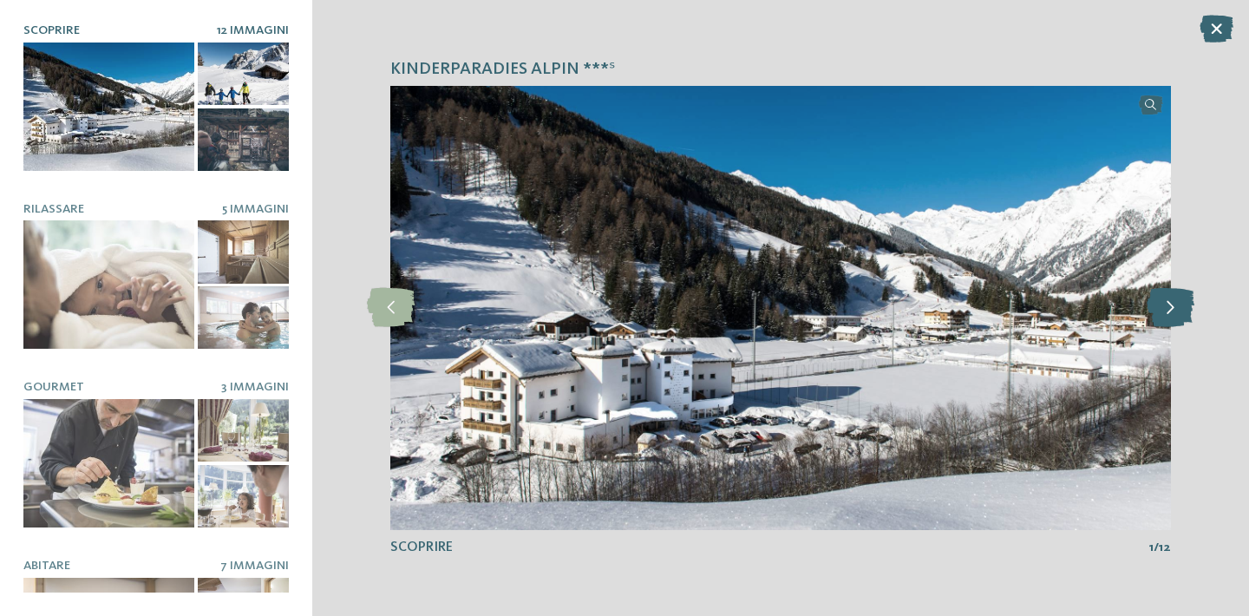
click at [1176, 308] on icon at bounding box center [1171, 307] width 48 height 39
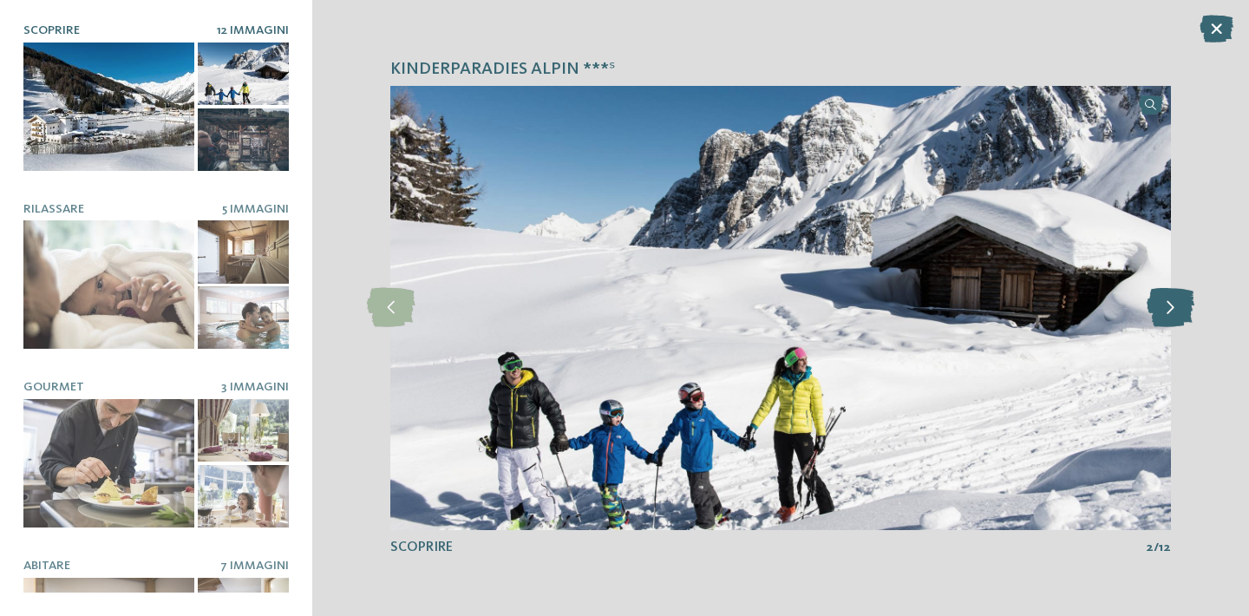
click at [1176, 308] on icon at bounding box center [1171, 307] width 48 height 39
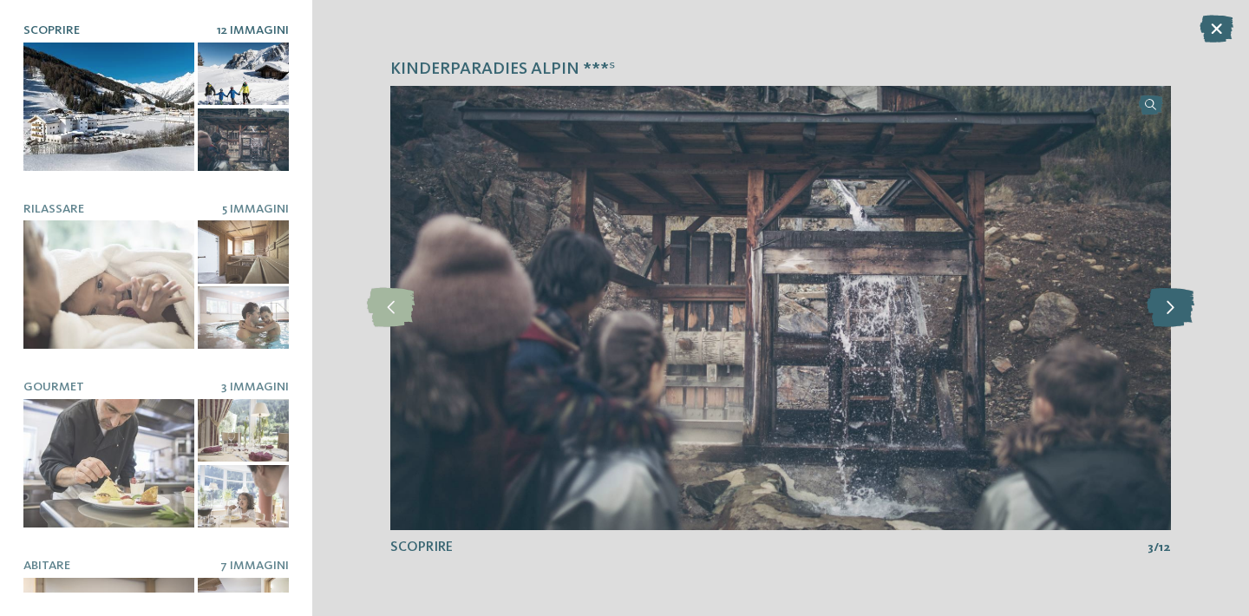
click at [1176, 308] on icon at bounding box center [1171, 307] width 48 height 39
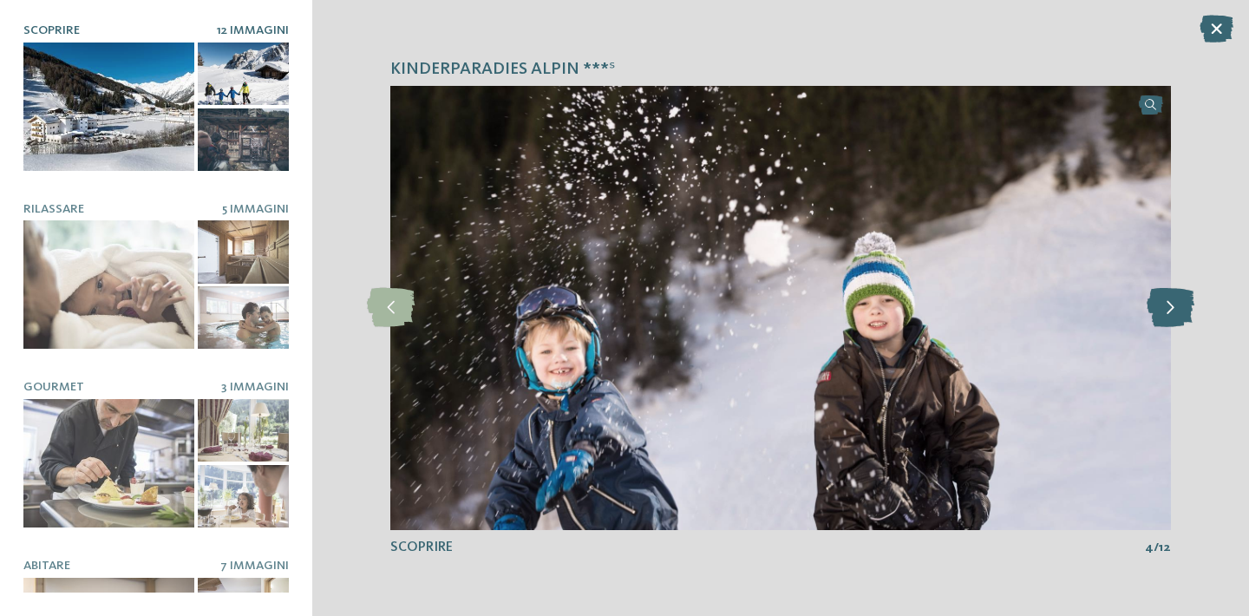
click at [1176, 308] on icon at bounding box center [1171, 307] width 48 height 39
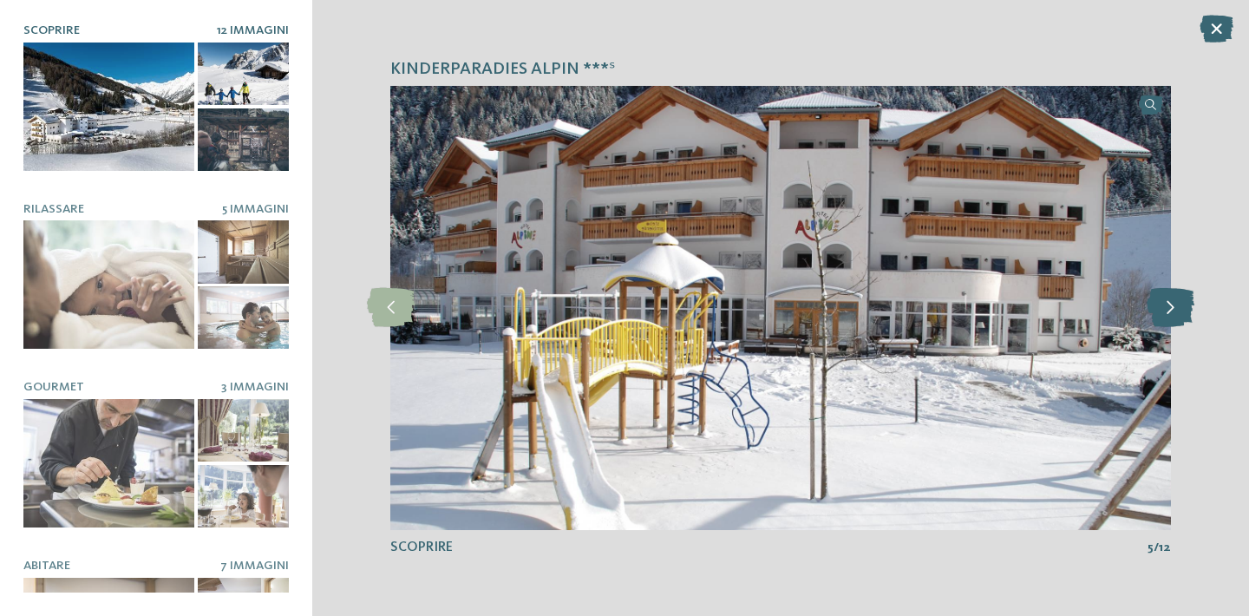
click at [1176, 308] on icon at bounding box center [1171, 307] width 48 height 39
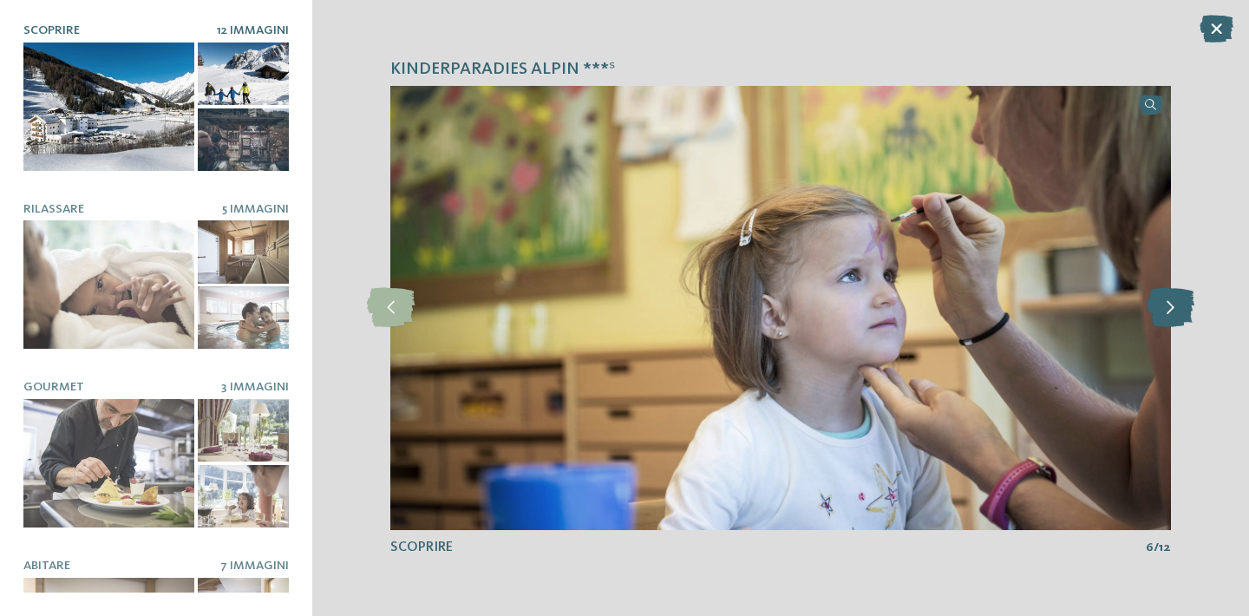
click at [1176, 308] on icon at bounding box center [1171, 307] width 48 height 39
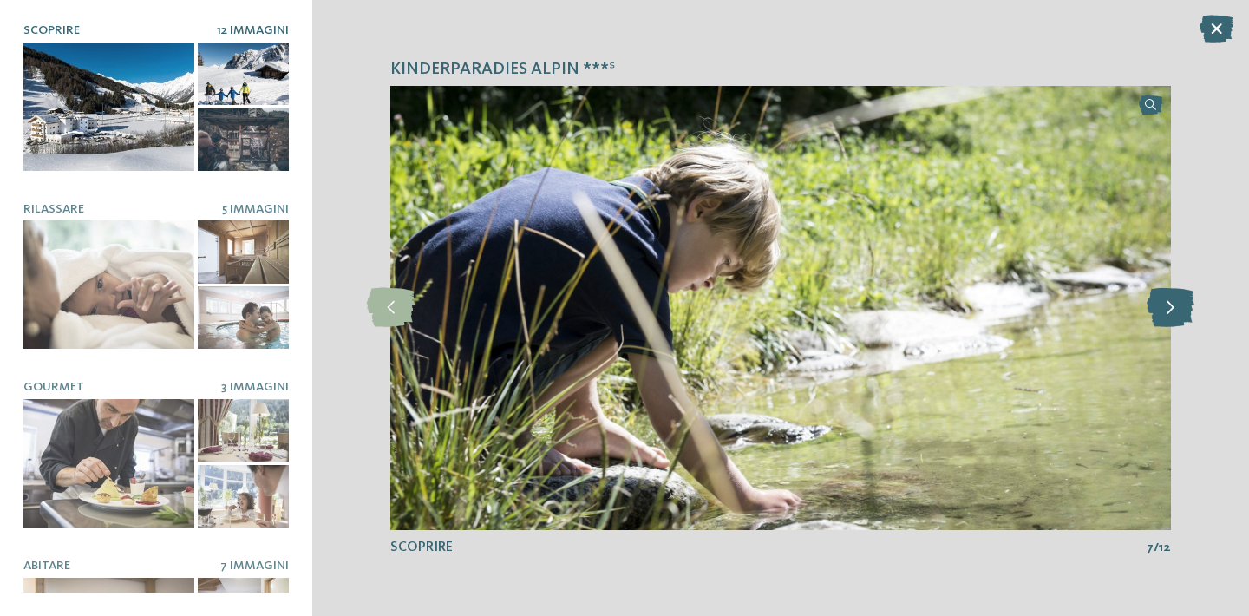
click at [1176, 308] on icon at bounding box center [1171, 307] width 48 height 39
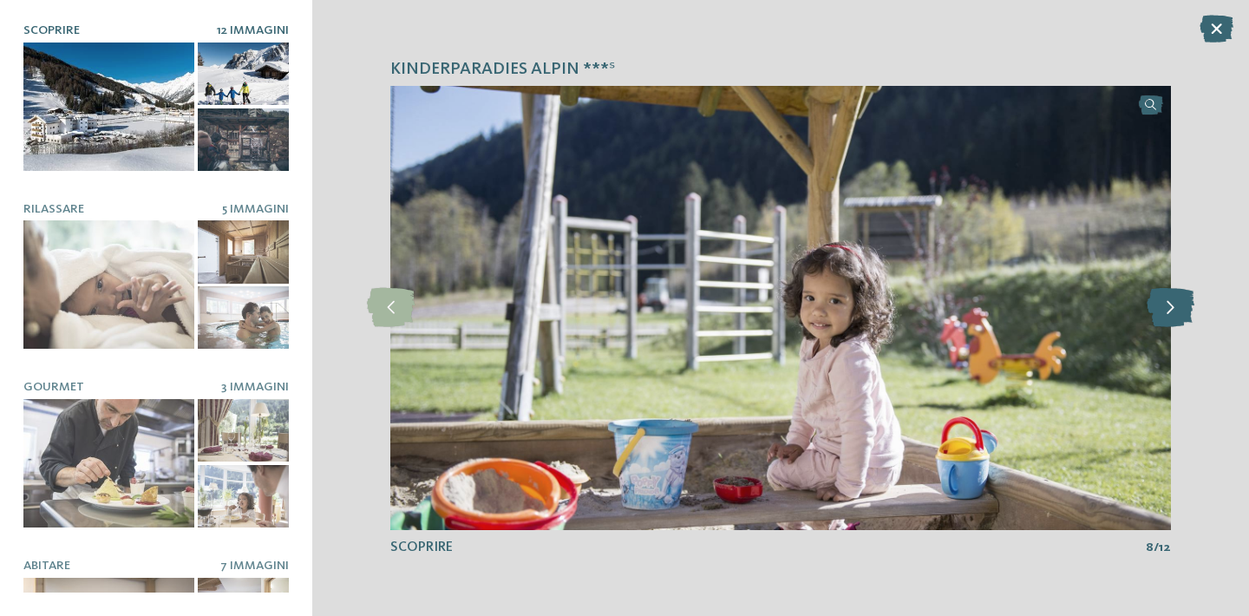
click at [1176, 308] on icon at bounding box center [1171, 307] width 48 height 39
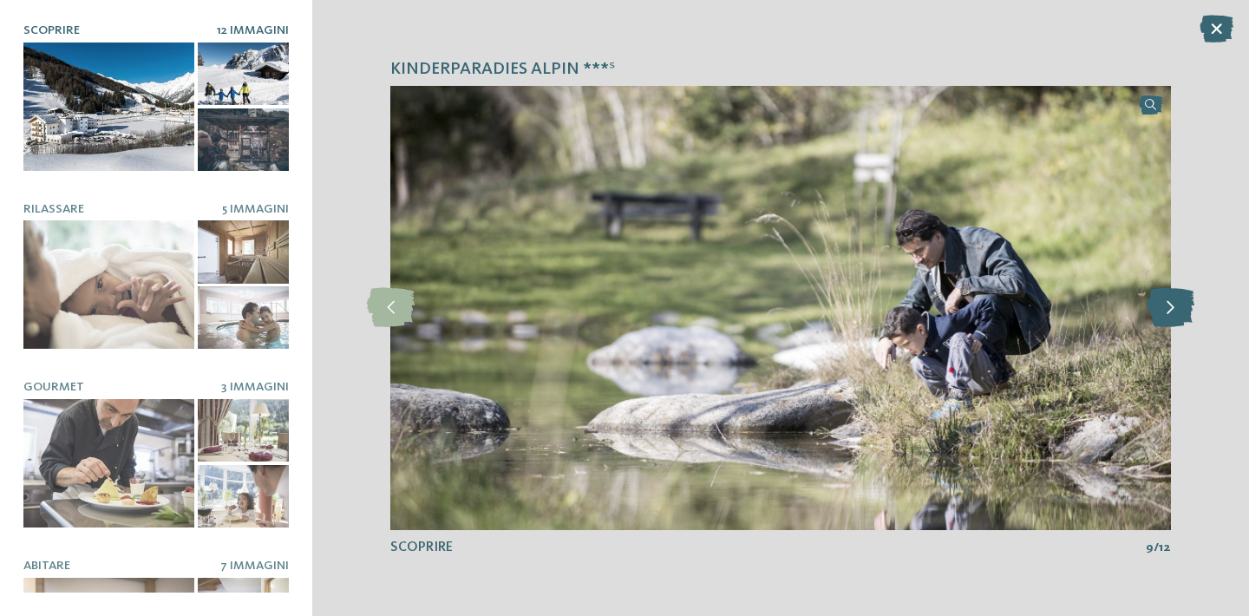
click at [1176, 308] on icon at bounding box center [1171, 307] width 48 height 39
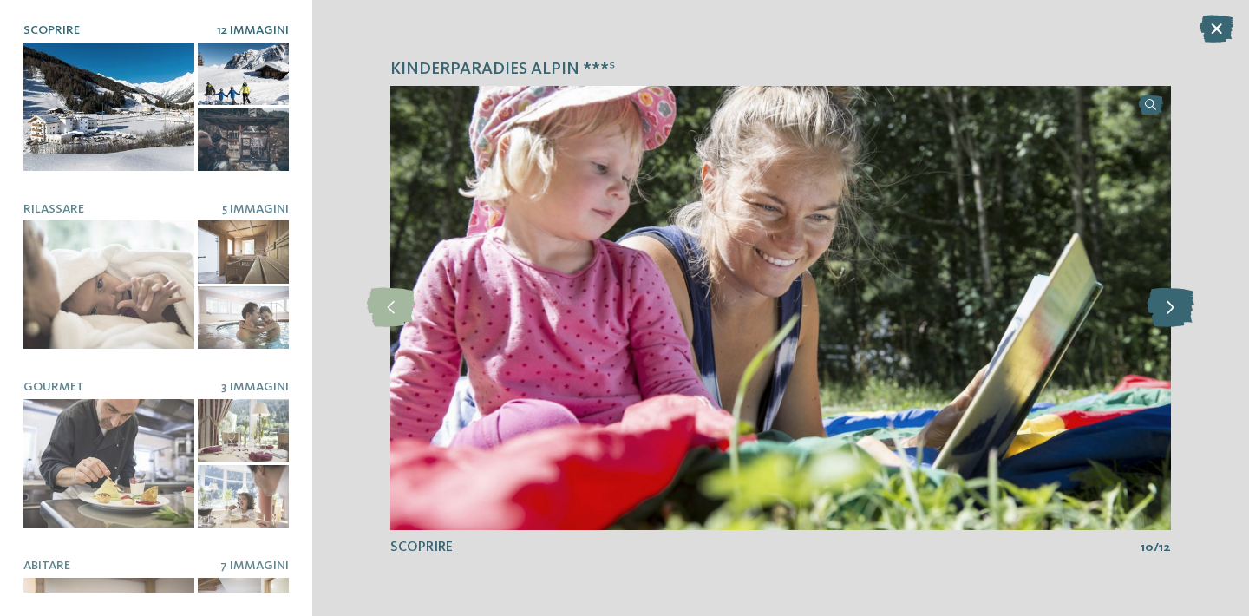
click at [1176, 308] on icon at bounding box center [1171, 307] width 48 height 39
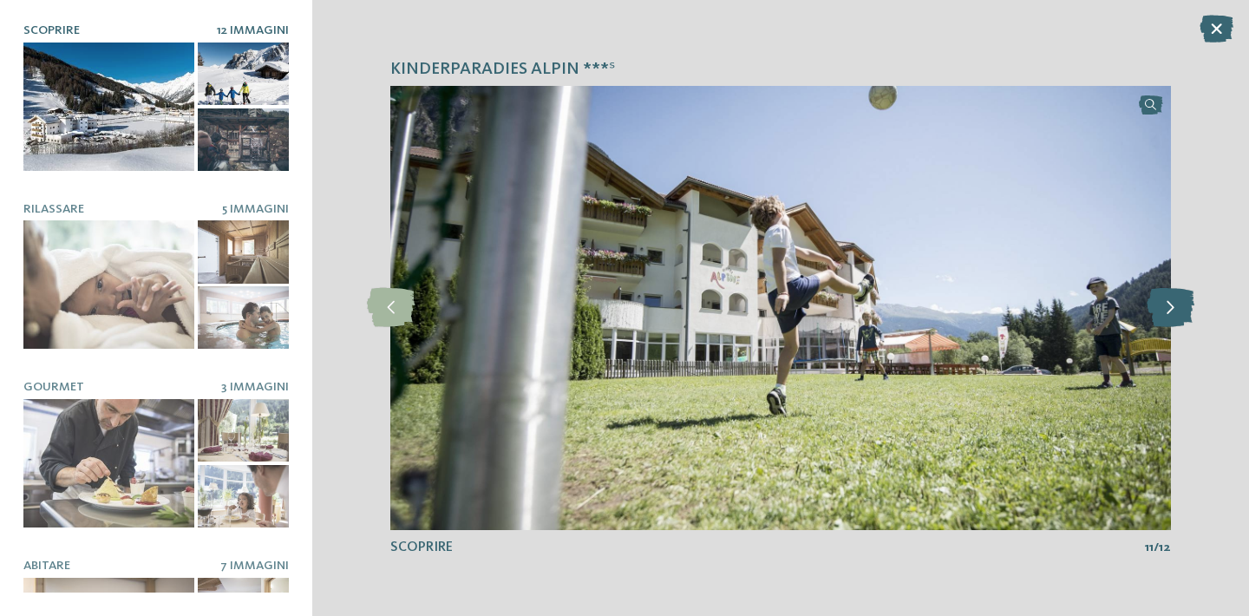
click at [1176, 308] on icon at bounding box center [1171, 307] width 48 height 39
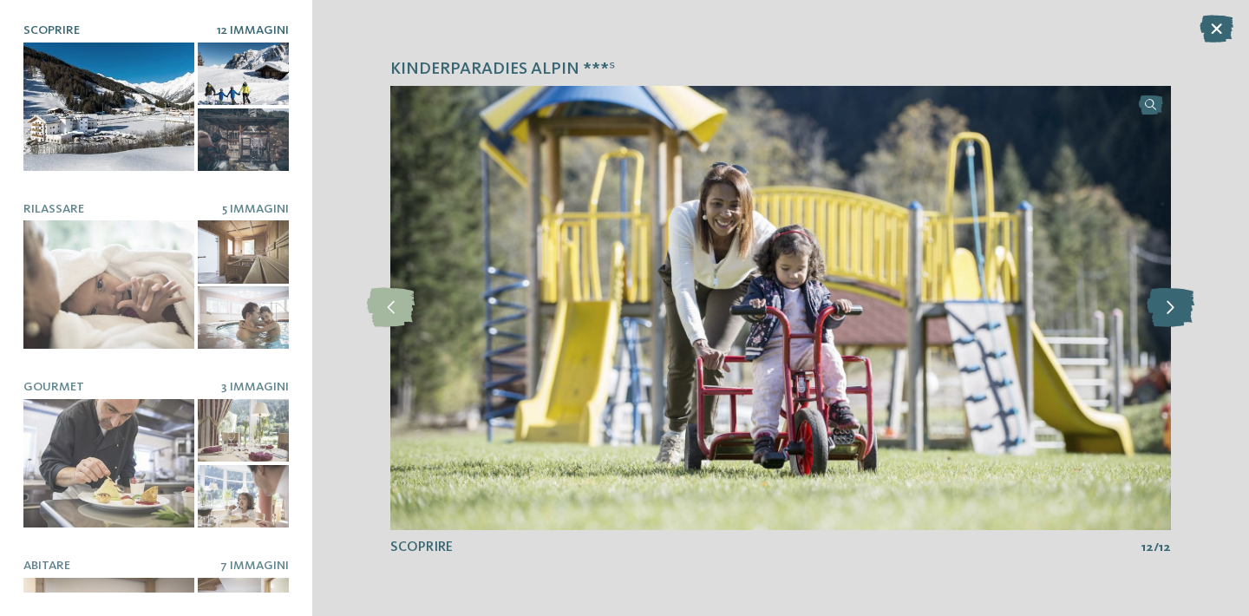
click at [1176, 308] on icon at bounding box center [1171, 307] width 48 height 39
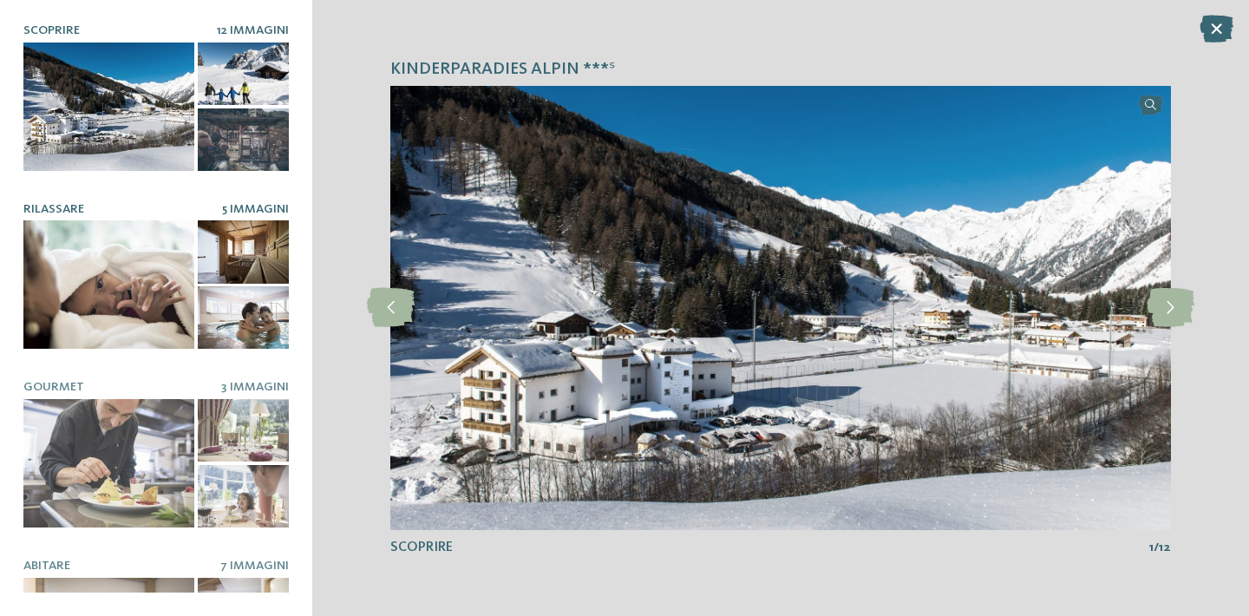
click at [91, 273] on div at bounding box center [108, 284] width 171 height 128
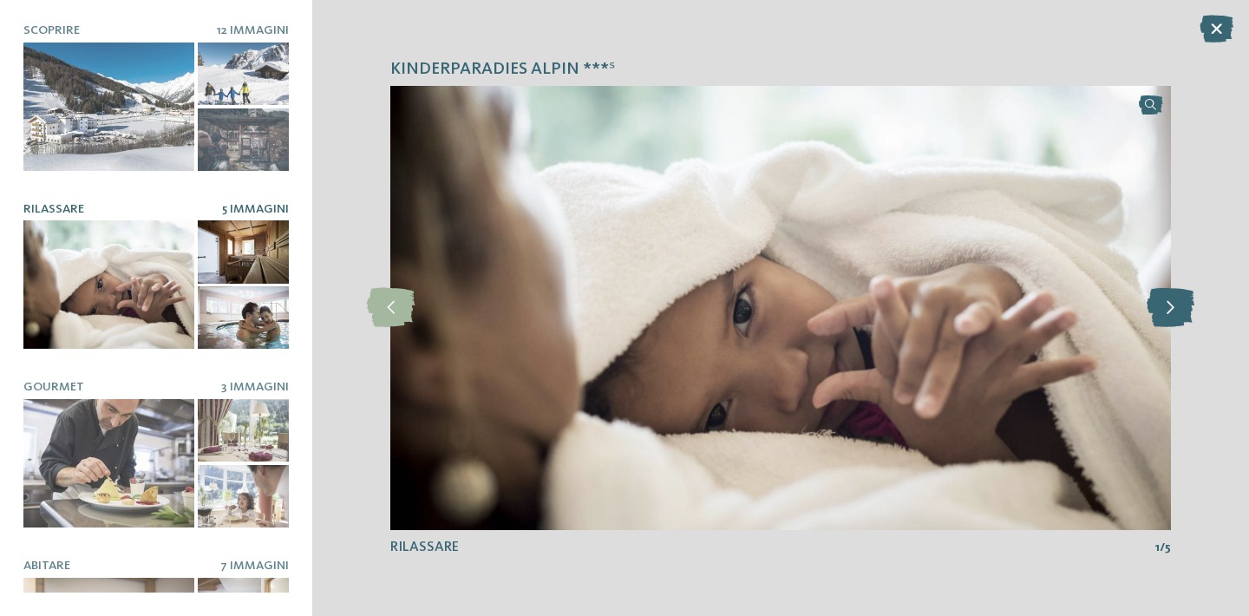
click at [1176, 304] on icon at bounding box center [1171, 307] width 48 height 39
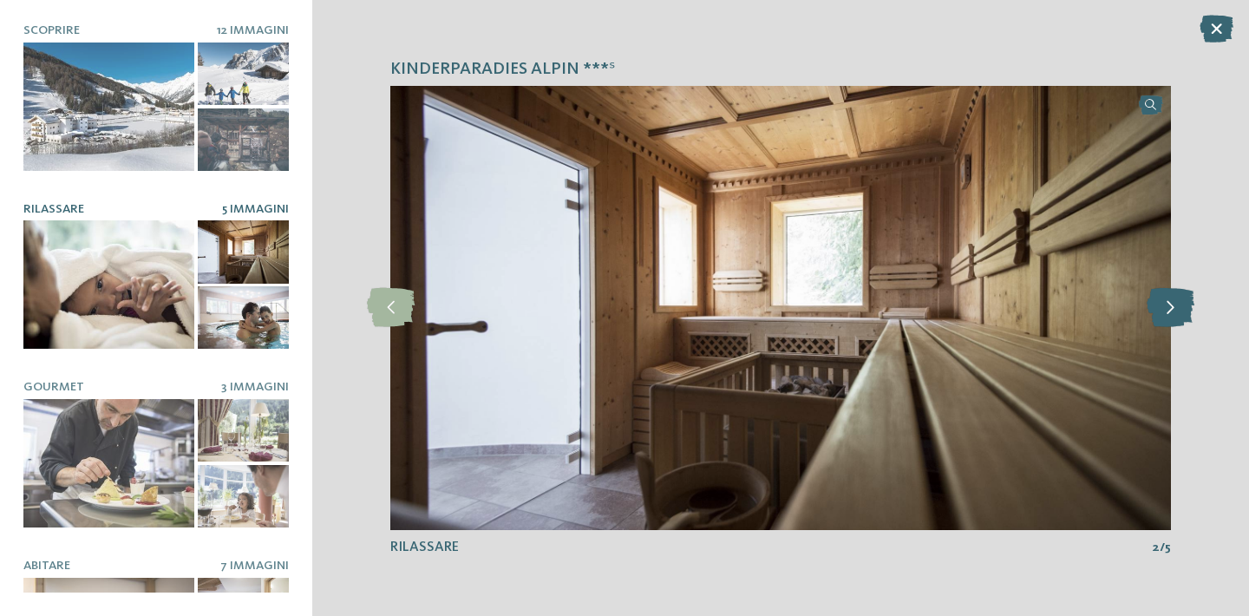
click at [1176, 304] on icon at bounding box center [1171, 307] width 48 height 39
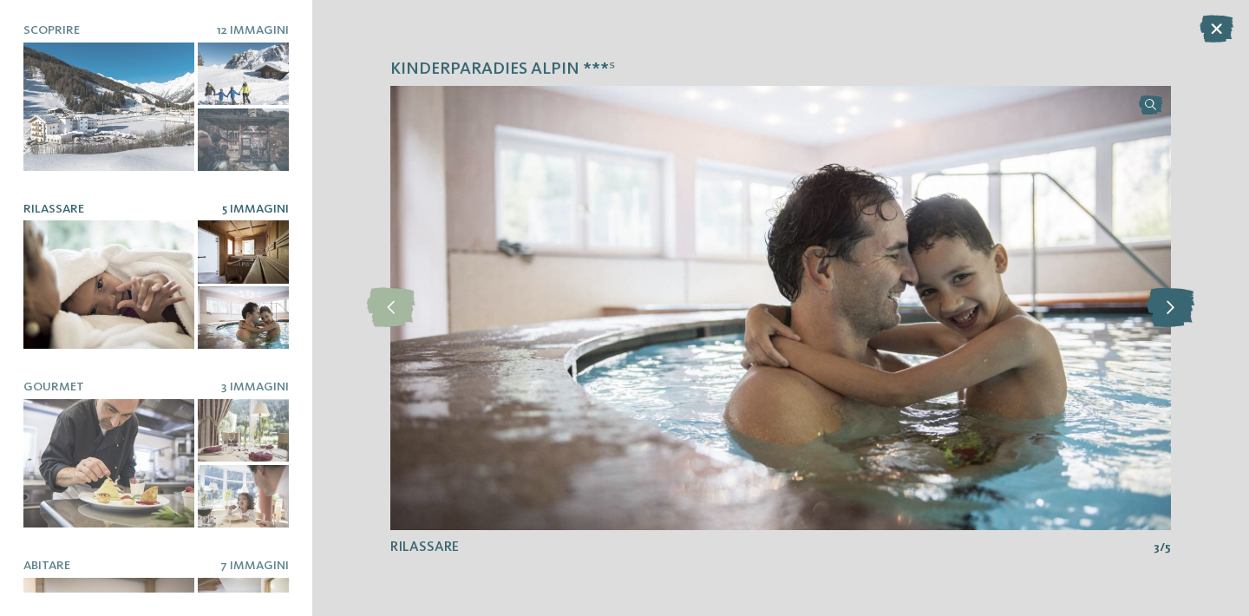
click at [1176, 304] on icon at bounding box center [1171, 307] width 48 height 39
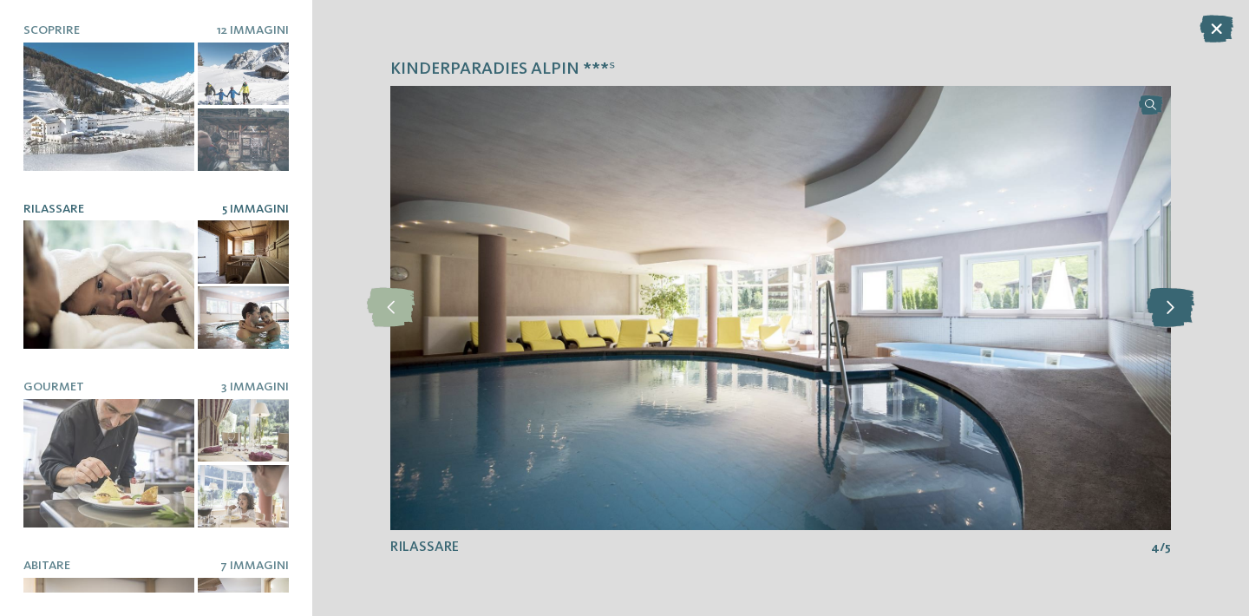
click at [1176, 304] on icon at bounding box center [1171, 307] width 48 height 39
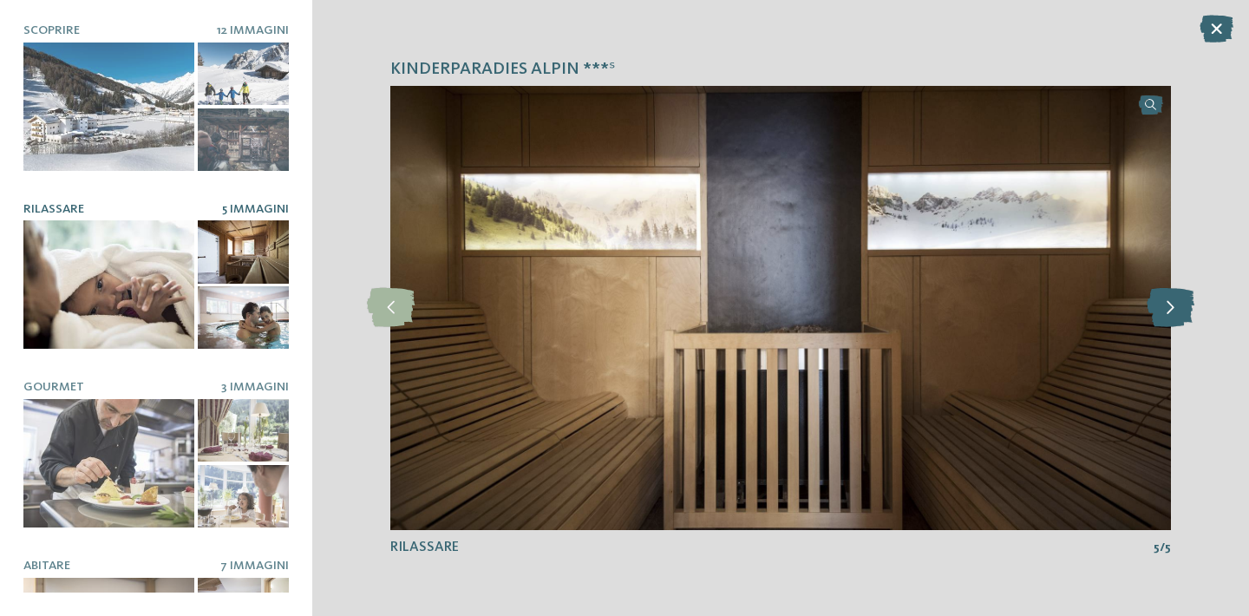
click at [1176, 304] on icon at bounding box center [1171, 307] width 48 height 39
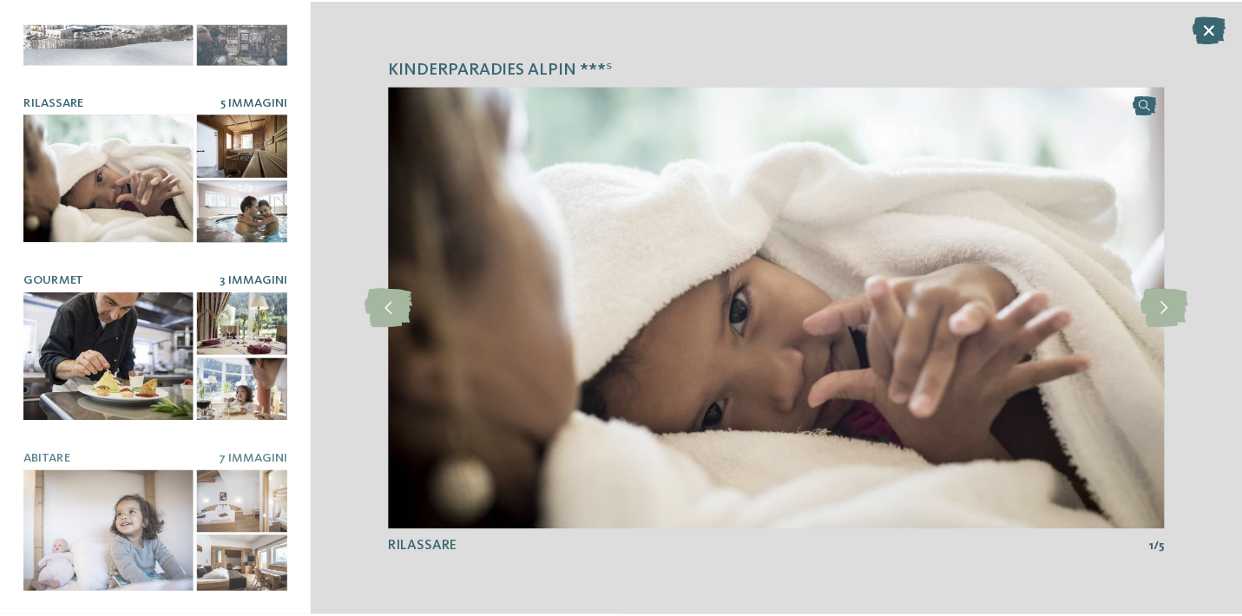
scroll to position [105, 0]
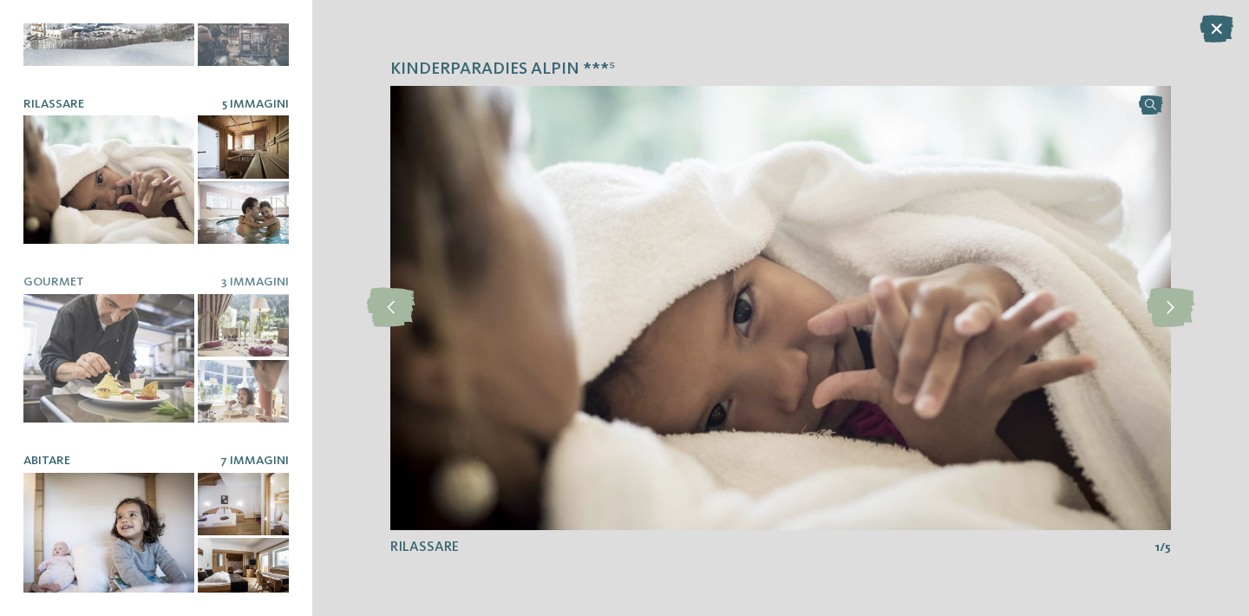
click at [135, 534] on div at bounding box center [108, 537] width 171 height 128
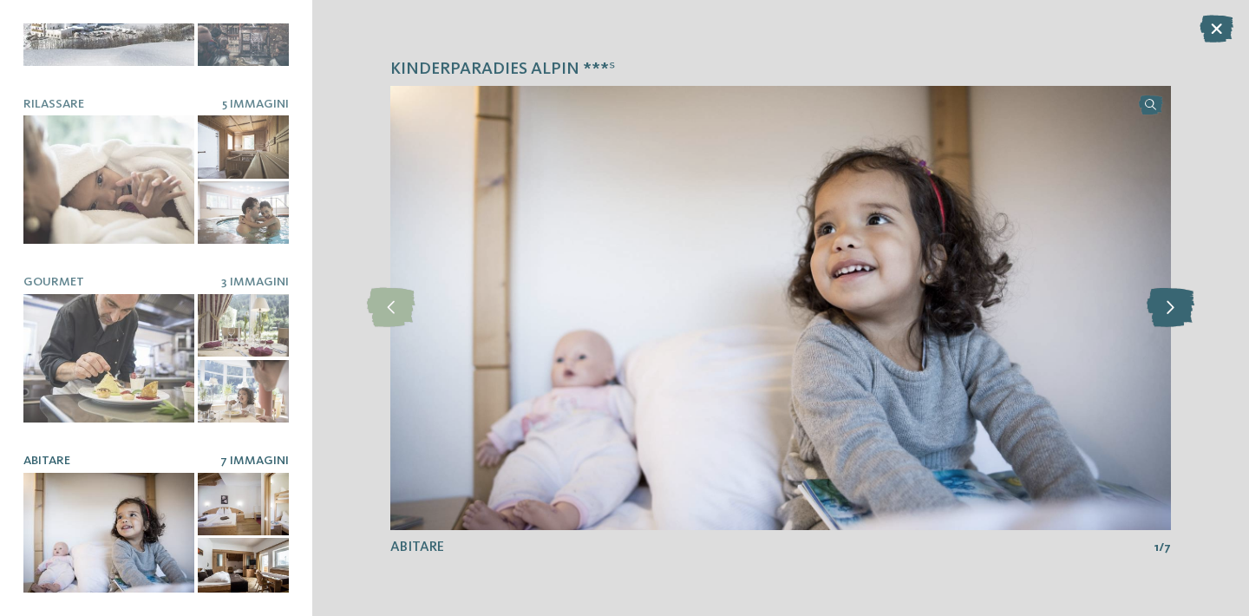
click at [1176, 313] on icon at bounding box center [1171, 307] width 48 height 39
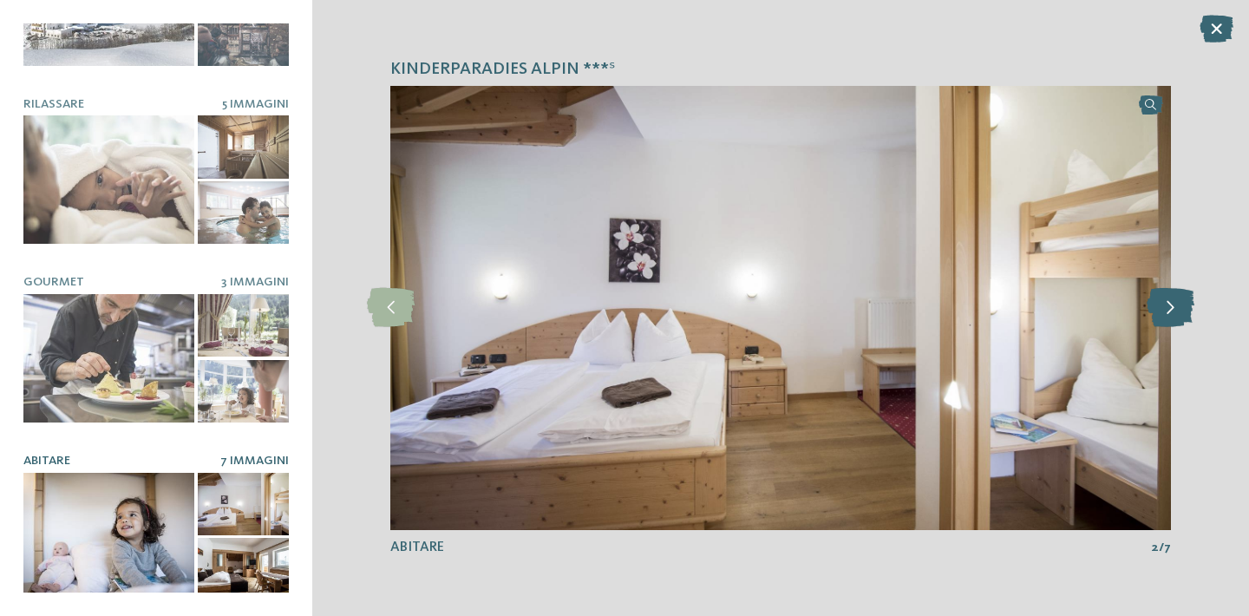
click at [1176, 313] on icon at bounding box center [1171, 307] width 48 height 39
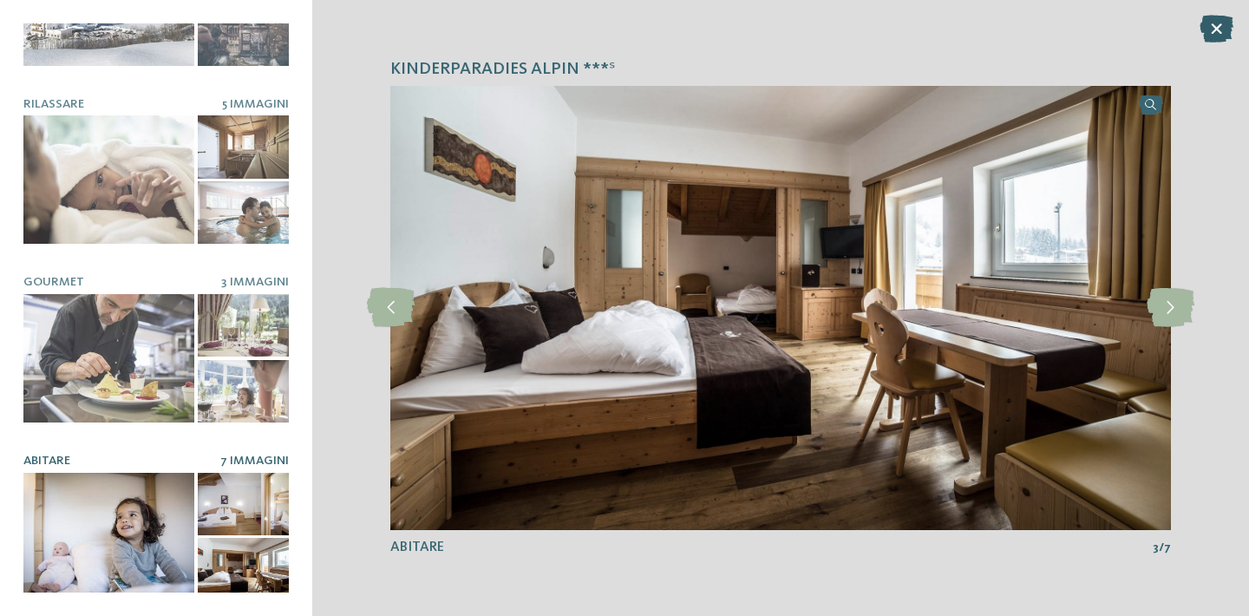
click at [1214, 23] on icon at bounding box center [1217, 29] width 34 height 28
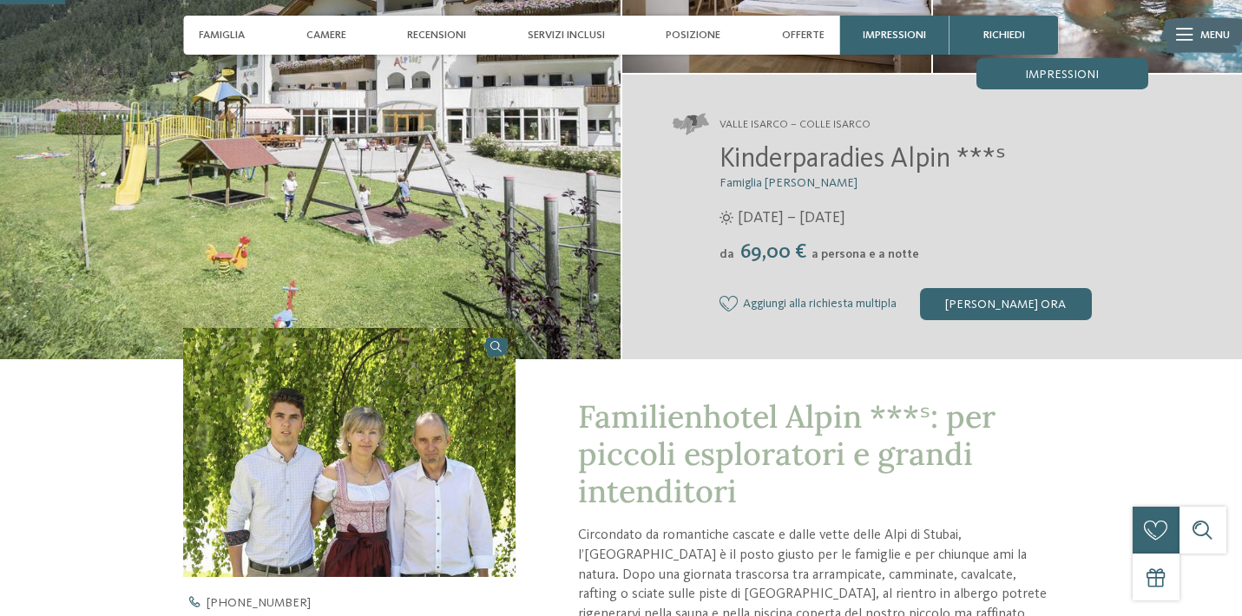
scroll to position [206, 0]
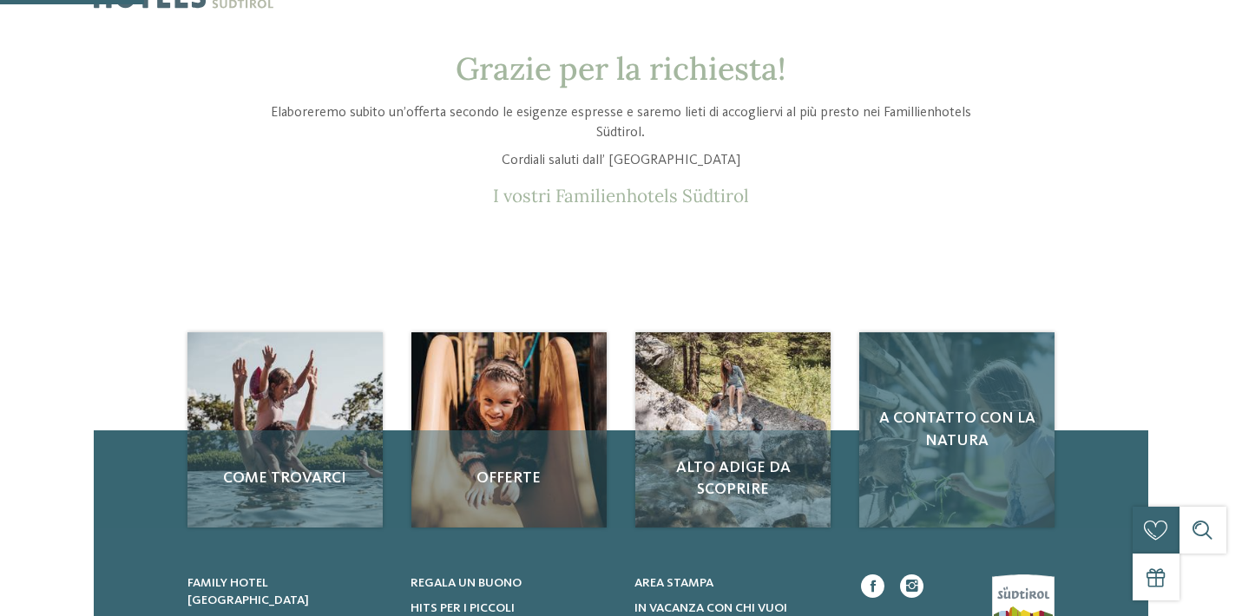
scroll to position [57, 0]
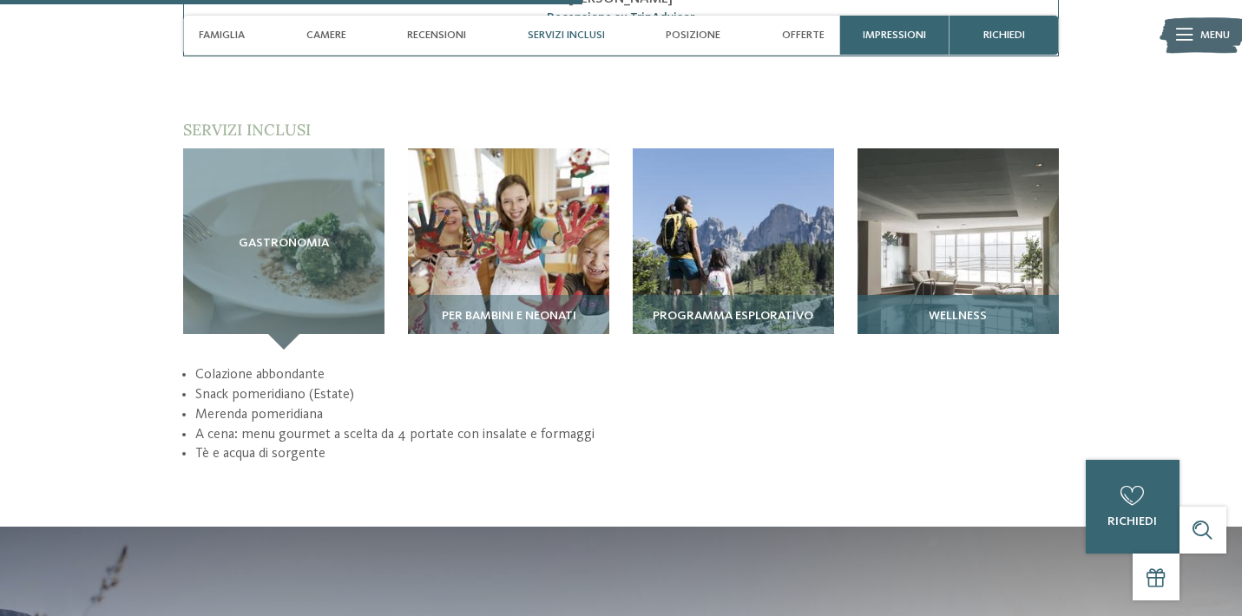
scroll to position [2194, 0]
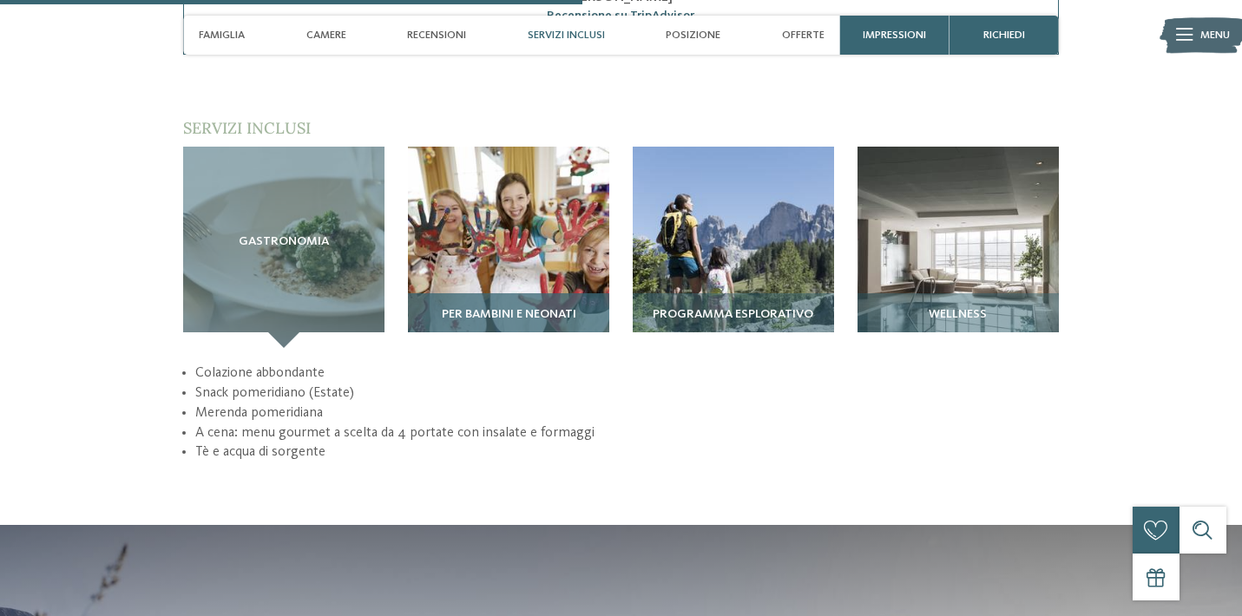
click at [578, 308] on h3 "Per bambini e neonati" at bounding box center [509, 315] width 186 height 14
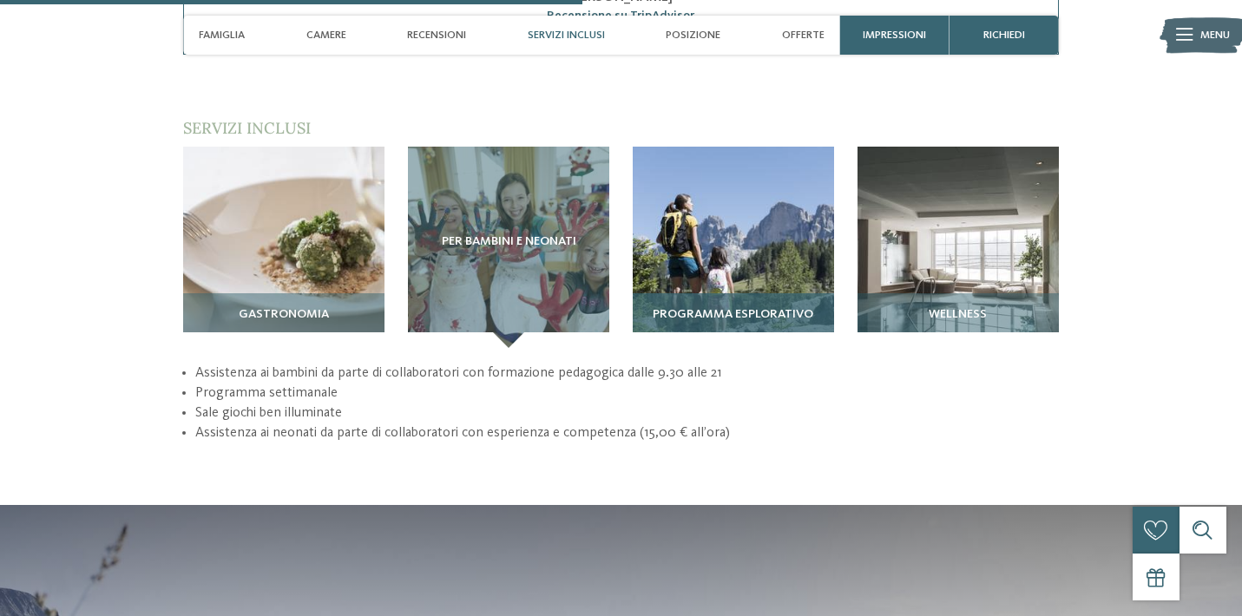
click at [725, 308] on span "Programma esplorativo" at bounding box center [732, 315] width 161 height 14
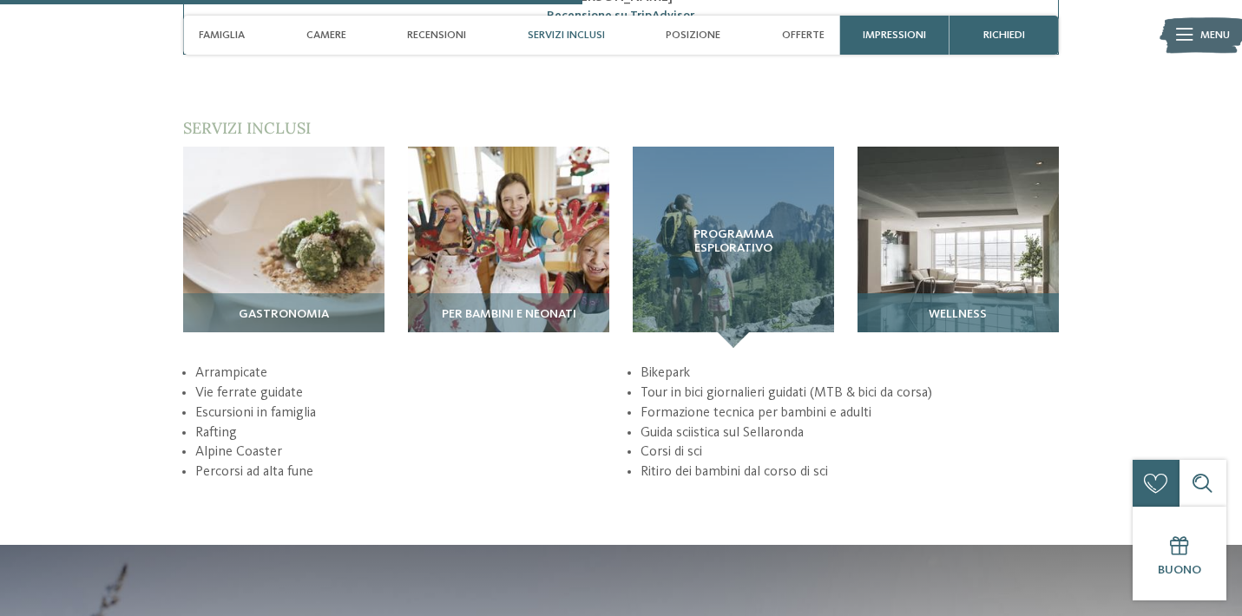
click at [972, 308] on span "Wellness" at bounding box center [957, 315] width 58 height 14
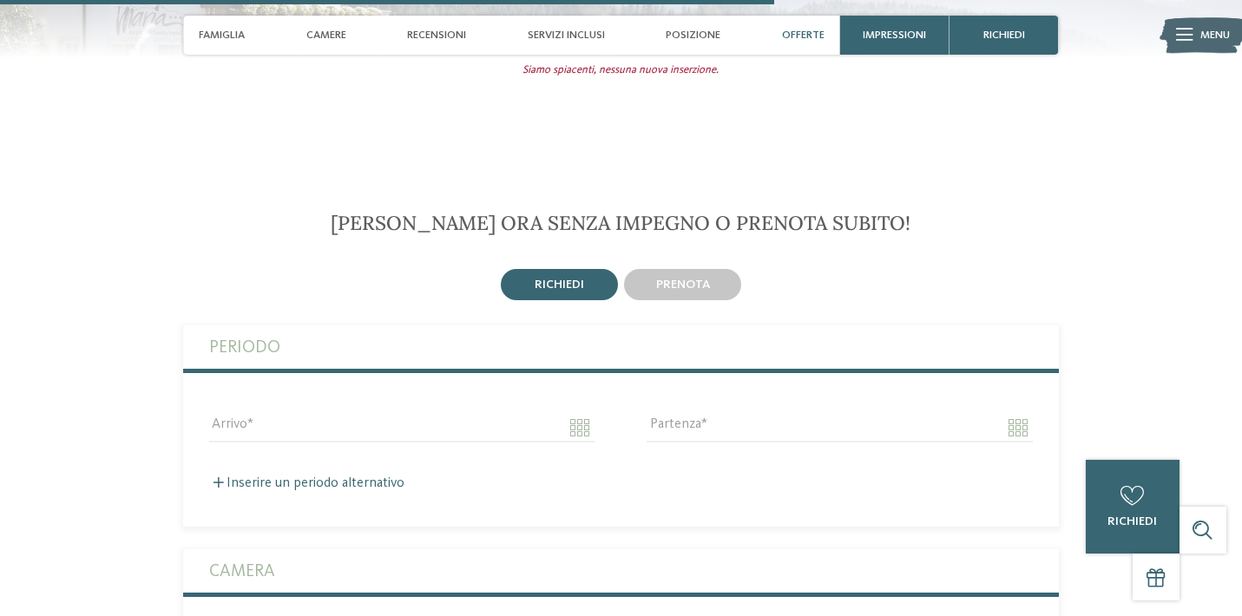
scroll to position [3030, 0]
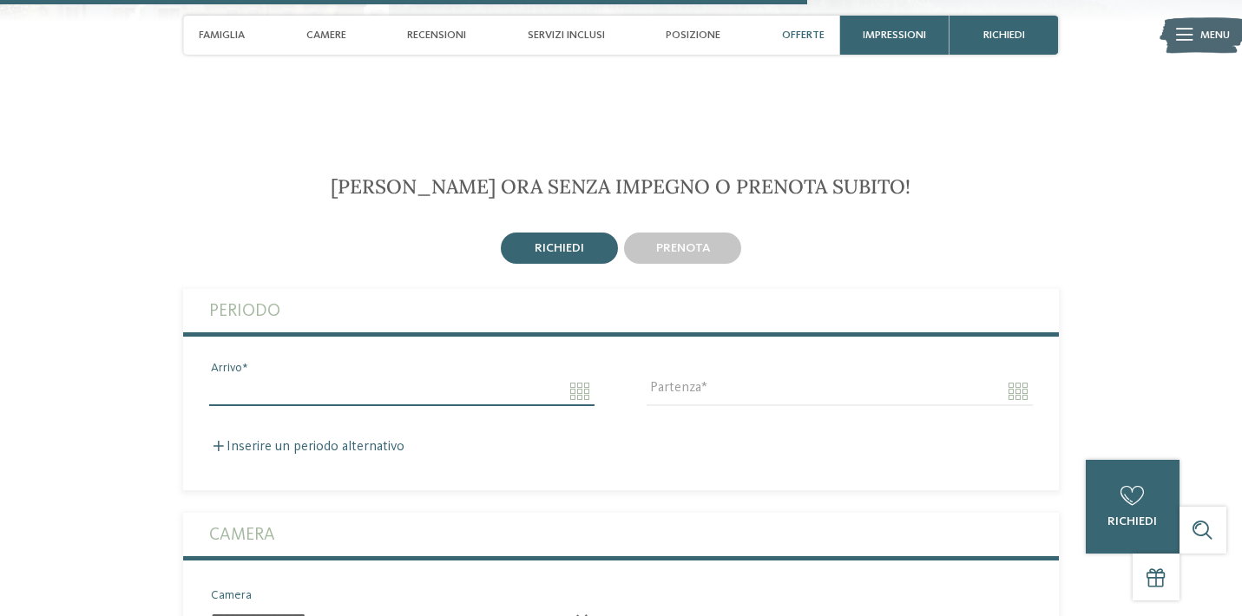
click at [308, 377] on input "Arrivo" at bounding box center [401, 391] width 385 height 29
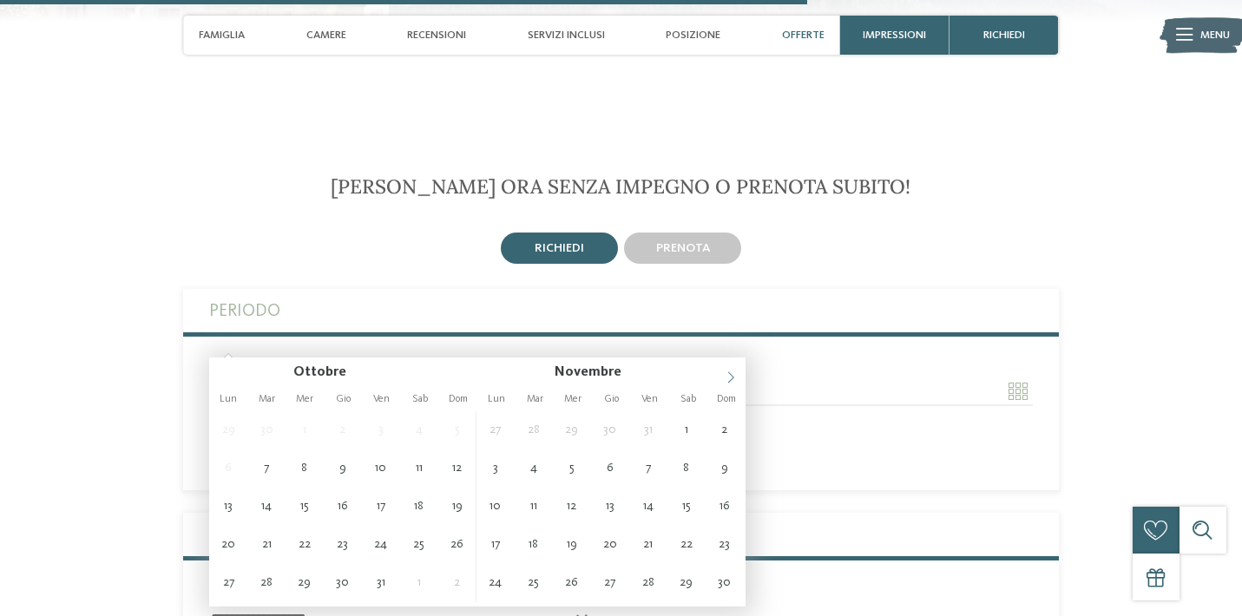
click at [731, 369] on span at bounding box center [730, 371] width 29 height 29
type input "**********"
type input "****"
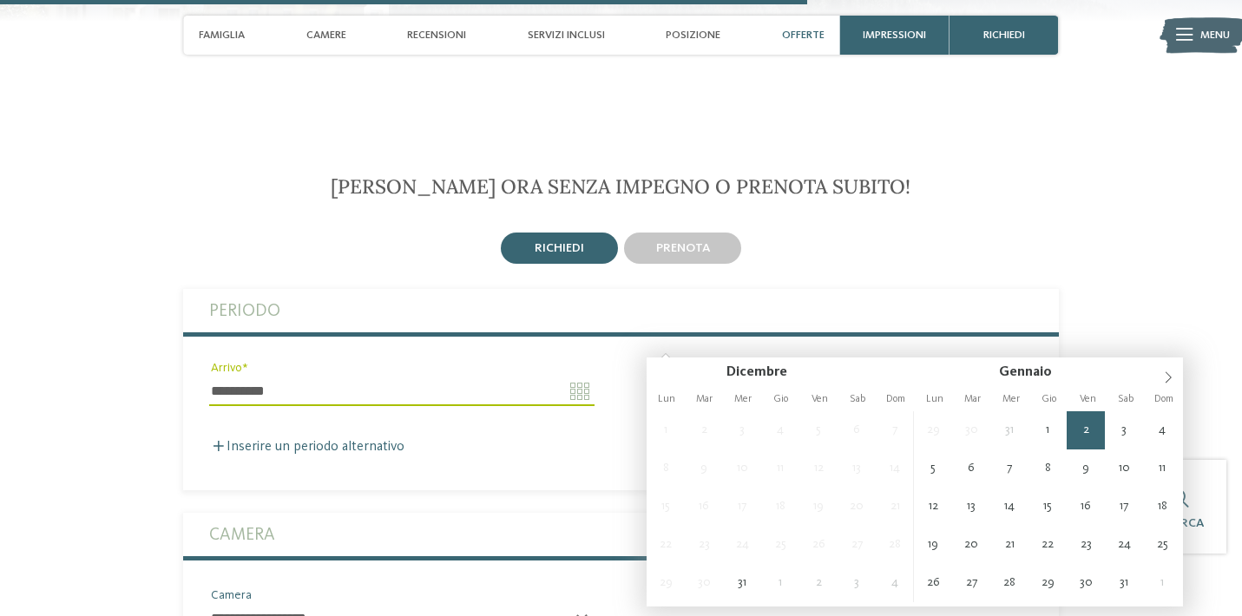
type input "**********"
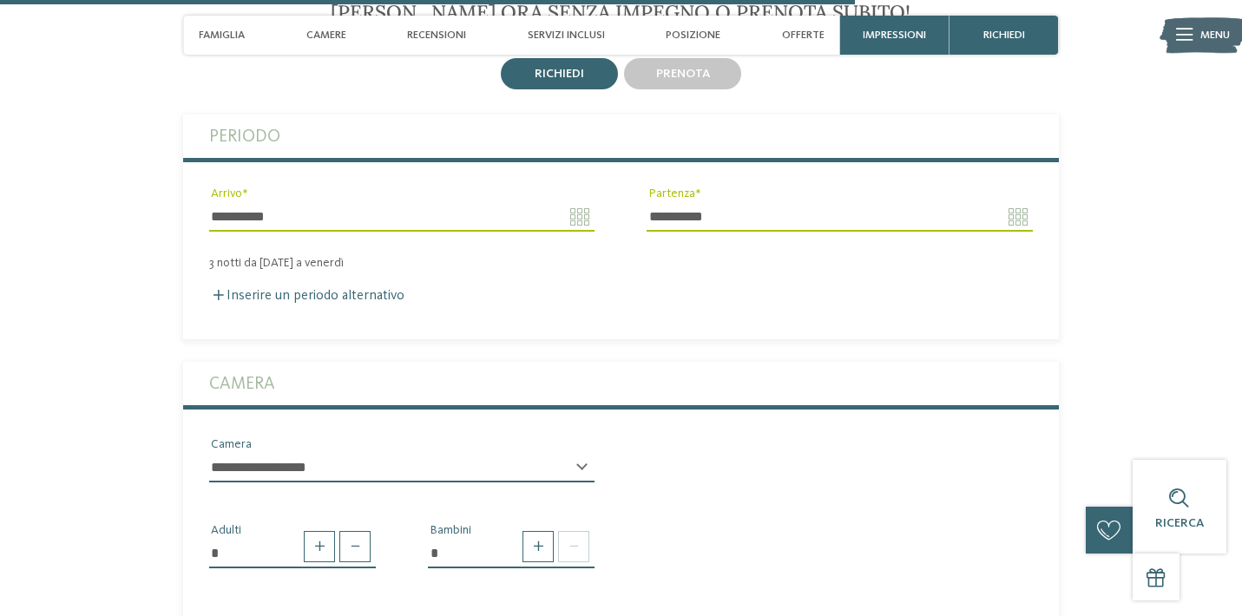
scroll to position [3225, 0]
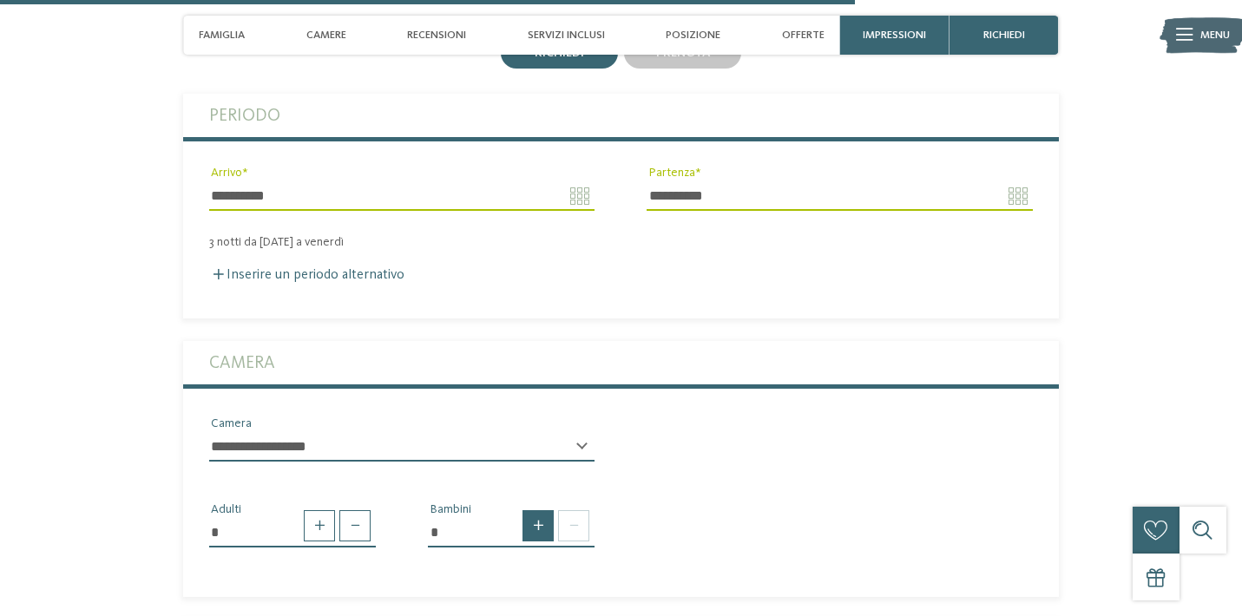
click at [531, 510] on span at bounding box center [537, 525] width 31 height 31
type input "*"
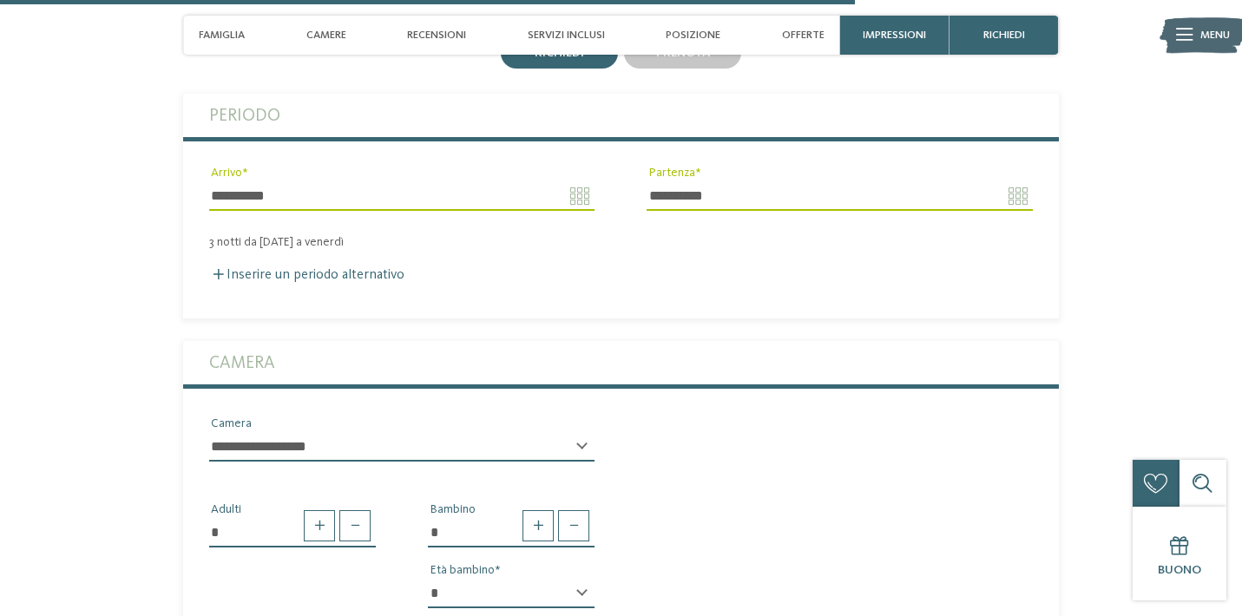
click at [579, 579] on div "* * * * * * * * * * * ** ** ** ** ** ** ** ** Età bambino" at bounding box center [511, 600] width 167 height 43
select select "*"
click at [801, 421] on div "**********" at bounding box center [620, 445] width 875 height 61
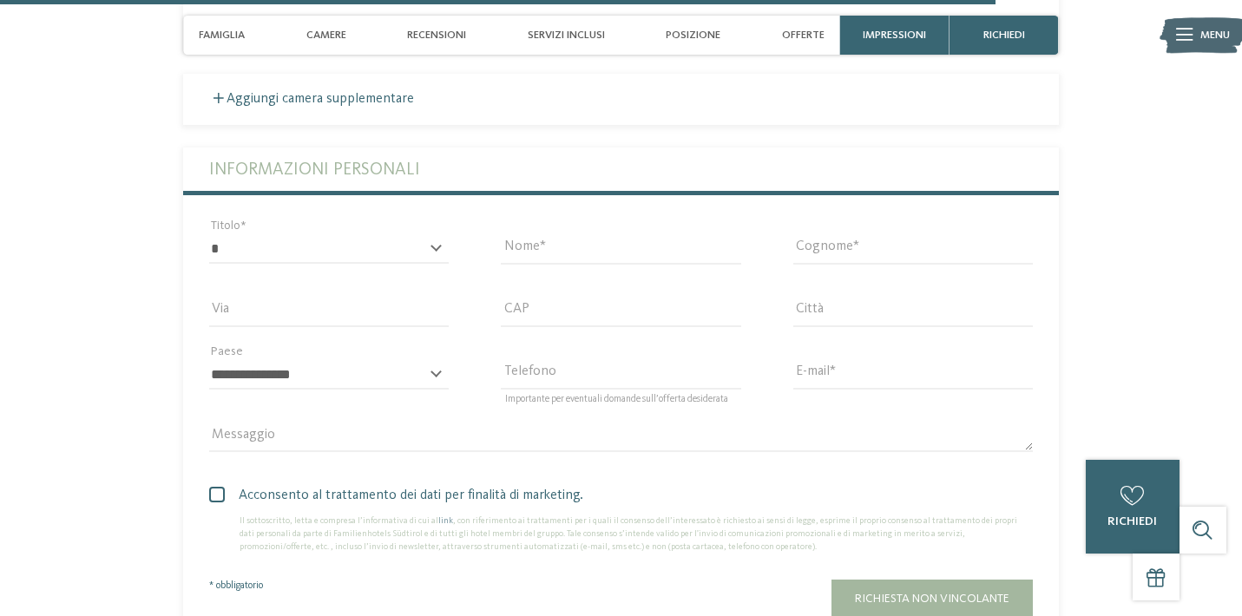
scroll to position [3846, 0]
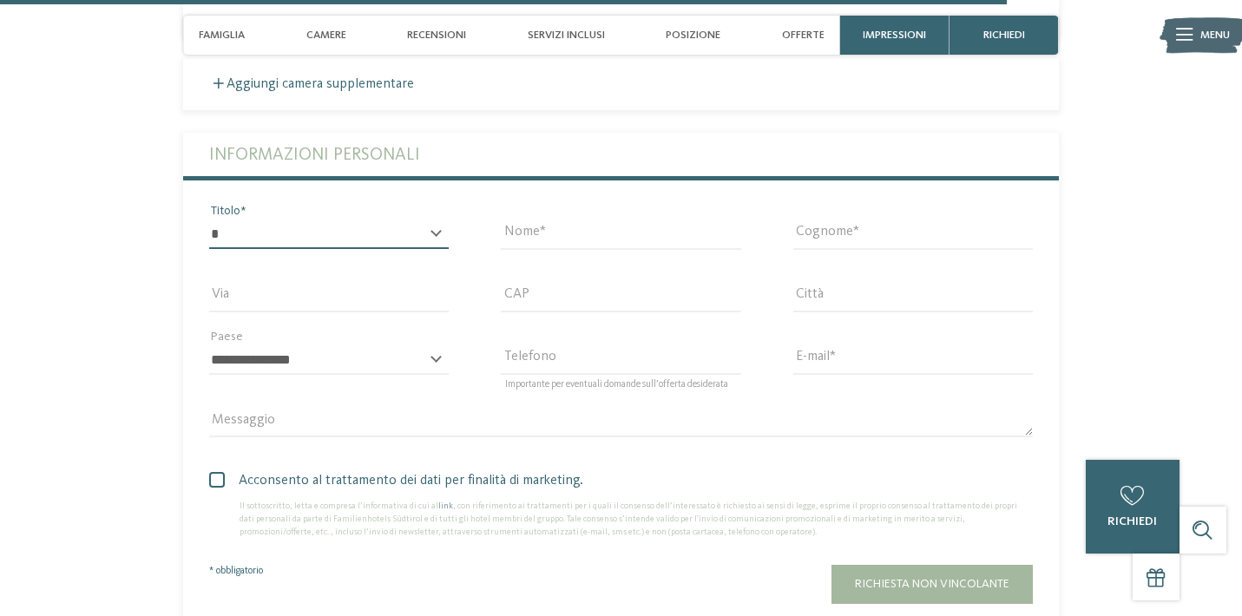
select select "*"
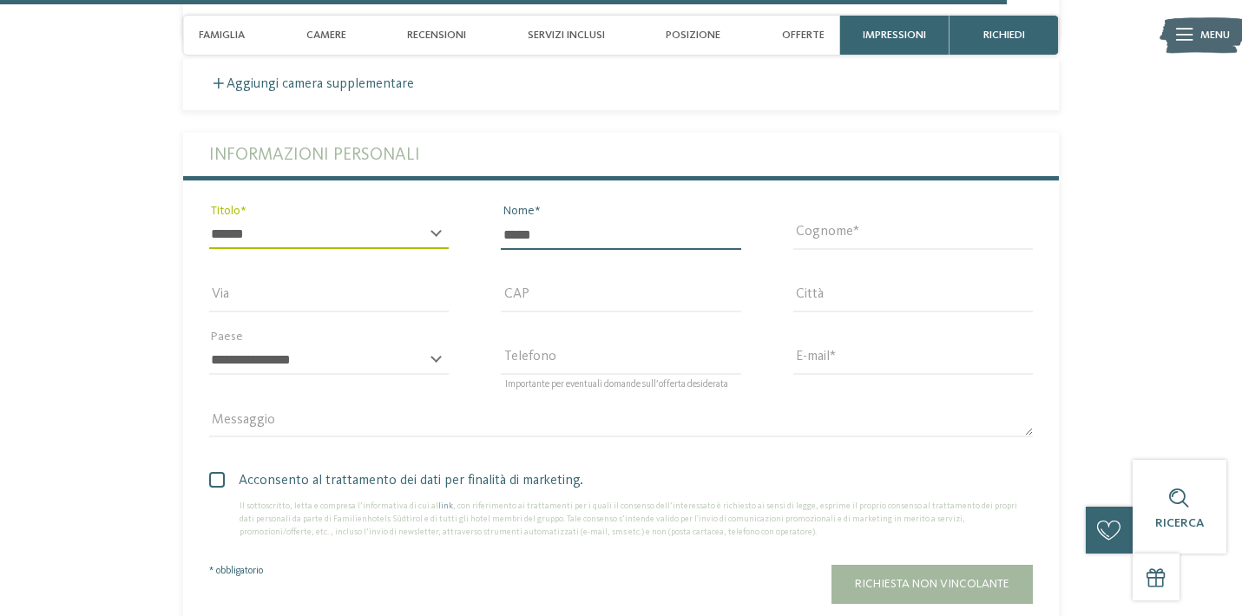
type input "*****"
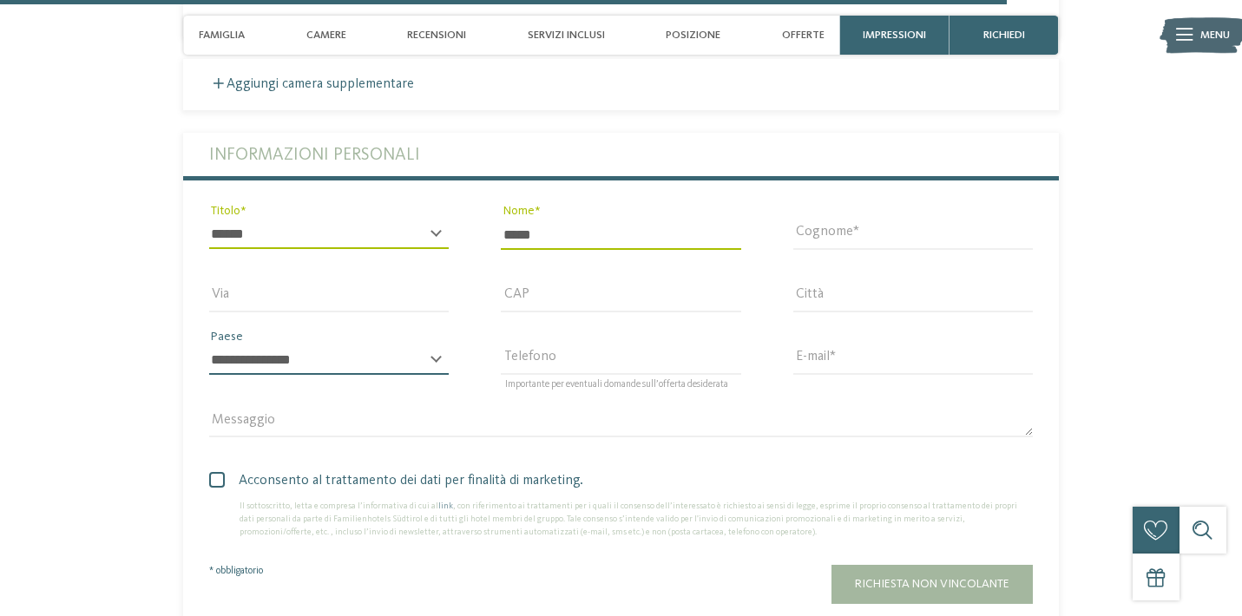
select select "**"
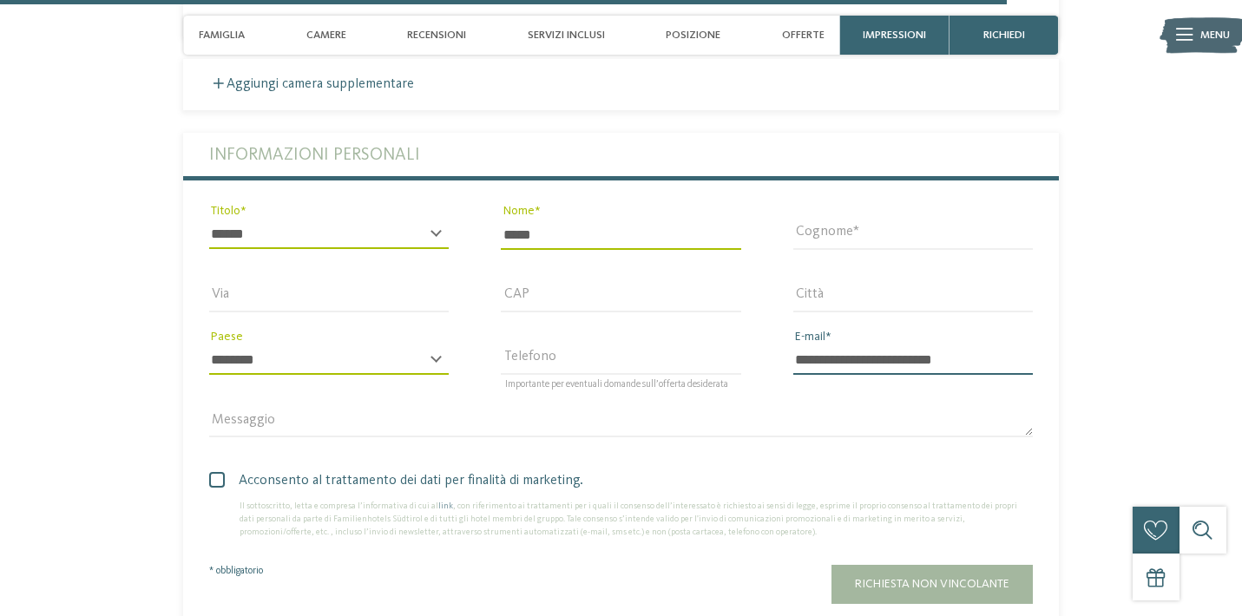
type input "**********"
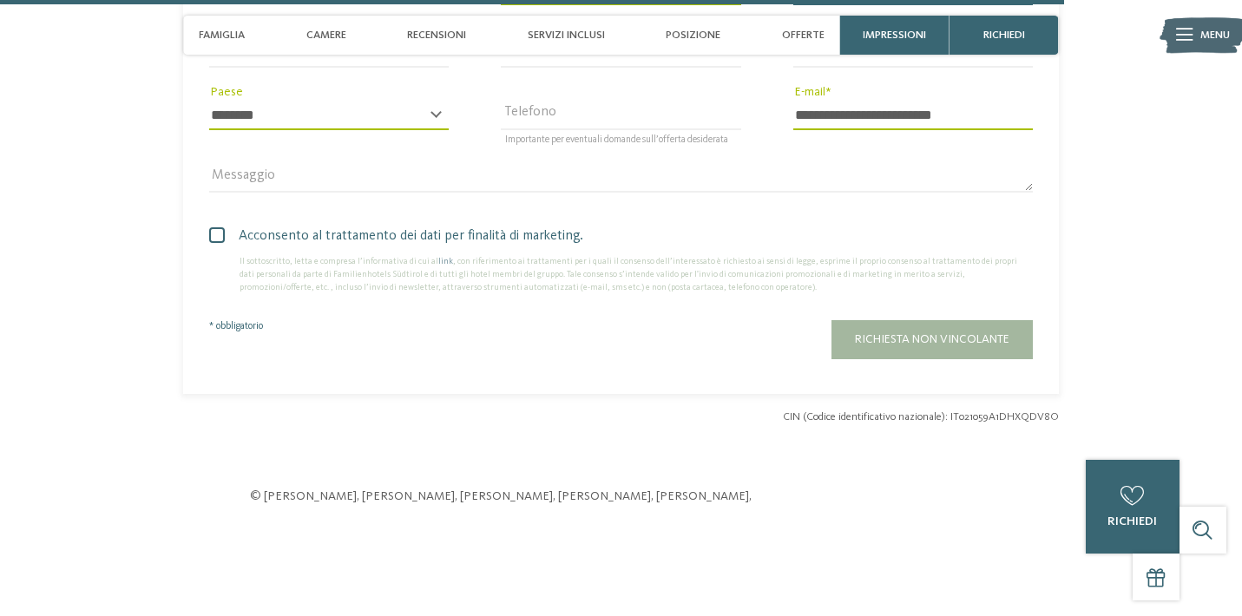
scroll to position [4106, 0]
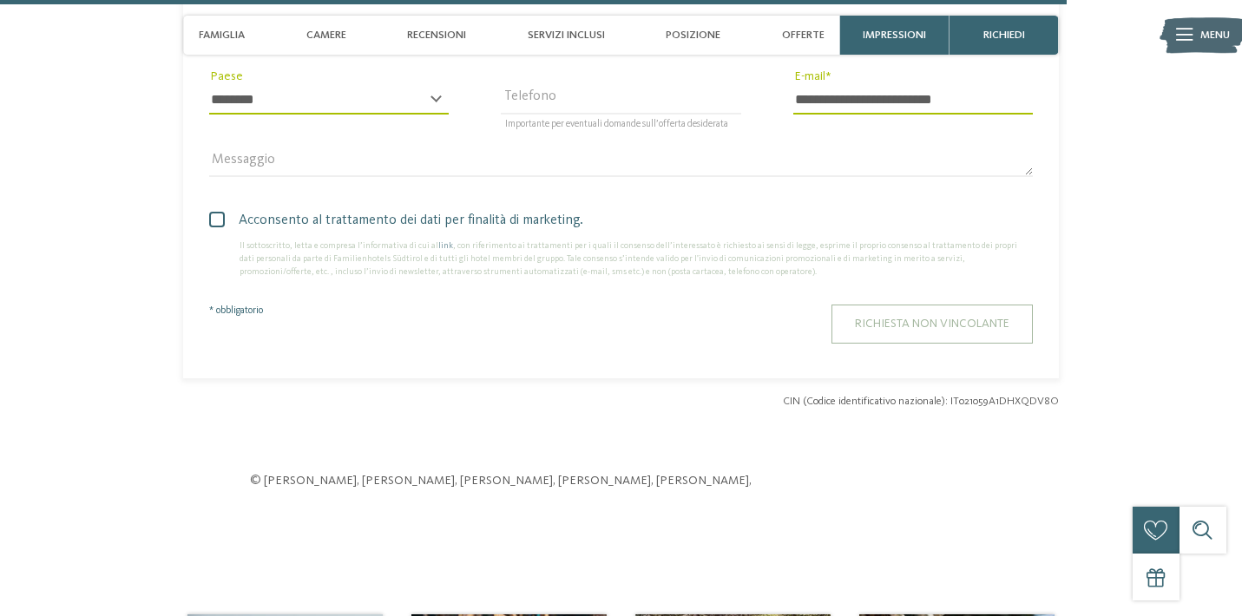
type input "*********"
click at [875, 305] on button "Richiesta non vincolante" at bounding box center [931, 324] width 201 height 39
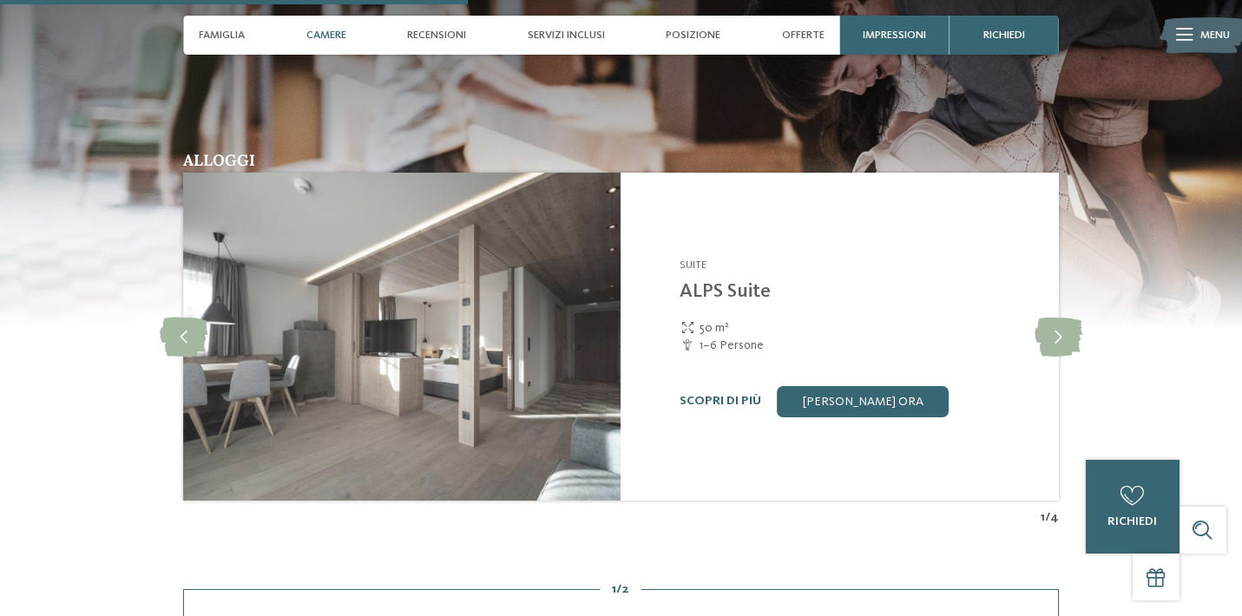
scroll to position [2291, 0]
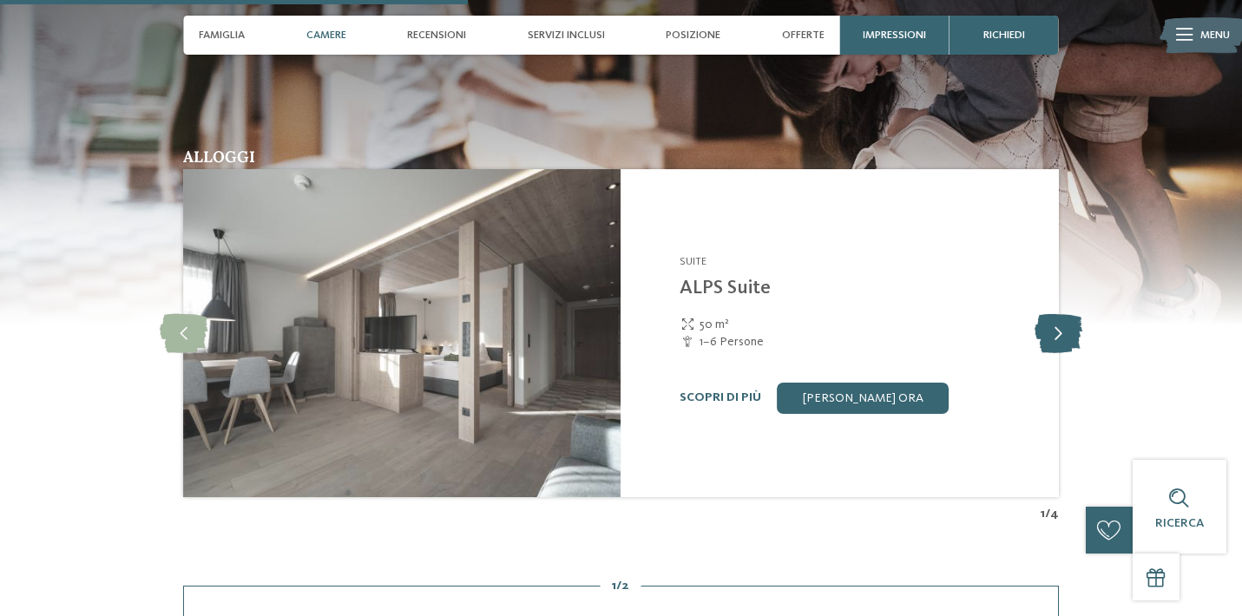
click at [1058, 314] on icon at bounding box center [1058, 333] width 48 height 39
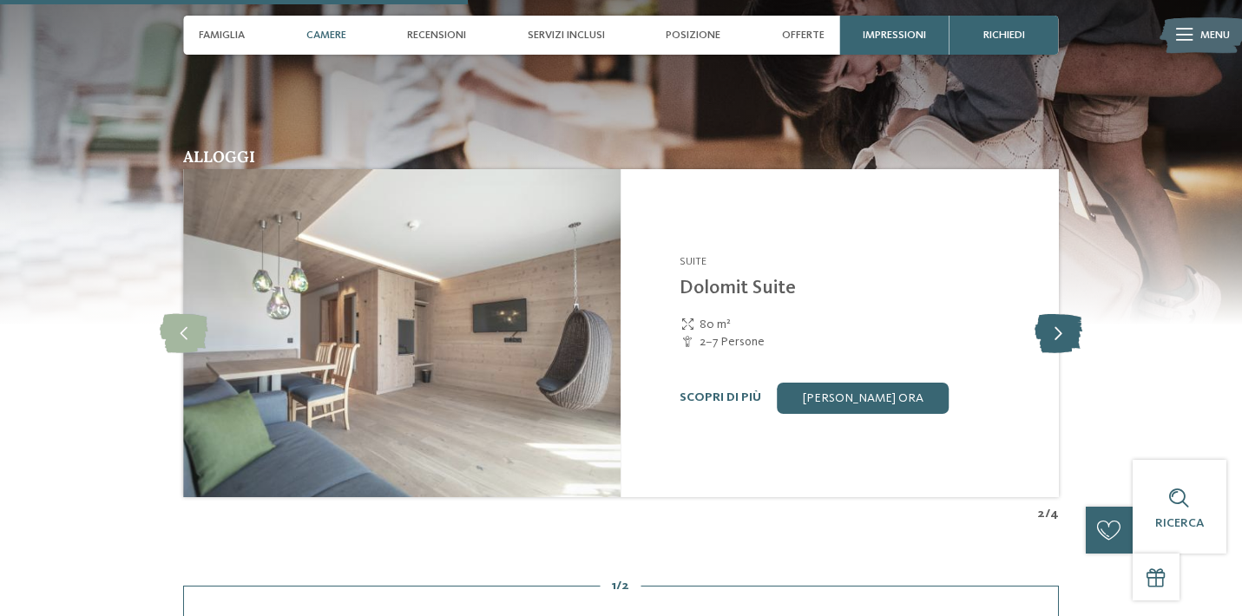
click at [1058, 314] on icon at bounding box center [1058, 333] width 48 height 39
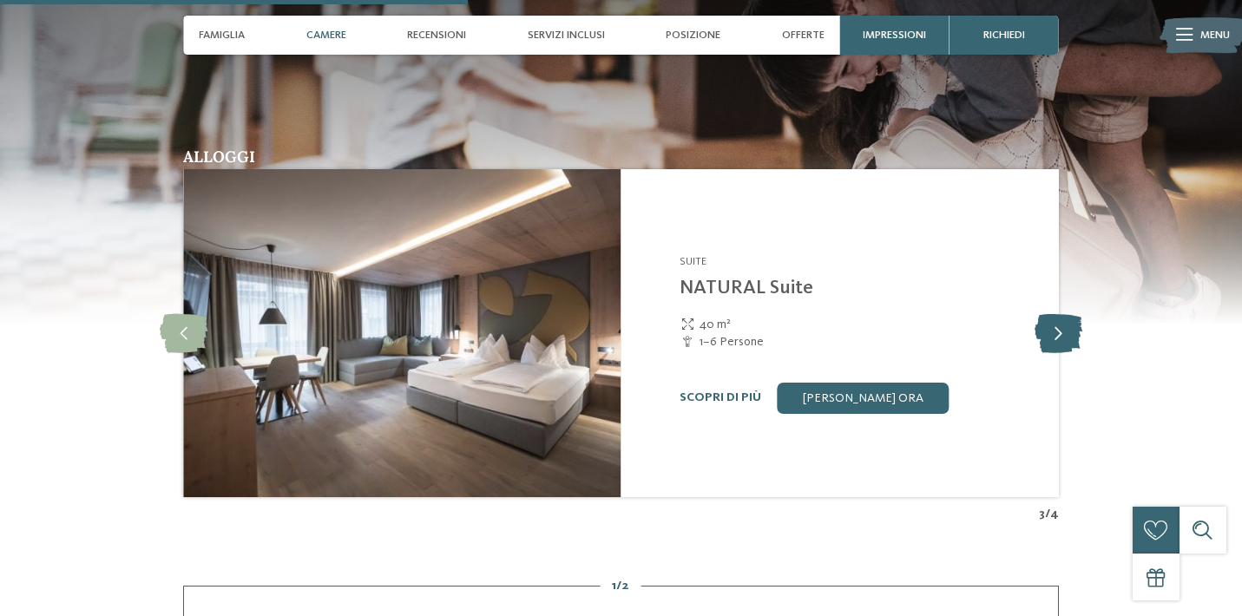
click at [1058, 314] on icon at bounding box center [1058, 333] width 48 height 39
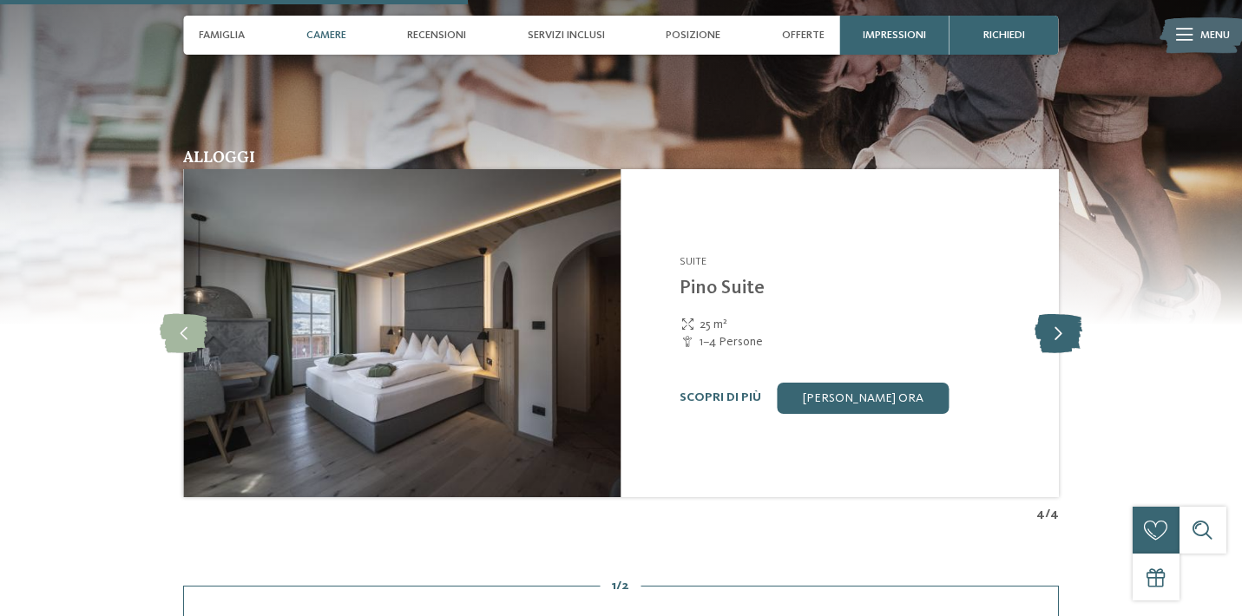
click at [1058, 314] on icon at bounding box center [1058, 333] width 48 height 39
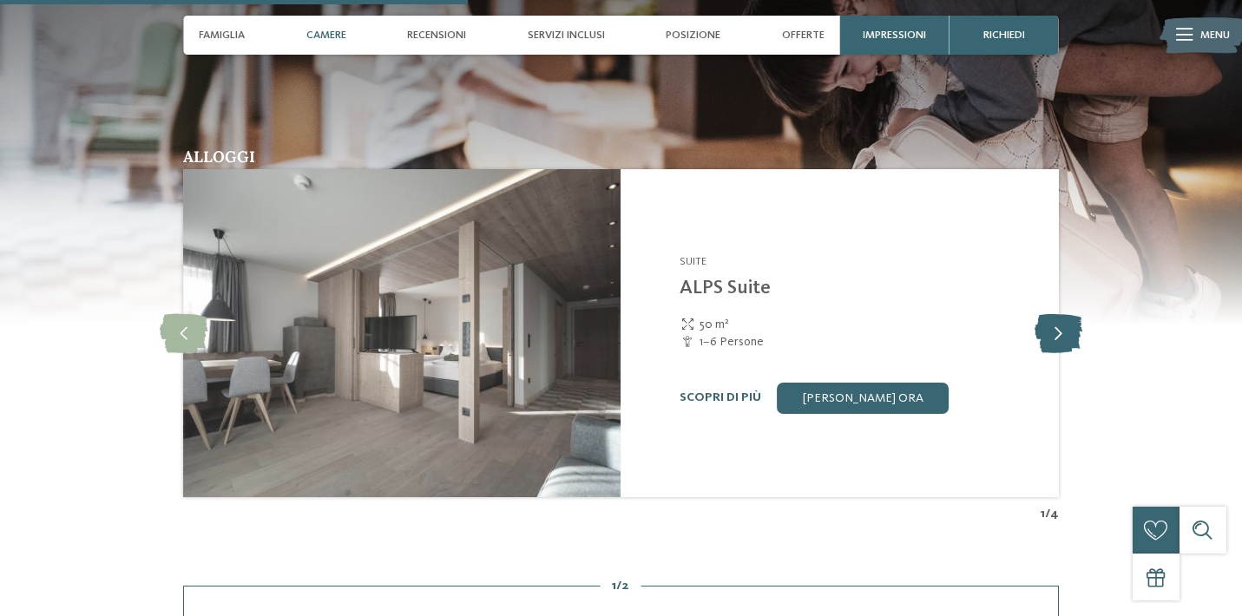
click at [1058, 314] on icon at bounding box center [1058, 333] width 48 height 39
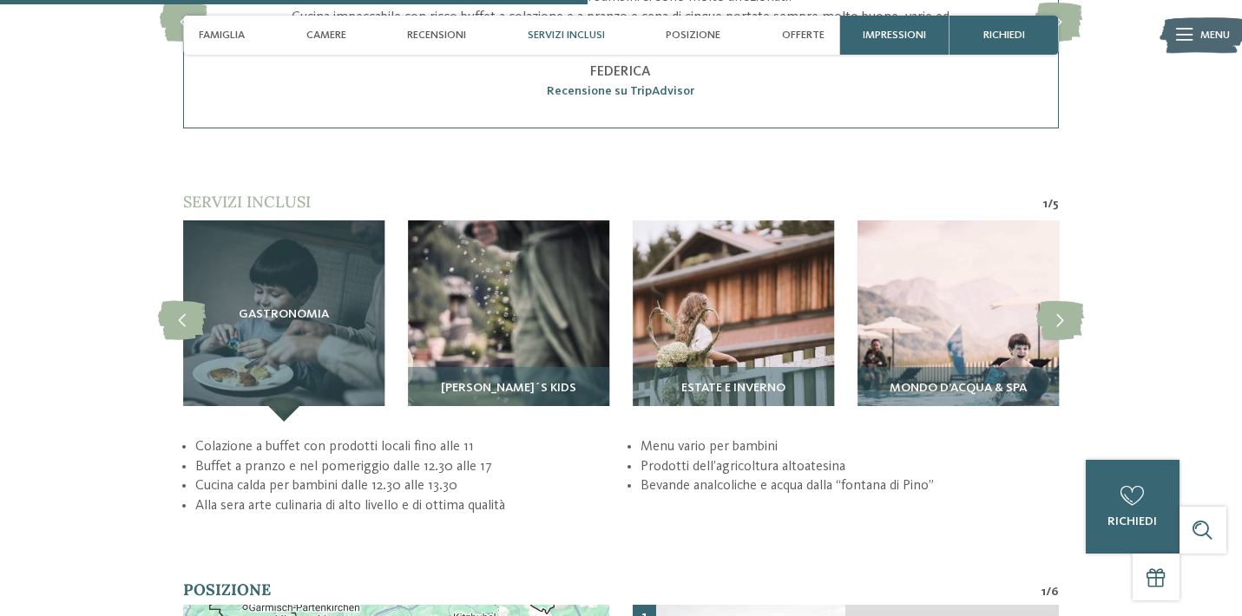
scroll to position [2972, 0]
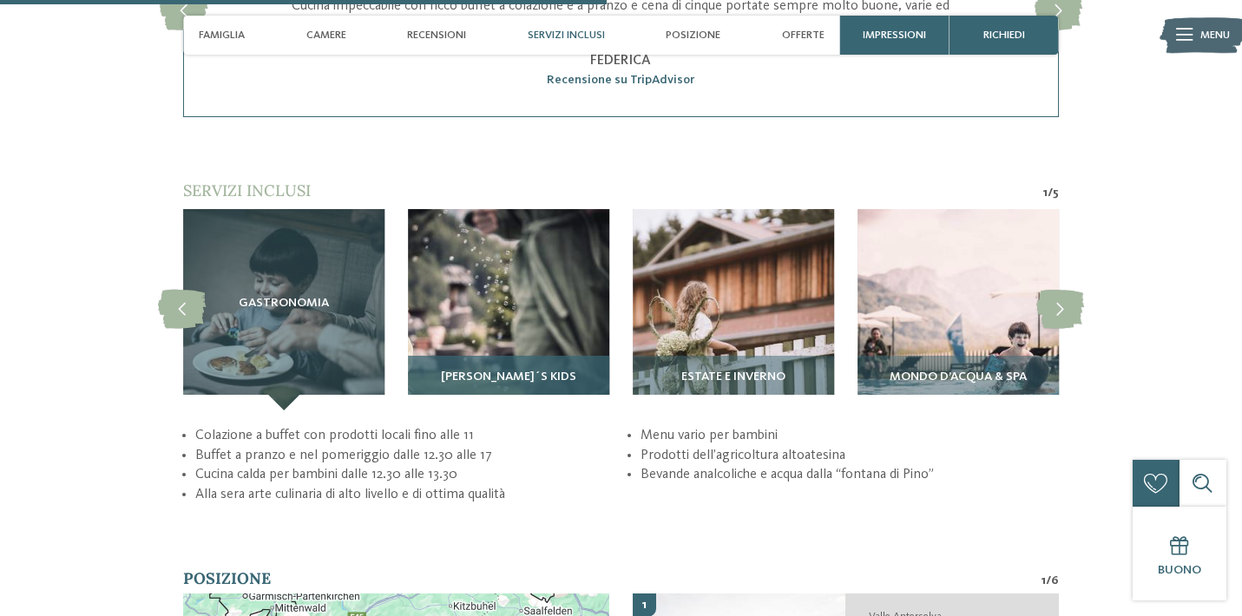
click at [519, 370] on span "Pino´s Kids" at bounding box center [508, 377] width 135 height 14
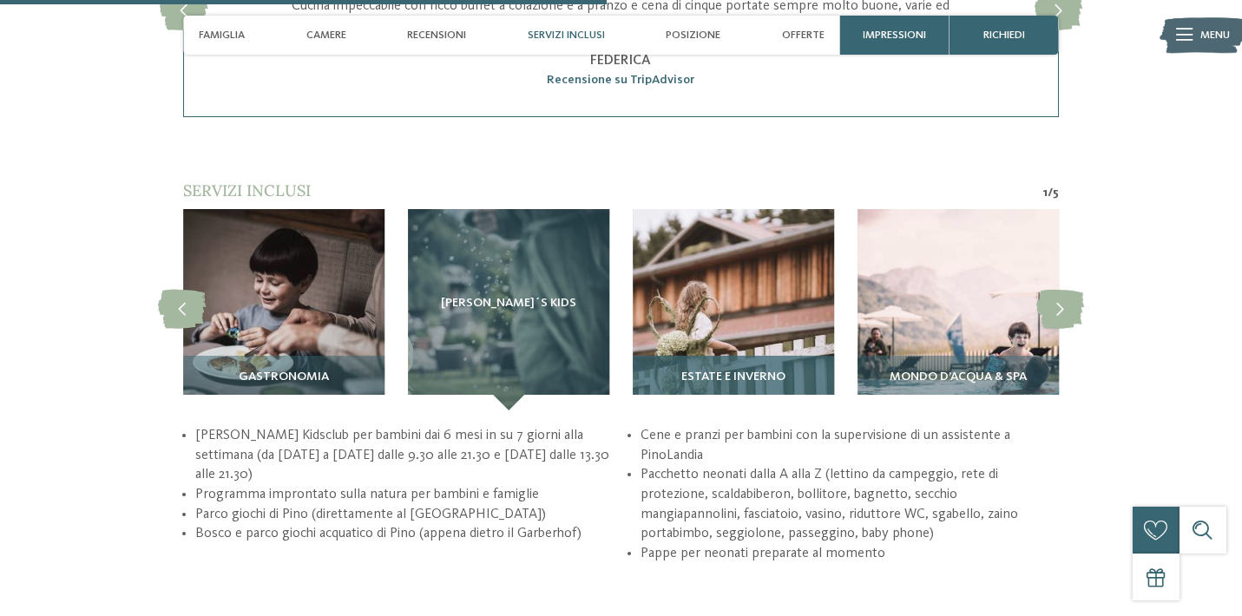
click at [739, 356] on div "Estate e inverno" at bounding box center [732, 383] width 201 height 55
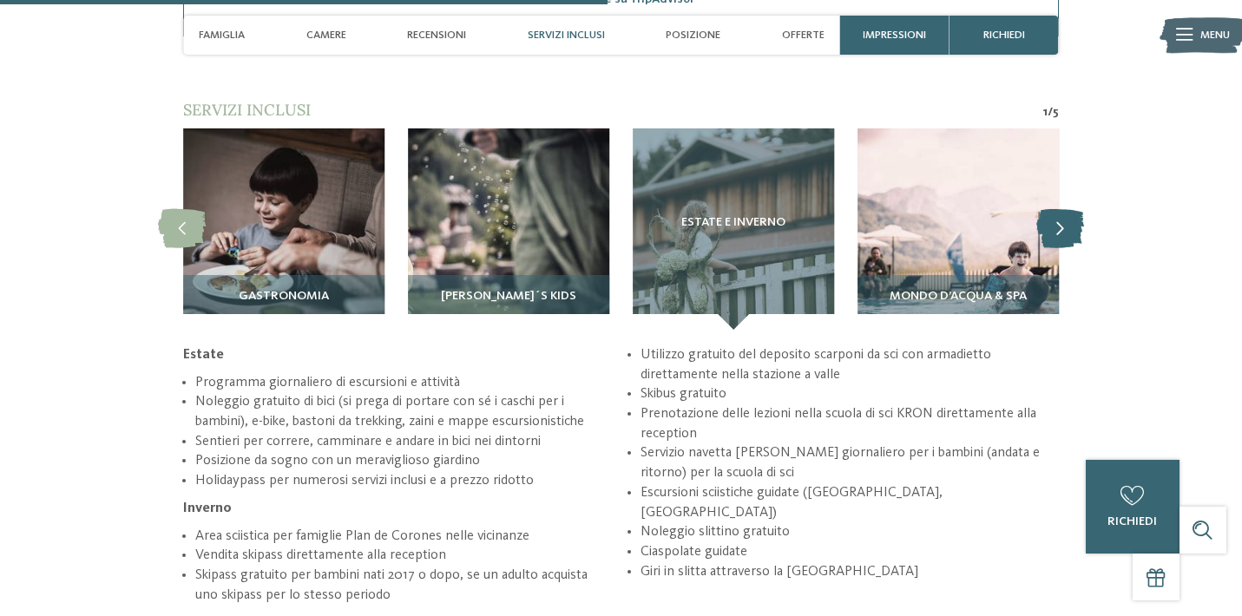
scroll to position [3061, 0]
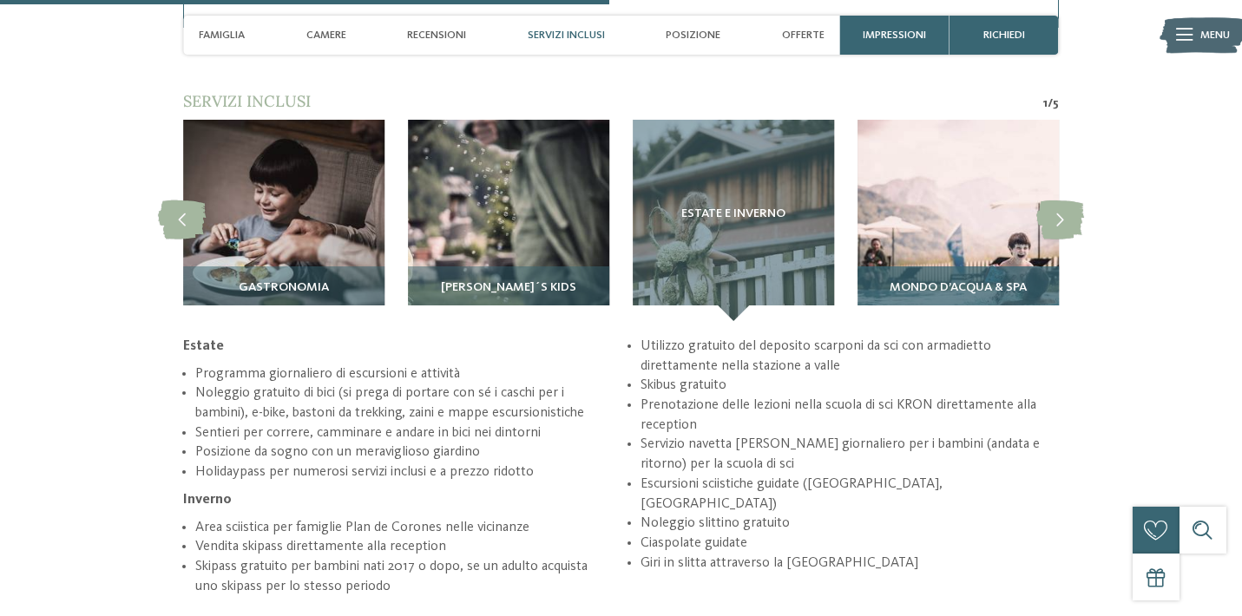
click at [961, 281] on span "Mondo d’acqua & Spa" at bounding box center [957, 288] width 137 height 14
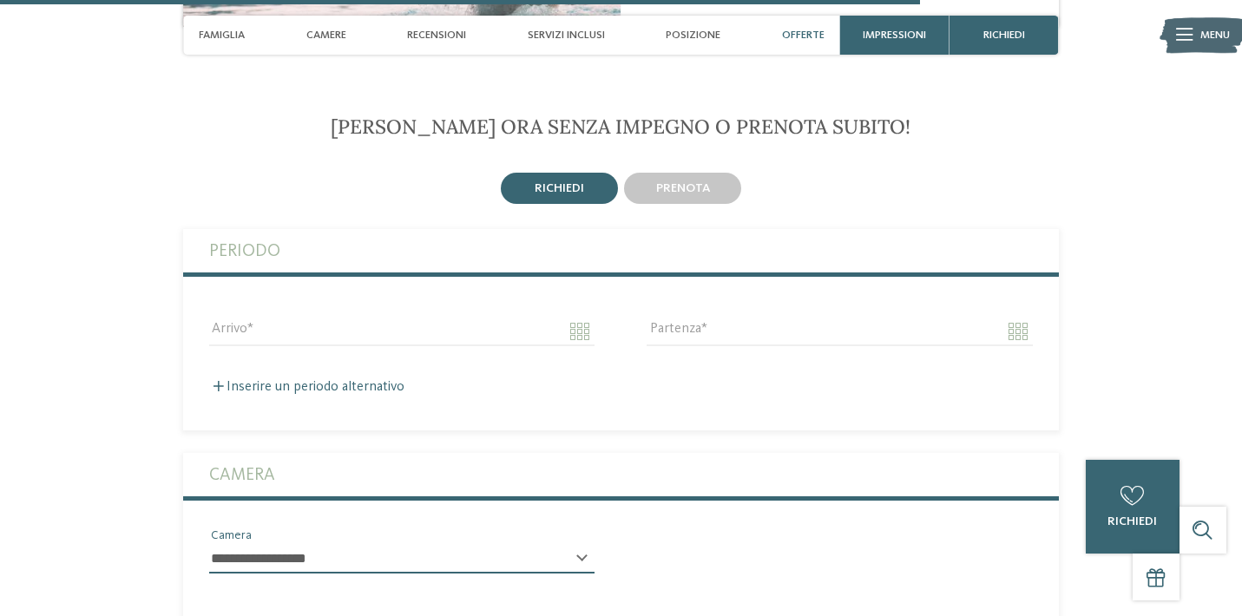
scroll to position [4518, 0]
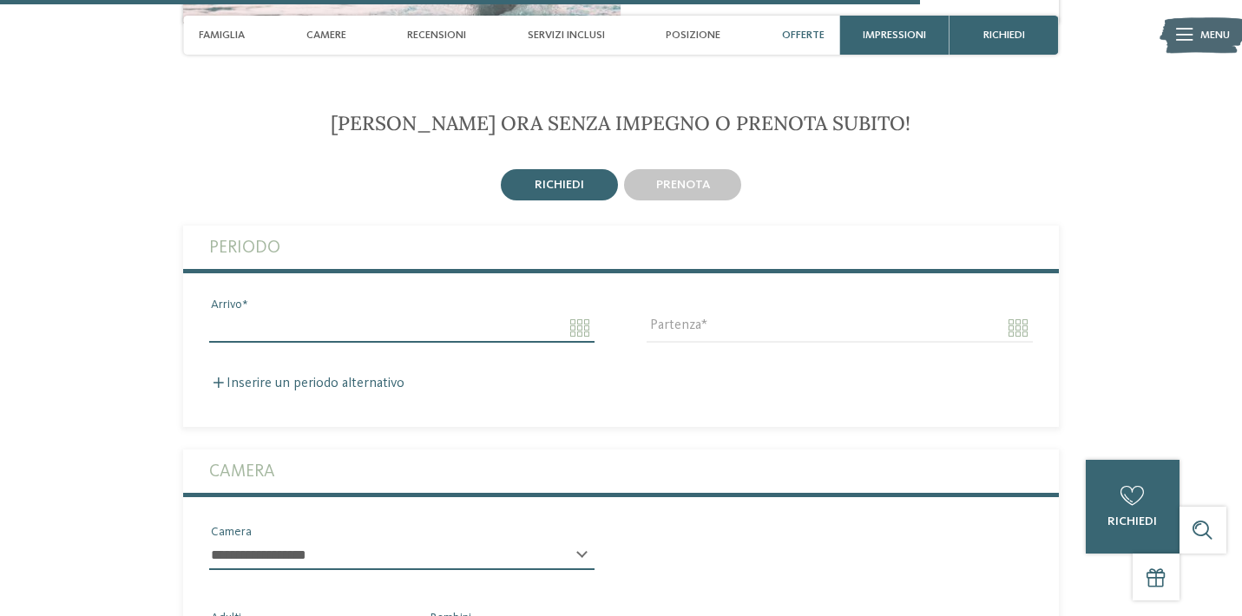
click at [304, 313] on input "Arrivo" at bounding box center [401, 327] width 385 height 29
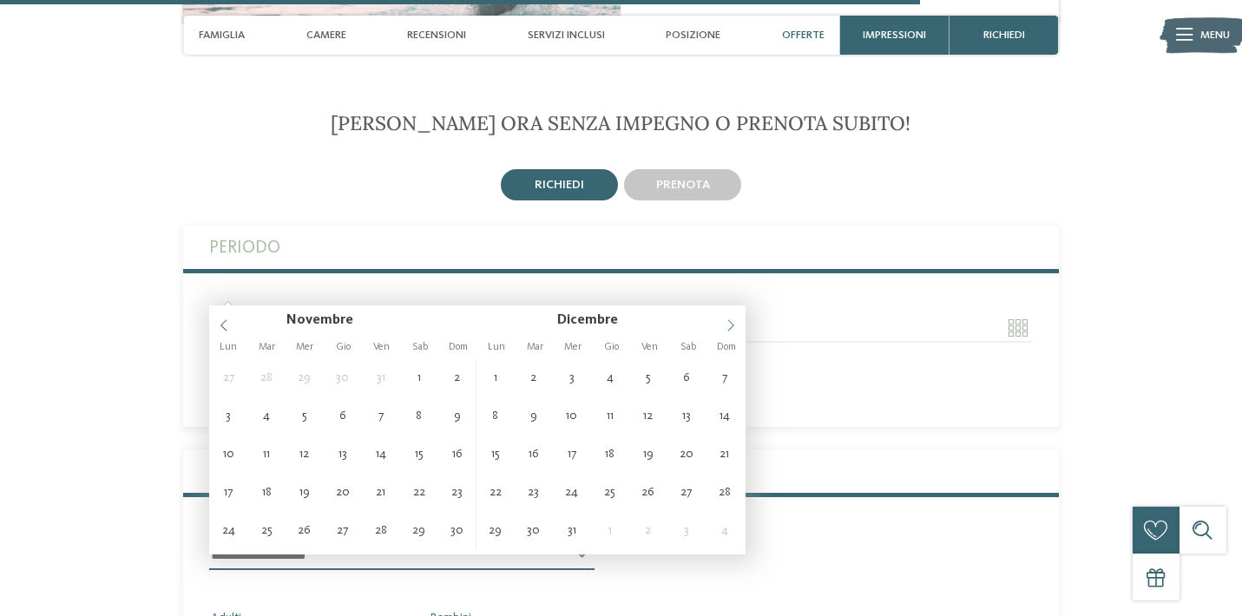
click at [735, 323] on icon at bounding box center [730, 325] width 12 height 12
type input "**********"
type input "****"
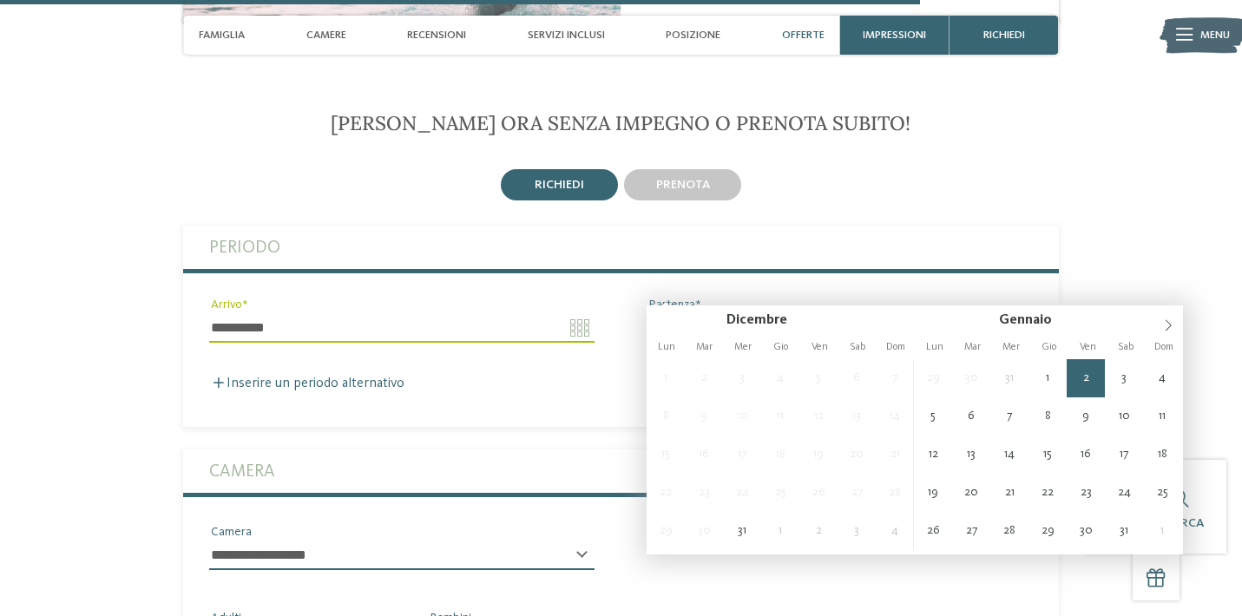
type input "**********"
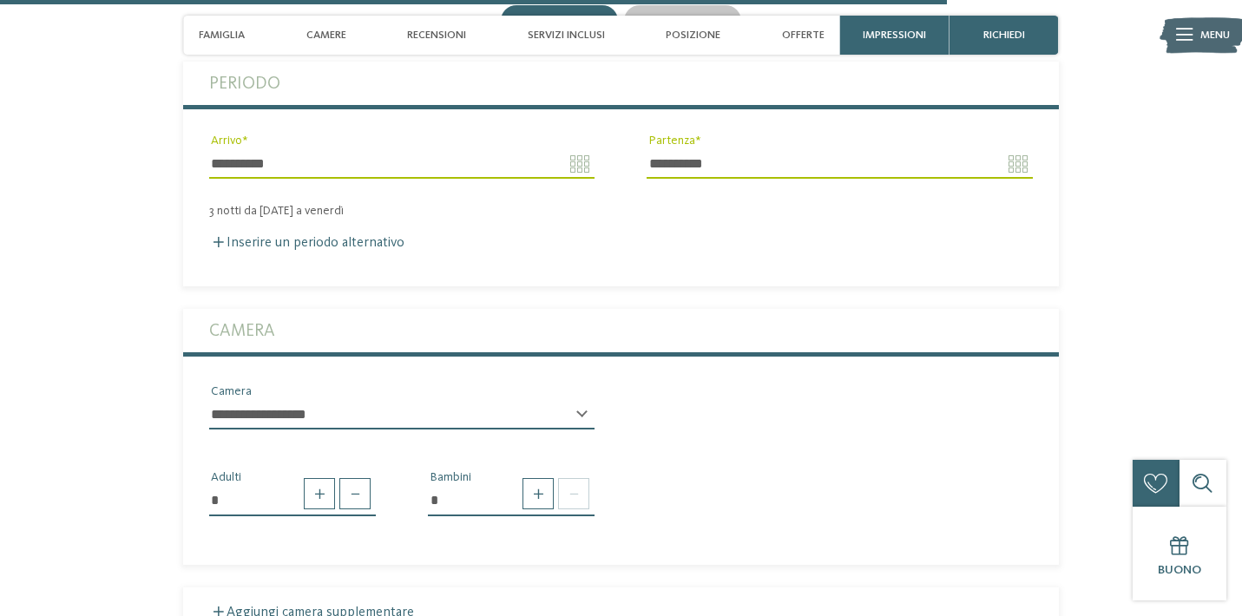
scroll to position [4710, 0]
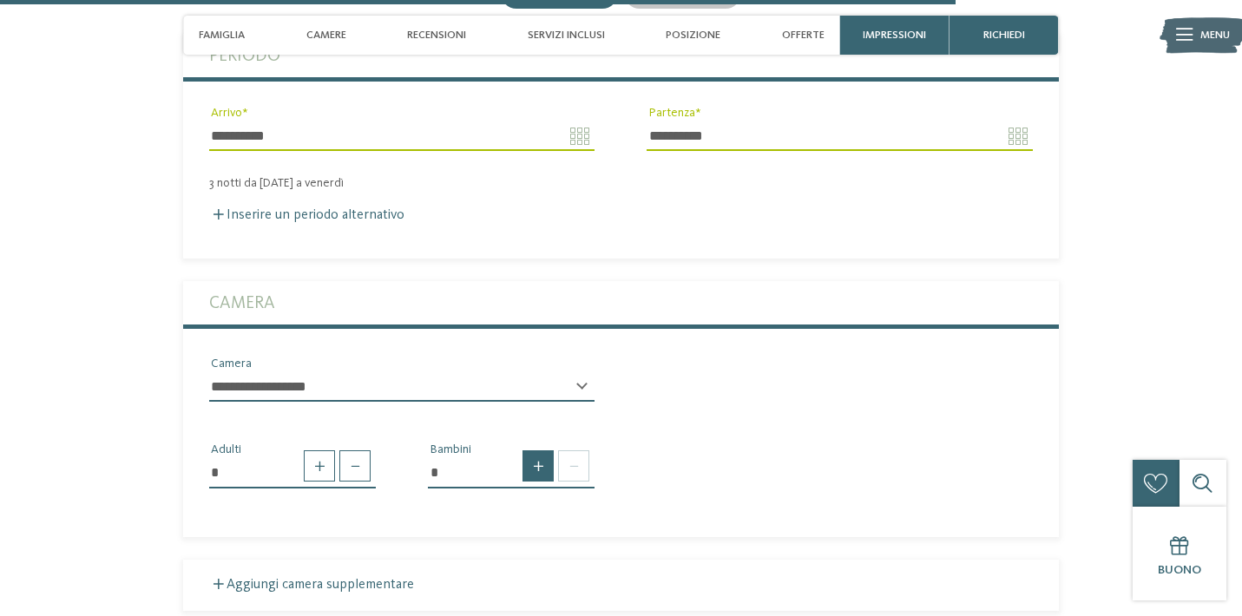
click at [539, 450] on span at bounding box center [537, 465] width 31 height 31
type input "*"
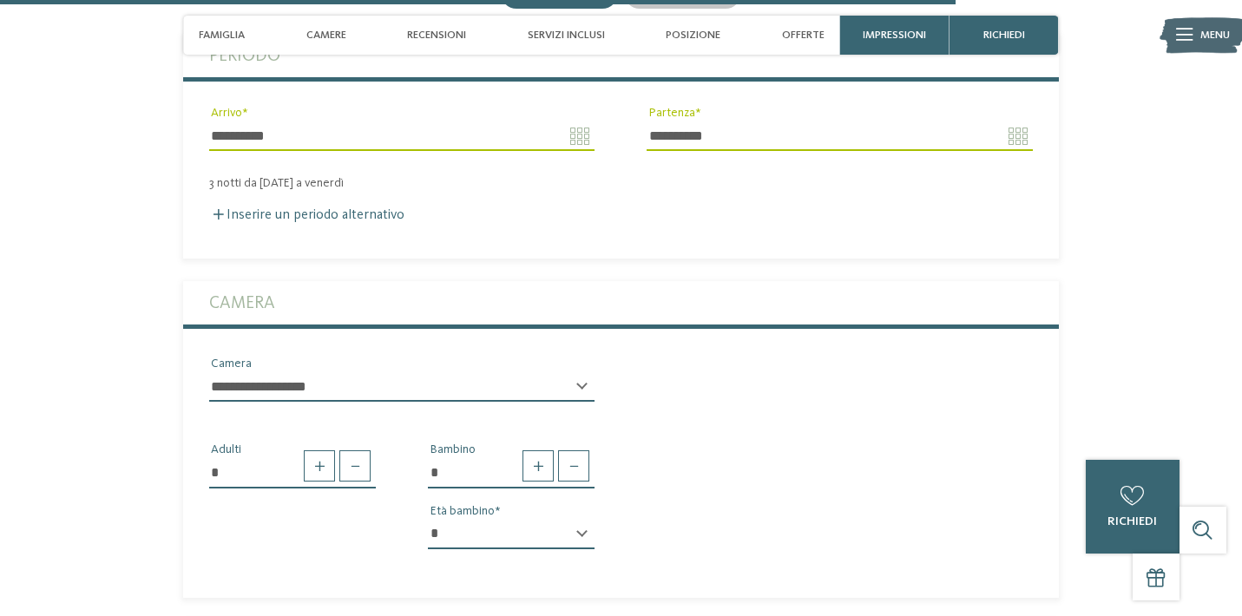
select select "*"
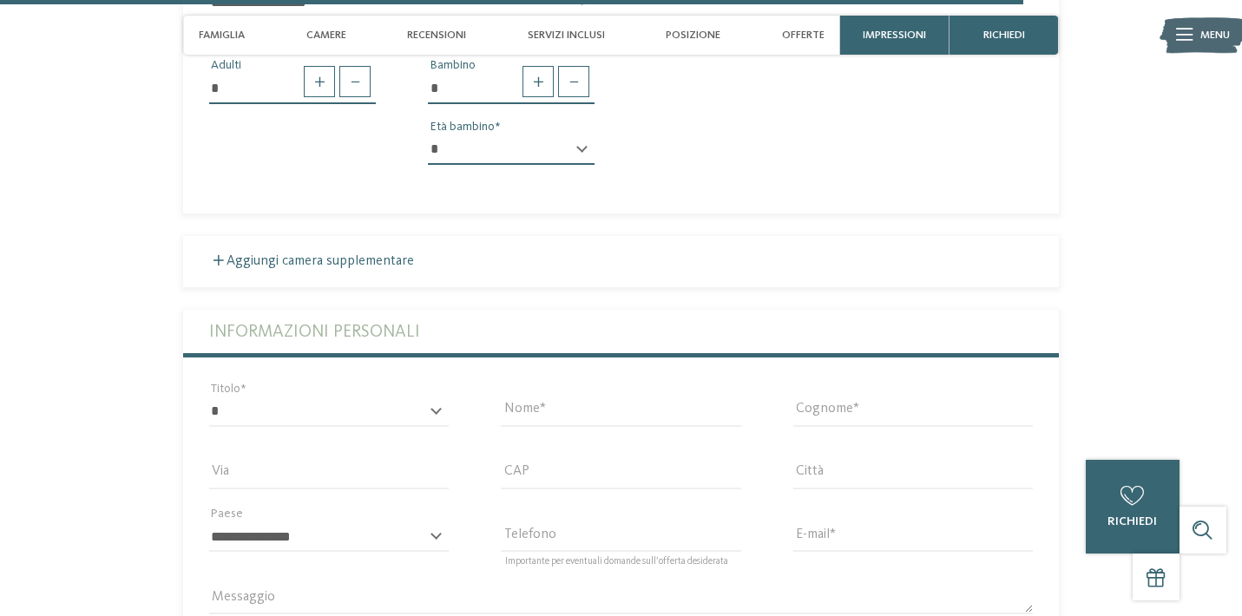
scroll to position [5095, 0]
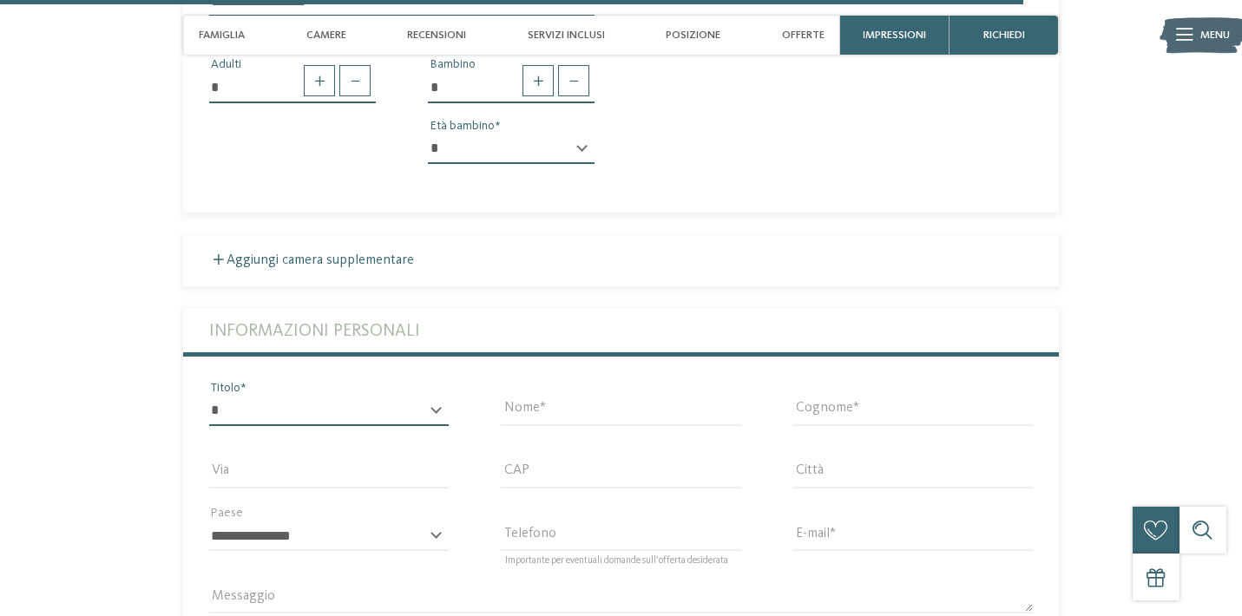
select select "*"
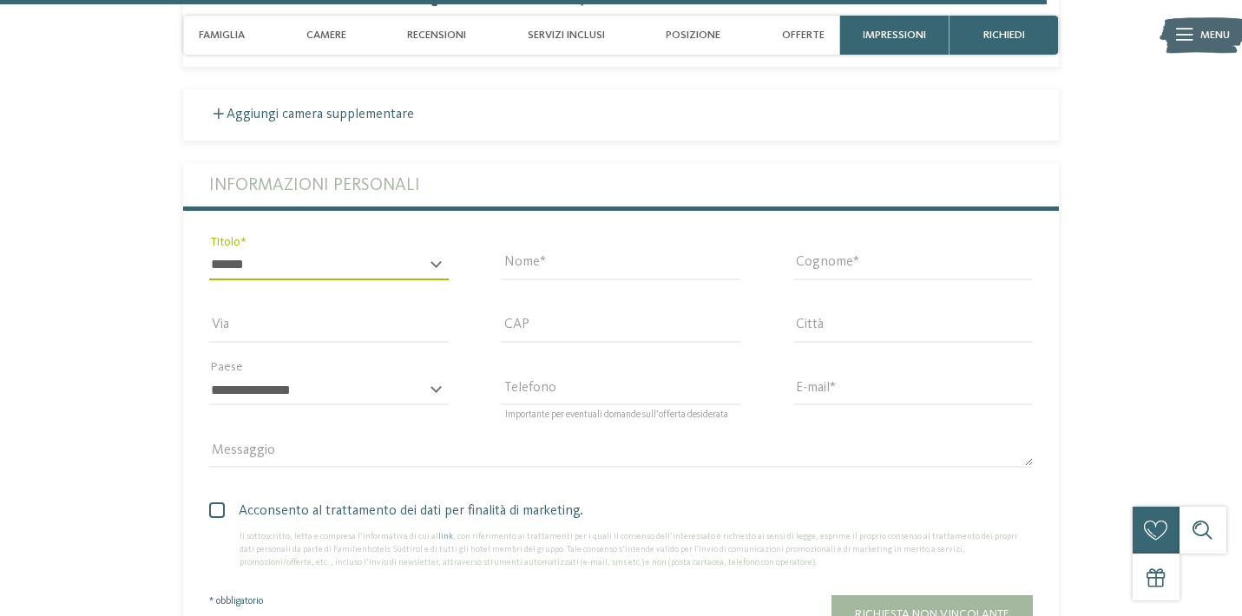
scroll to position [5246, 0]
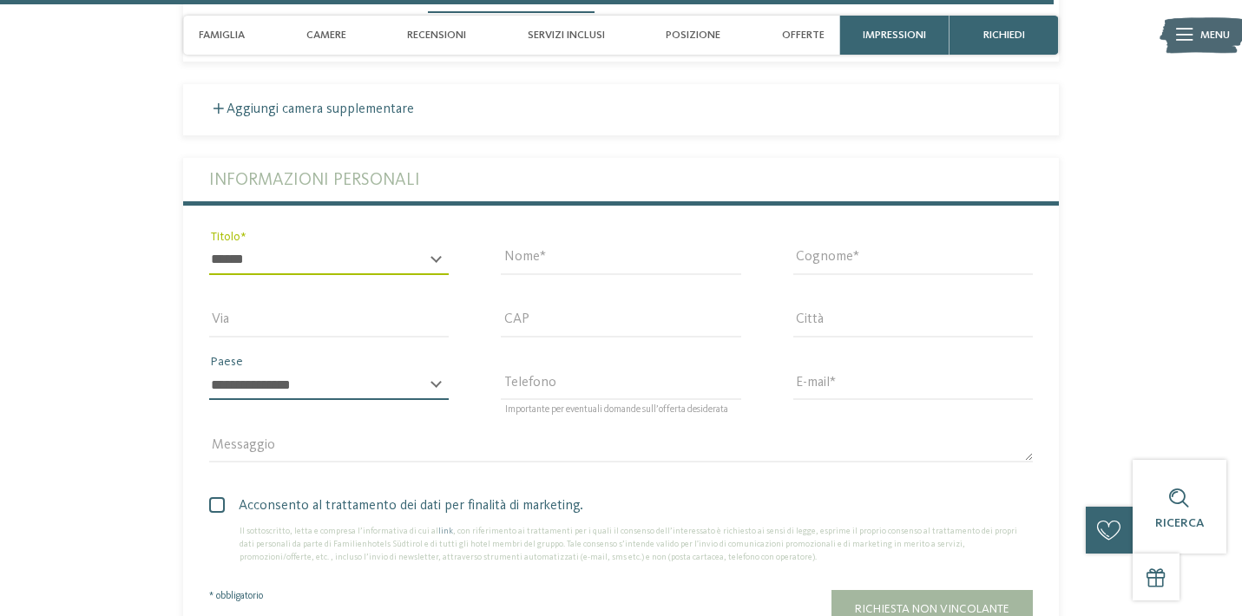
select select "**"
type input "**********"
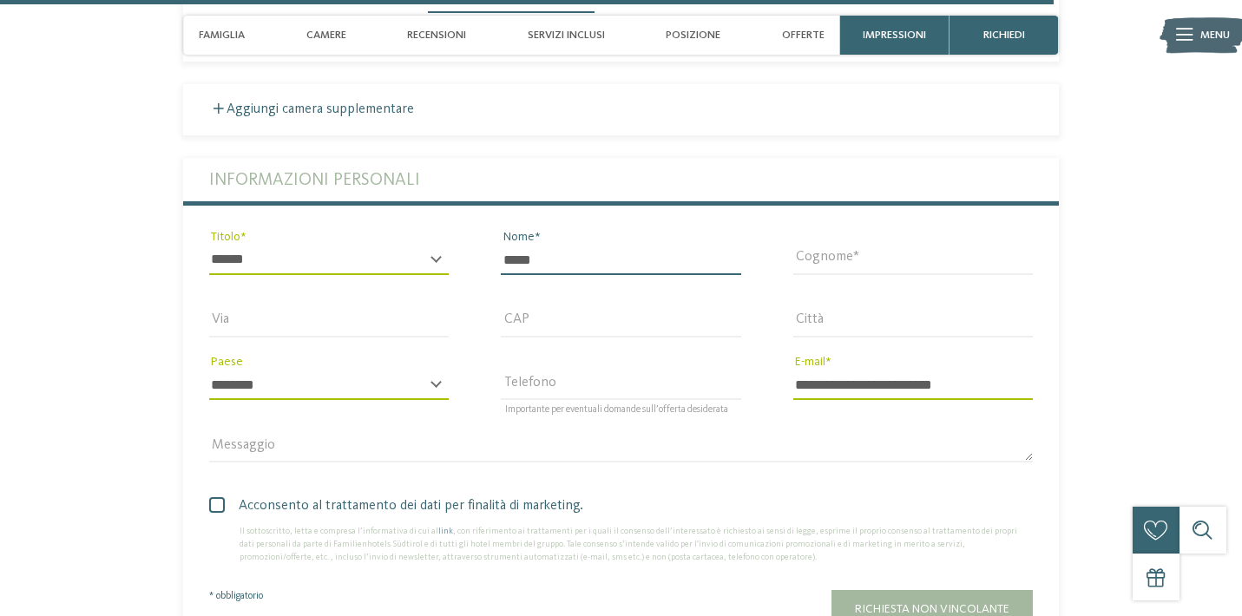
type input "*****"
type input "*********"
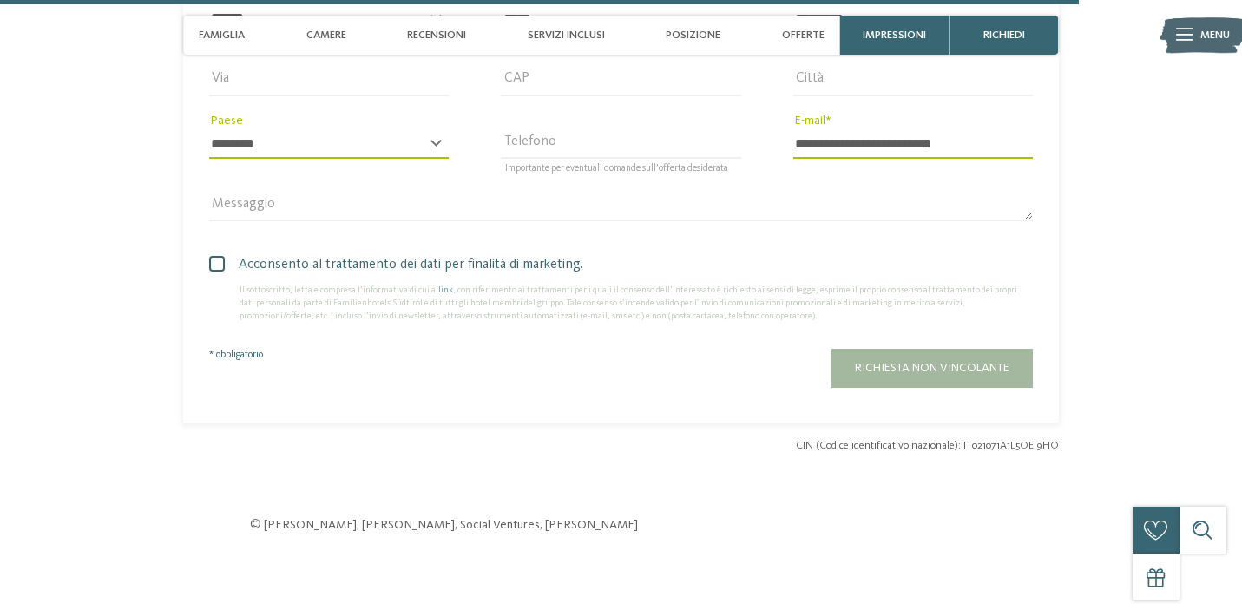
scroll to position [5491, 0]
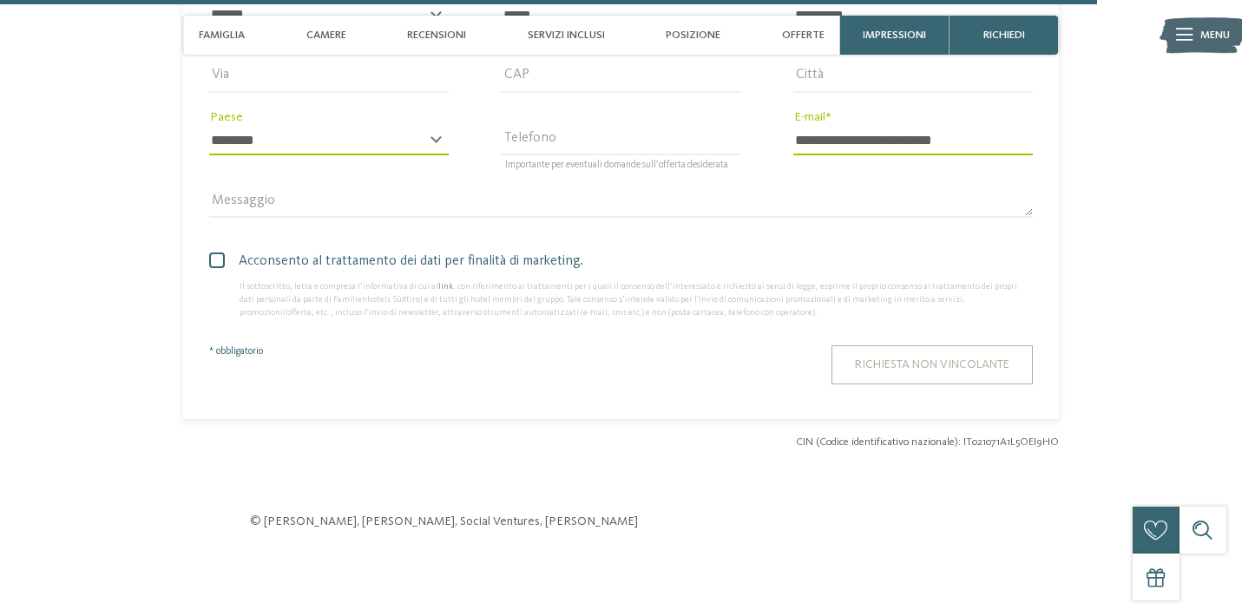
click at [933, 358] on span "Richiesta non vincolante" at bounding box center [932, 364] width 154 height 12
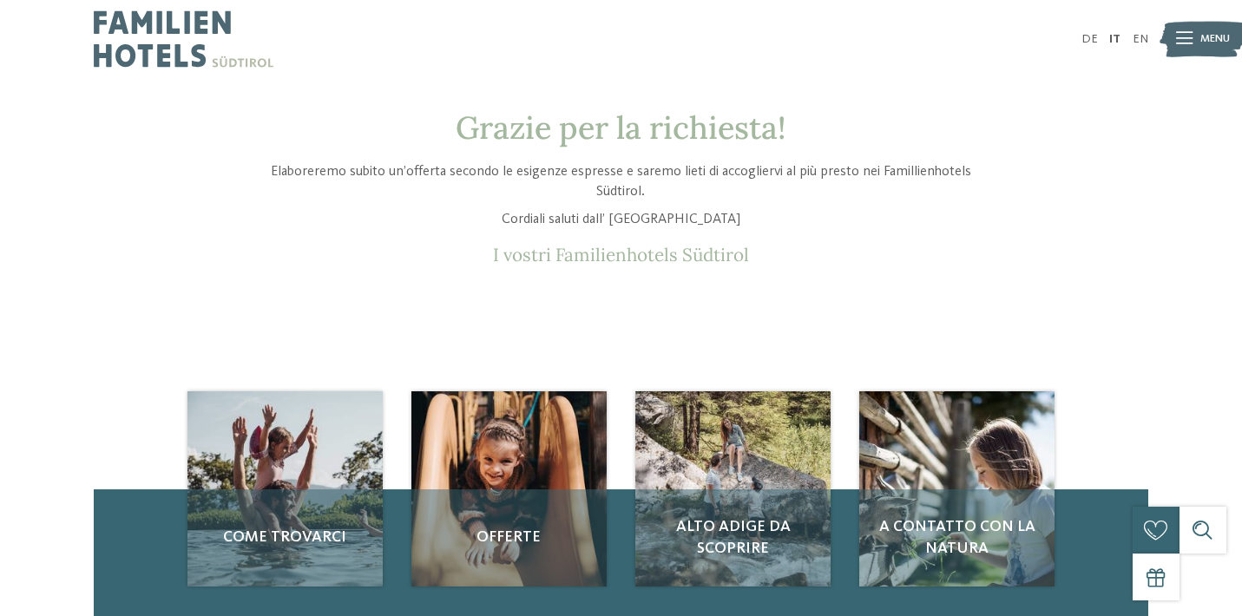
click at [150, 37] on img at bounding box center [184, 39] width 180 height 78
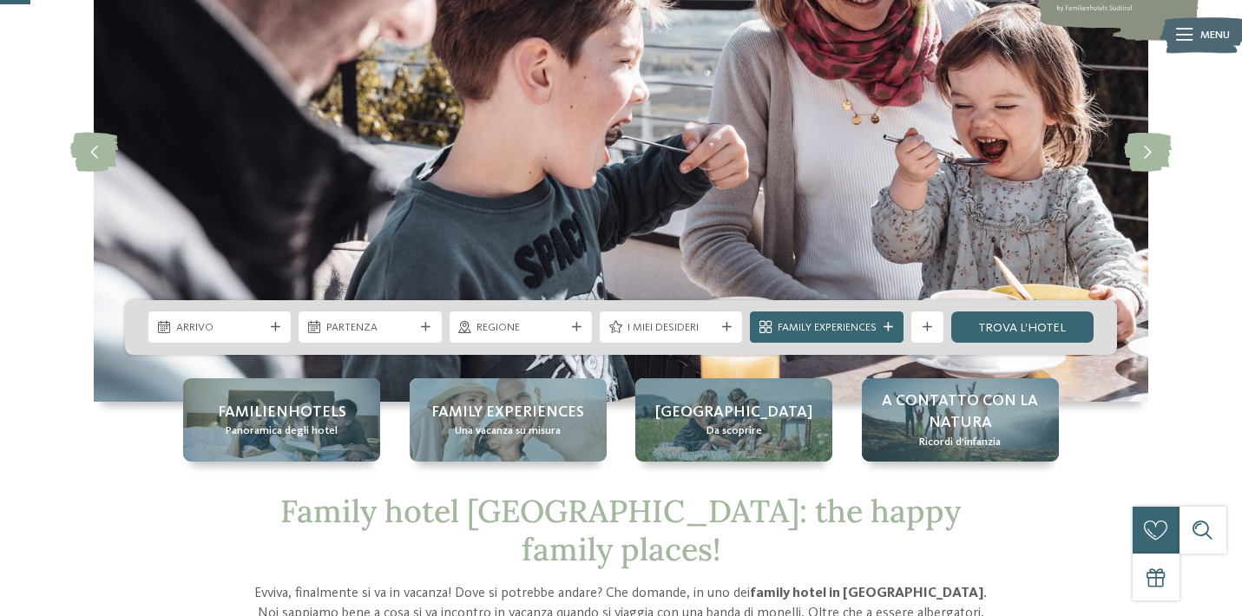
scroll to position [175, 0]
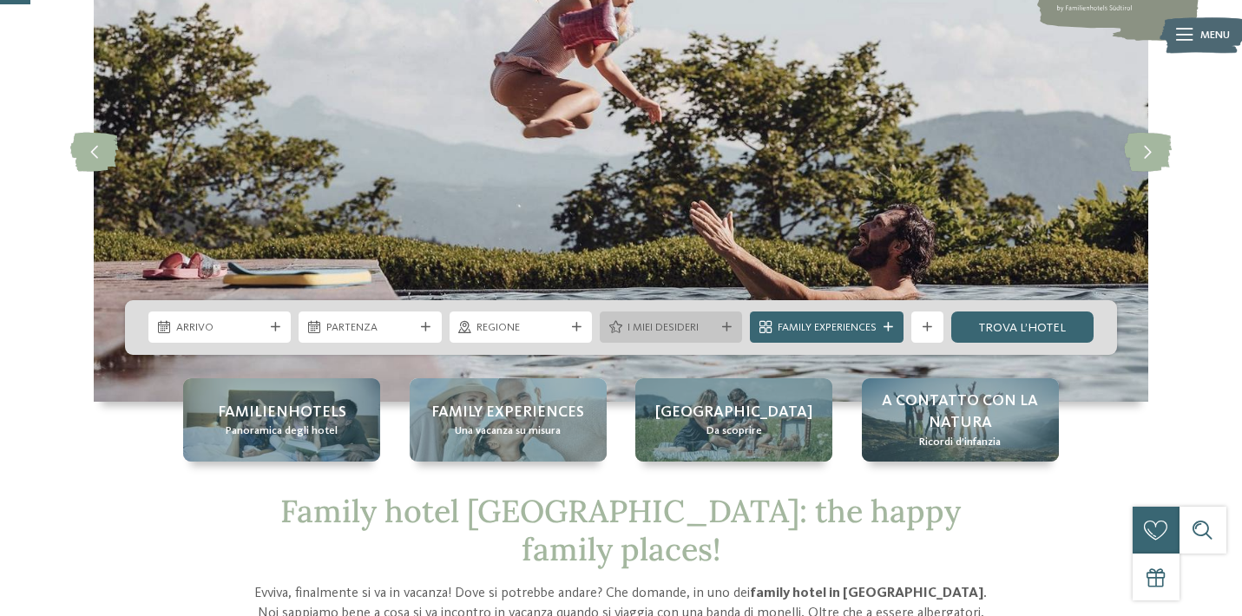
click at [718, 320] on div "I miei desideri" at bounding box center [671, 326] width 142 height 31
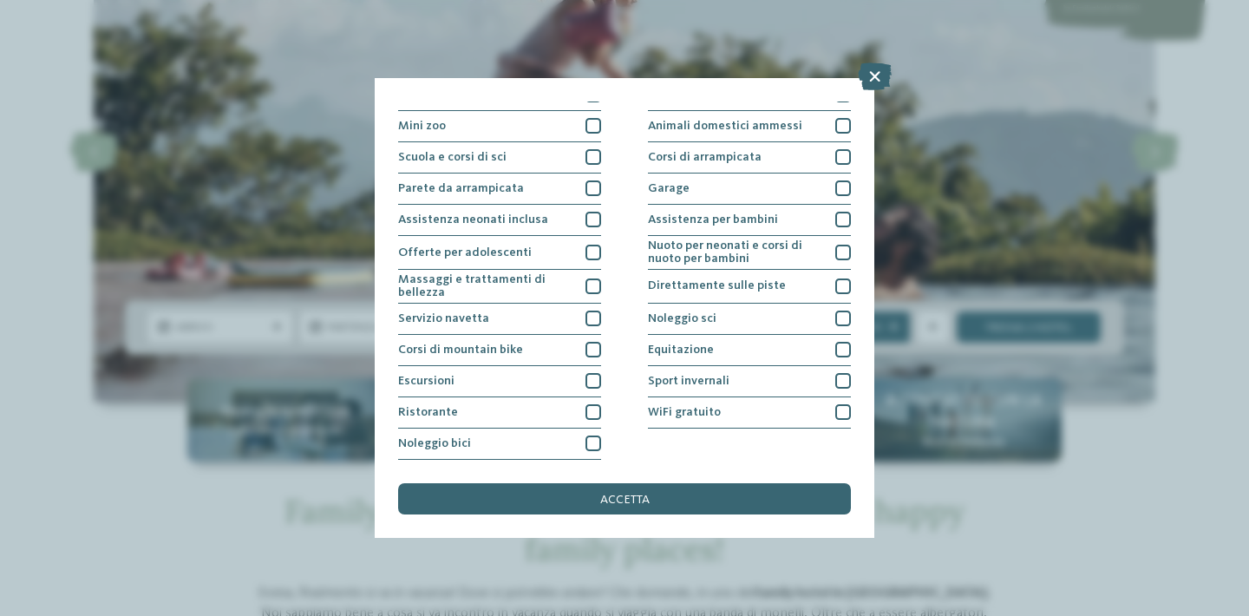
scroll to position [359, 0]
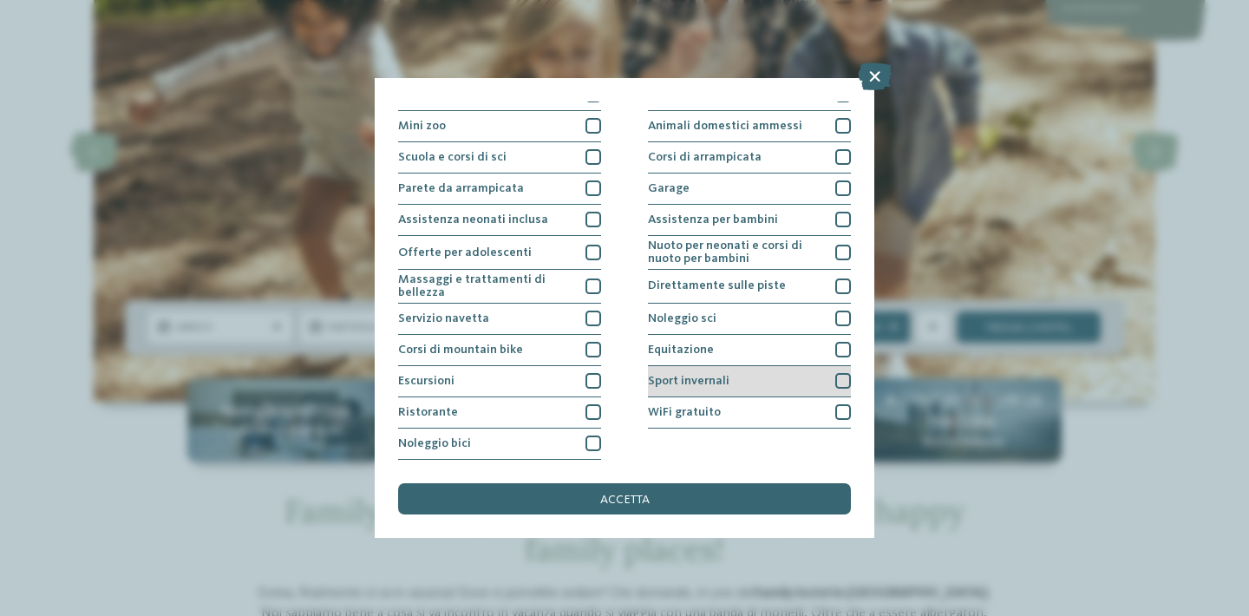
click at [842, 373] on div at bounding box center [843, 381] width 16 height 16
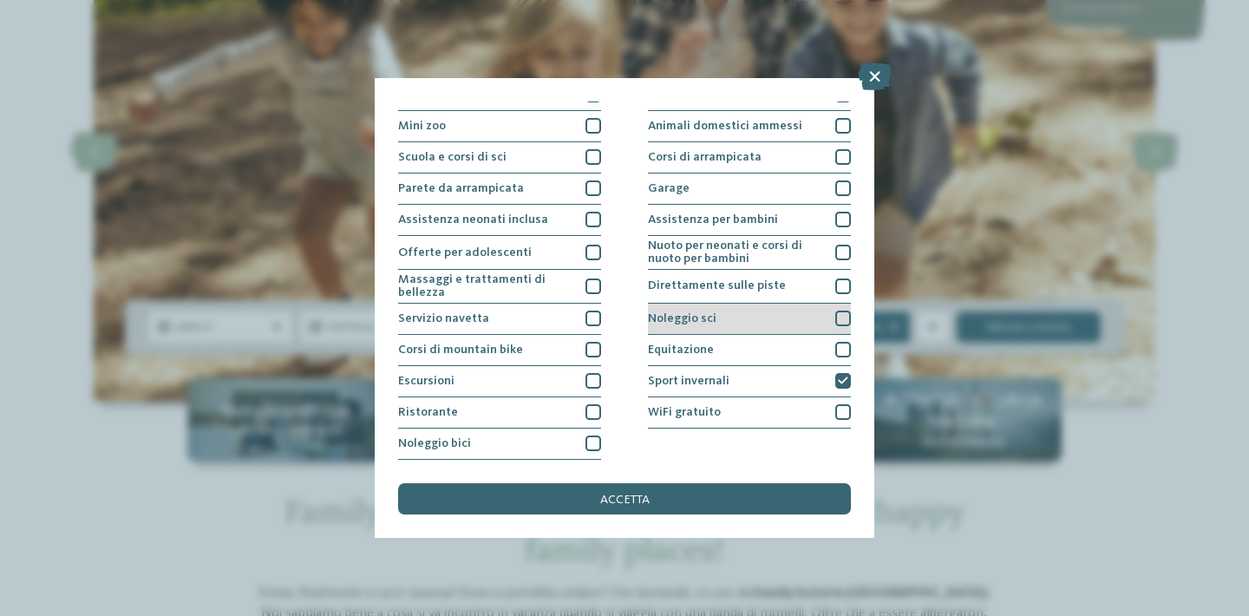
click at [839, 311] on div at bounding box center [843, 319] width 16 height 16
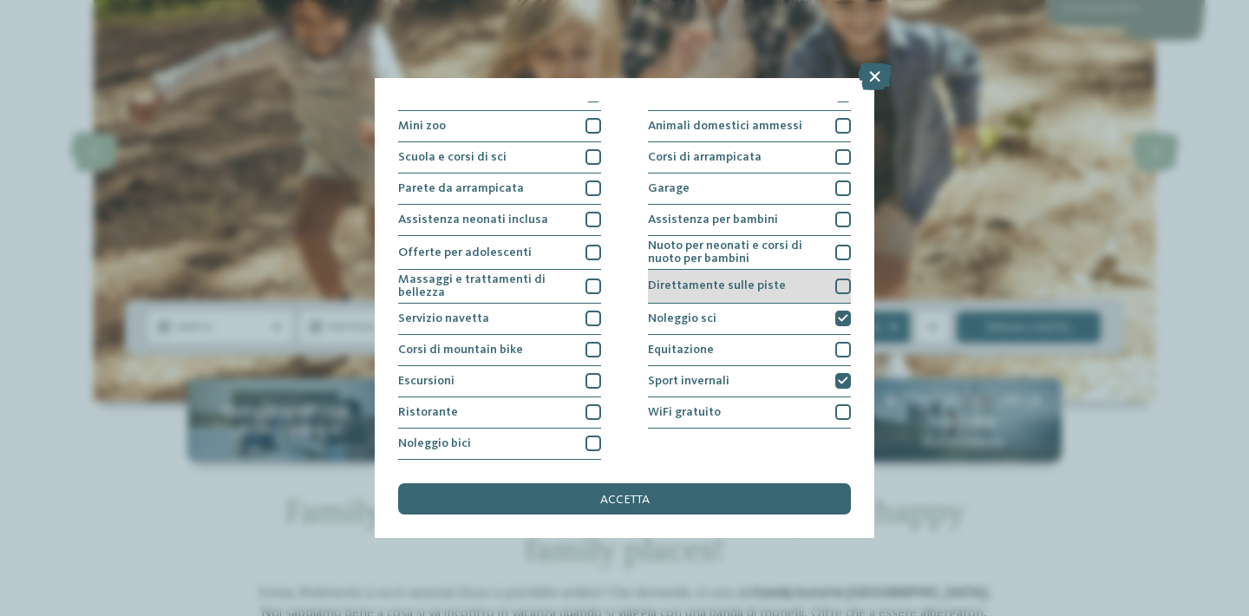
click at [835, 278] on div at bounding box center [843, 286] width 16 height 16
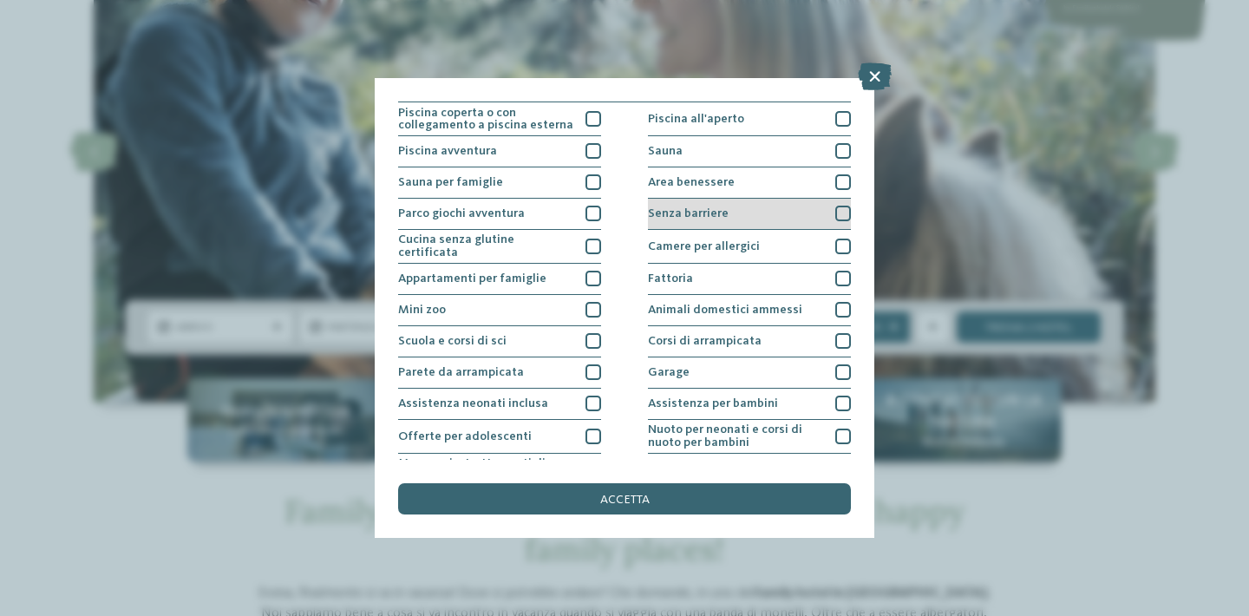
scroll to position [0, 0]
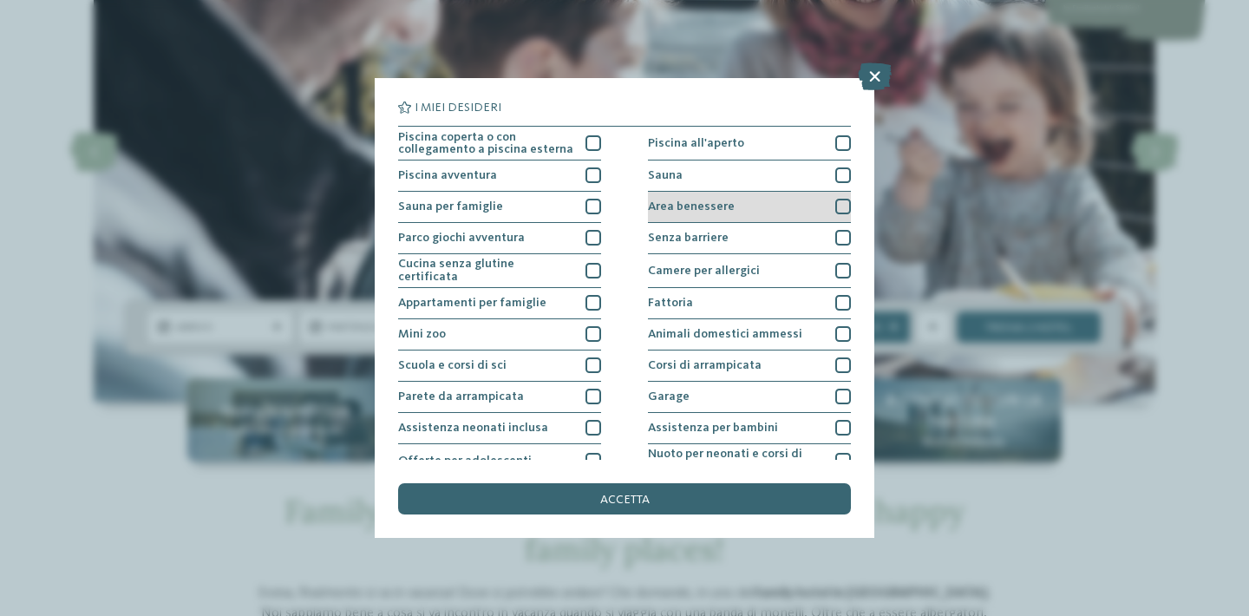
click at [839, 200] on div at bounding box center [843, 207] width 16 height 16
click at [841, 172] on div at bounding box center [843, 175] width 16 height 16
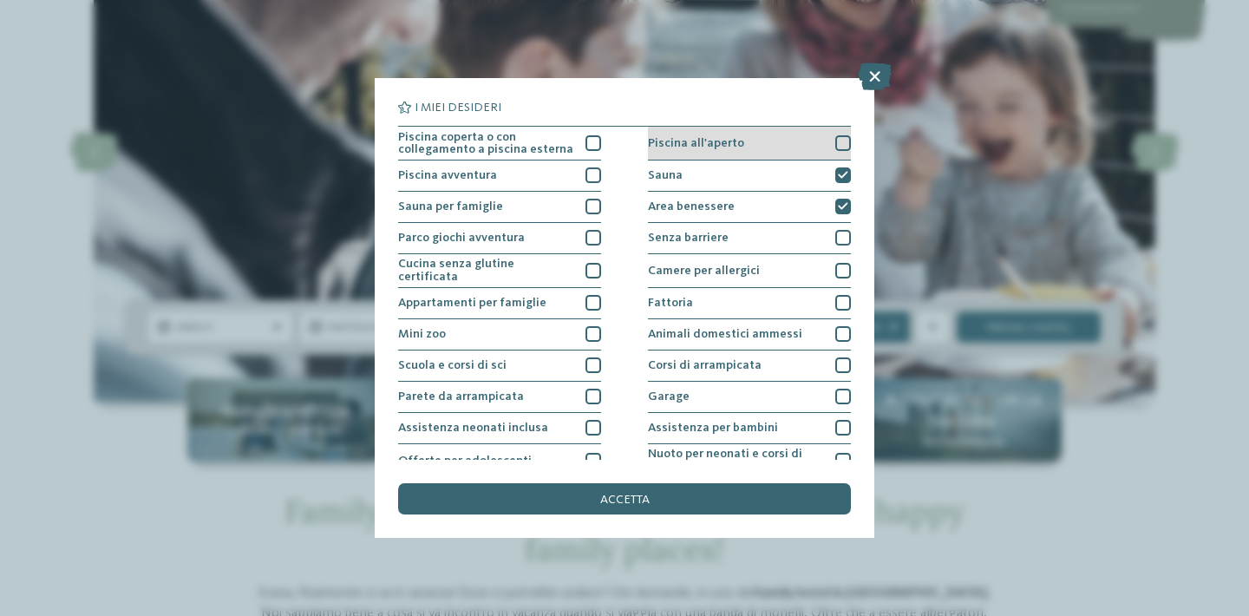
click at [839, 140] on div at bounding box center [843, 143] width 16 height 16
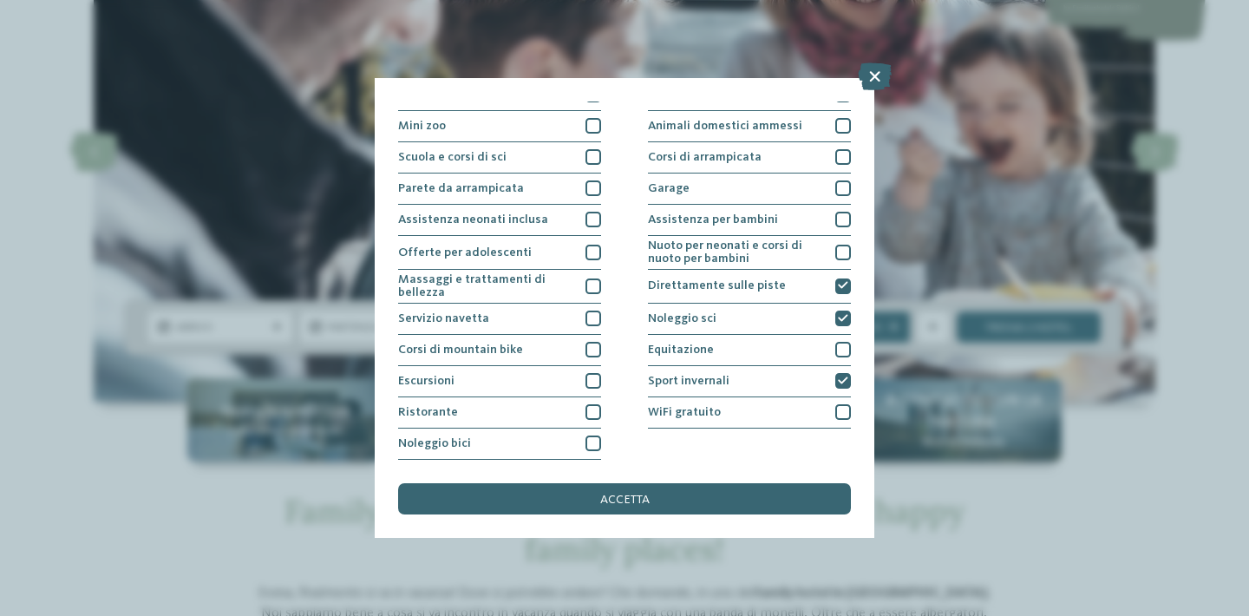
scroll to position [359, 0]
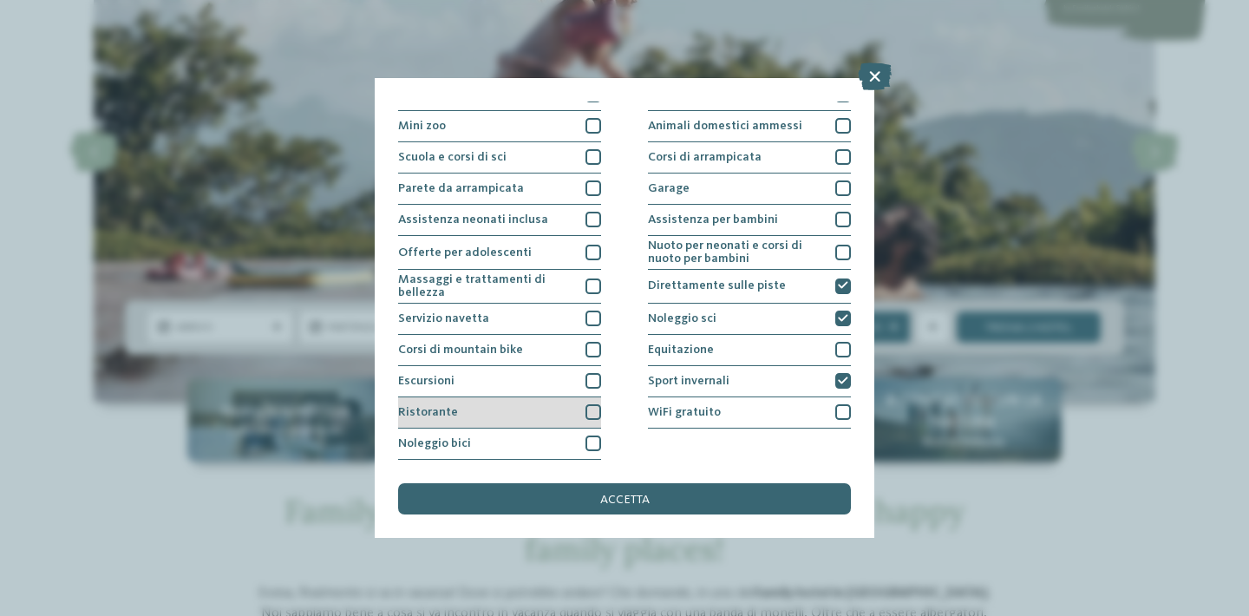
click at [590, 404] on div at bounding box center [594, 412] width 16 height 16
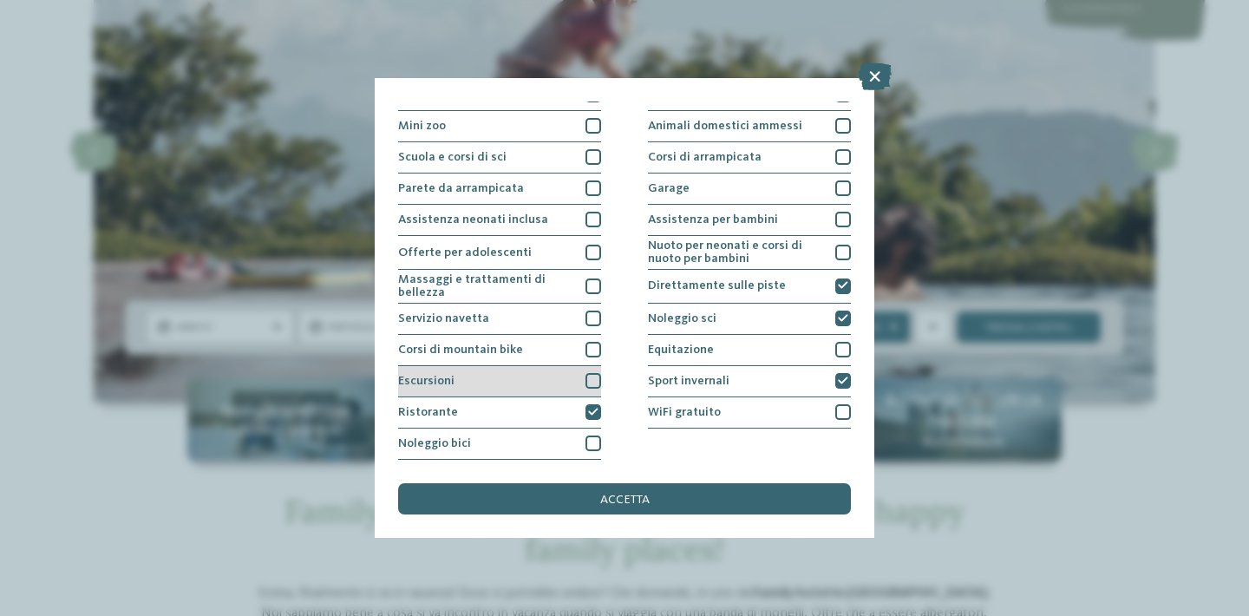
click at [594, 373] on div at bounding box center [594, 381] width 16 height 16
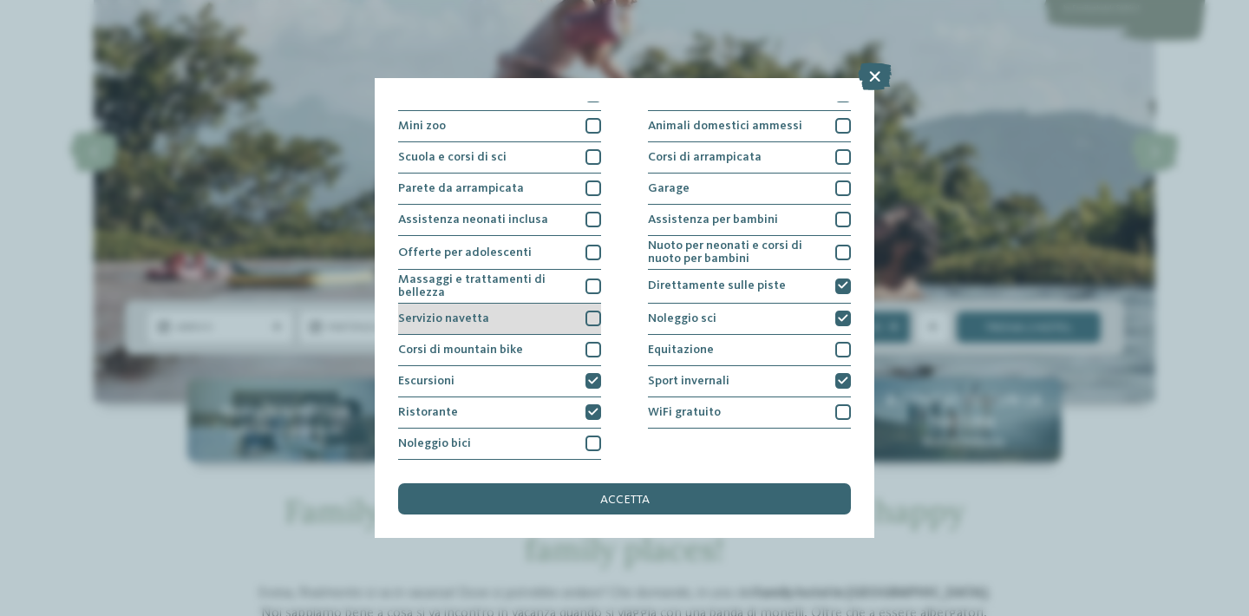
click at [595, 311] on div at bounding box center [594, 319] width 16 height 16
click at [591, 314] on icon at bounding box center [593, 319] width 10 height 10
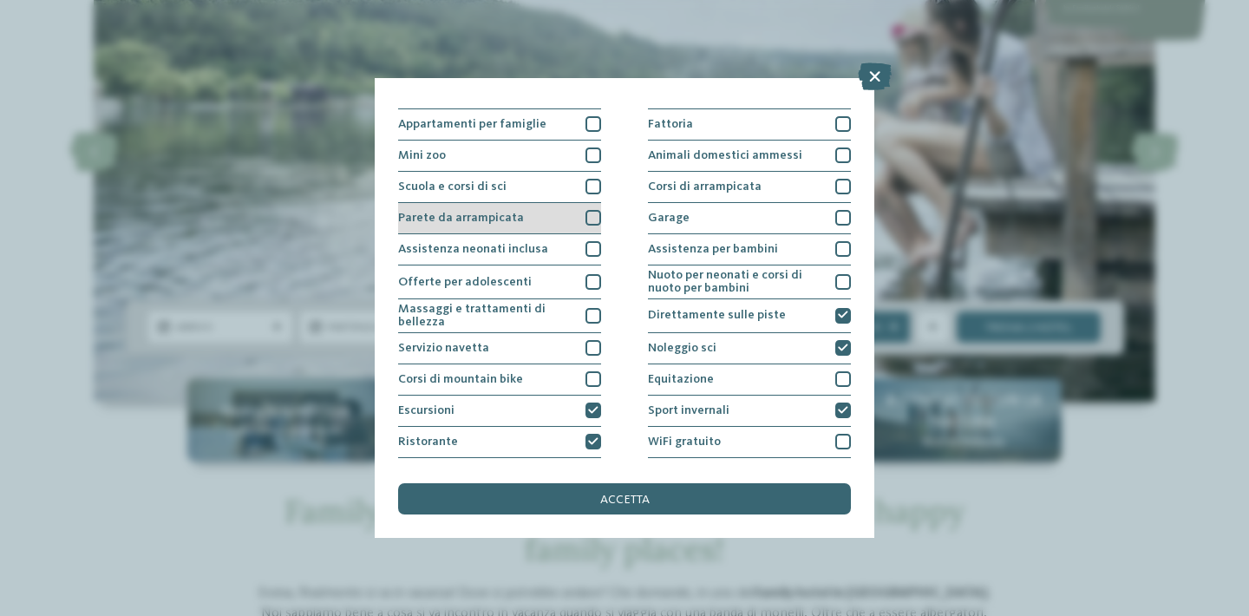
scroll to position [178, 0]
click at [589, 181] on div at bounding box center [594, 188] width 16 height 16
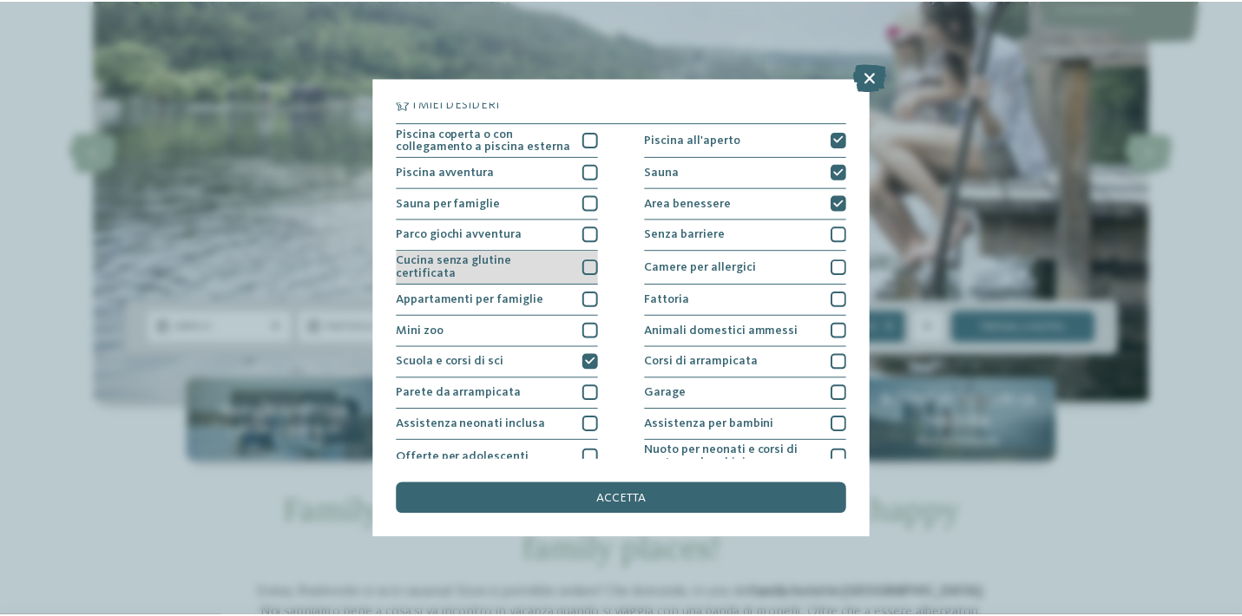
scroll to position [0, 0]
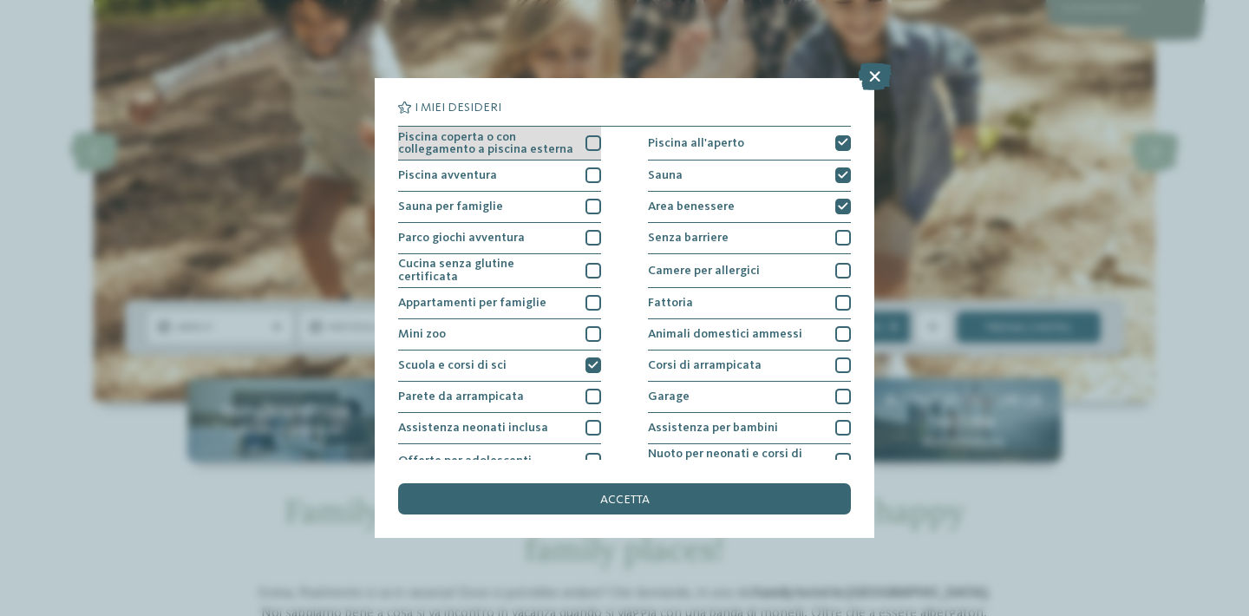
click at [593, 142] on div at bounding box center [594, 143] width 16 height 16
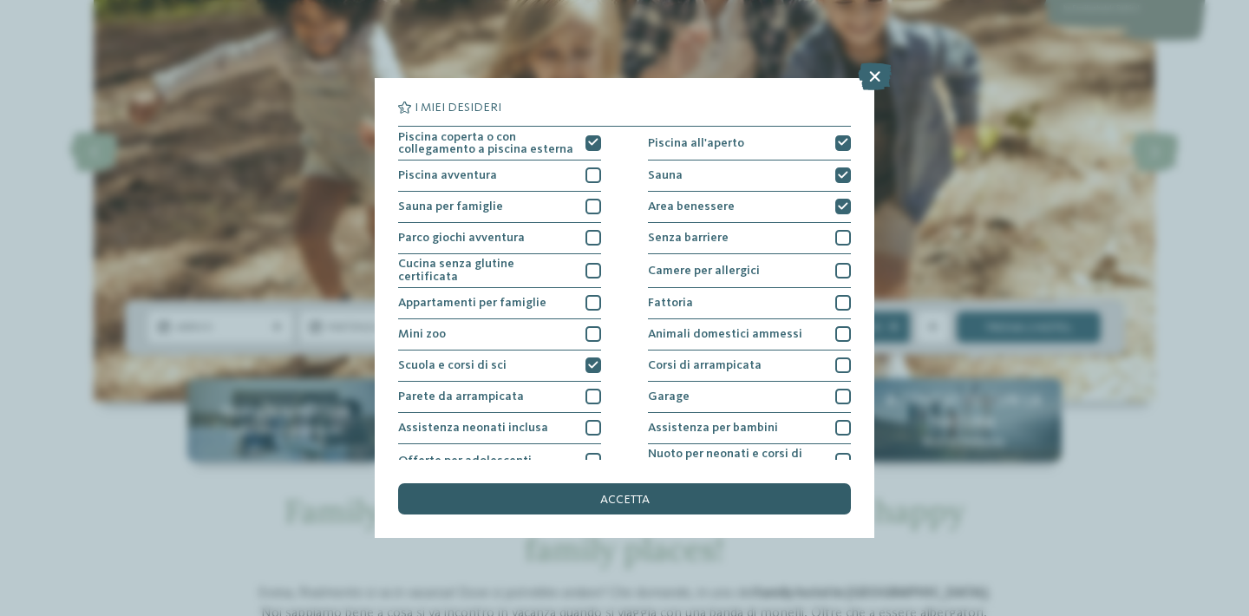
click at [656, 483] on div "accetta" at bounding box center [624, 498] width 453 height 31
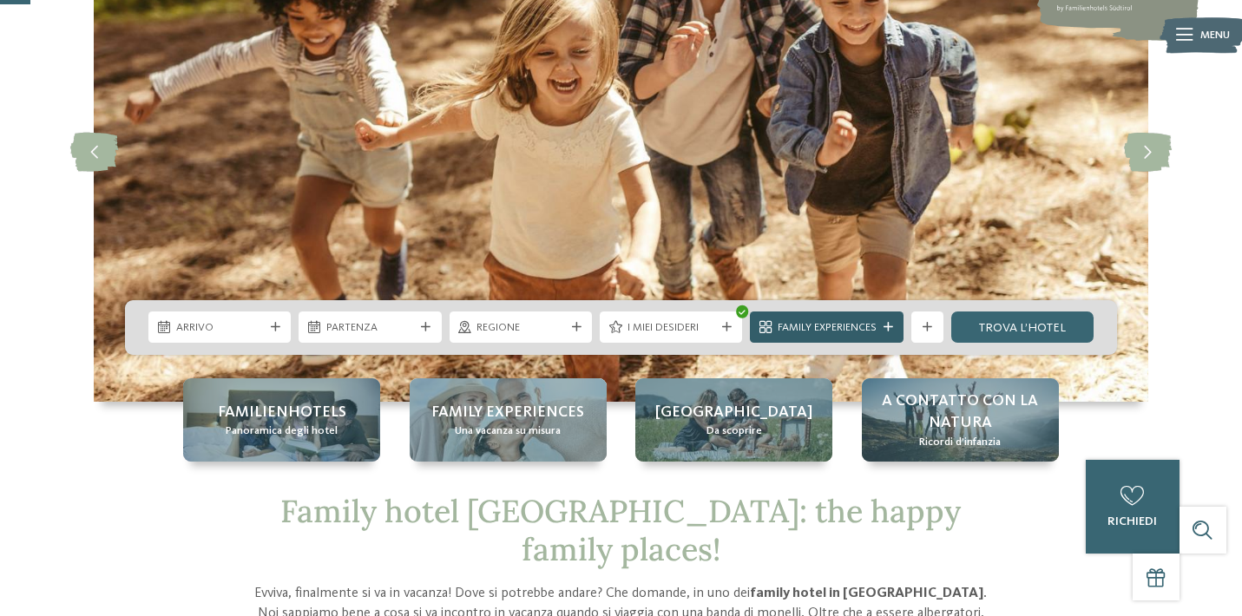
click at [862, 329] on span "Family Experiences" at bounding box center [826, 328] width 99 height 16
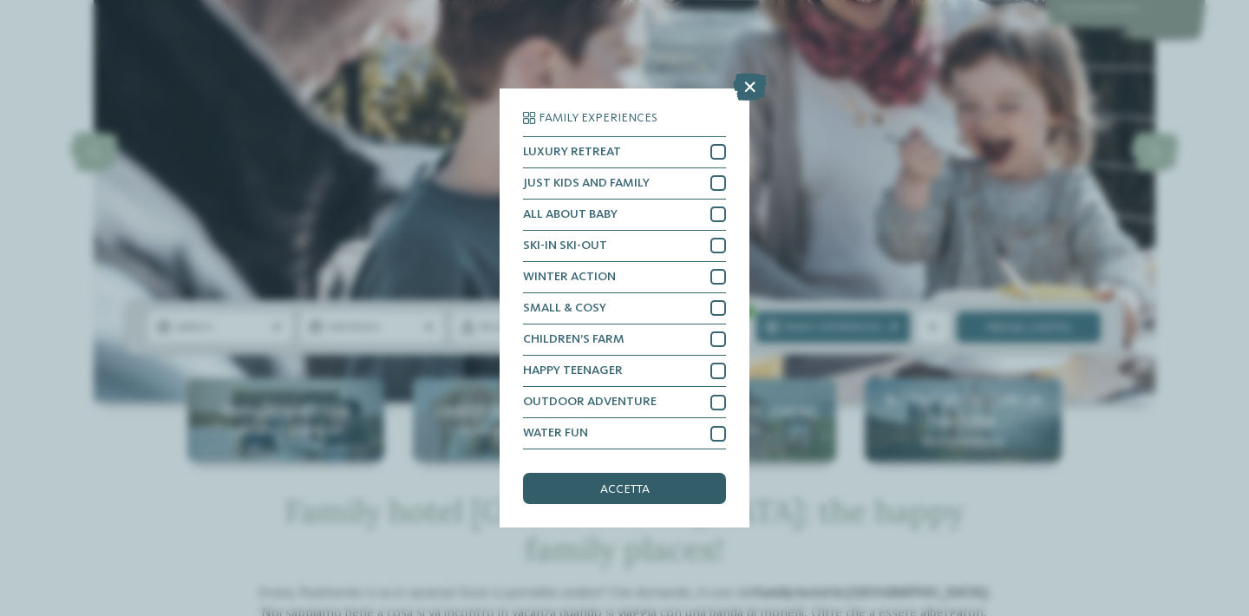
click at [647, 483] on span "accetta" at bounding box center [624, 489] width 49 height 12
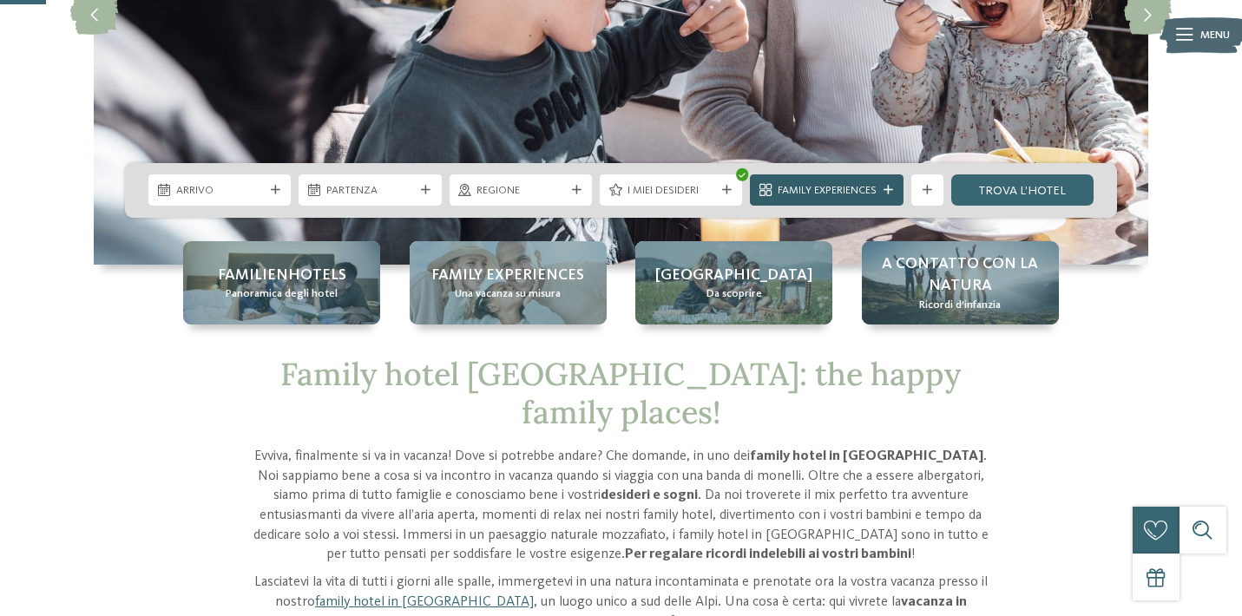
scroll to position [327, 0]
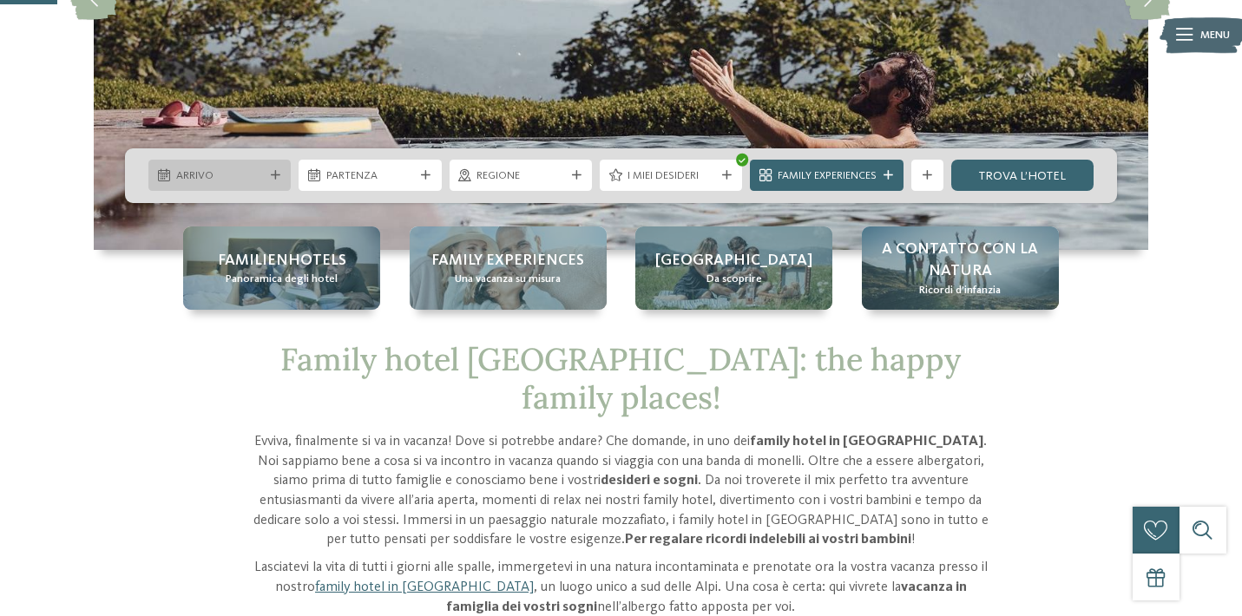
click at [275, 173] on icon at bounding box center [276, 176] width 10 height 10
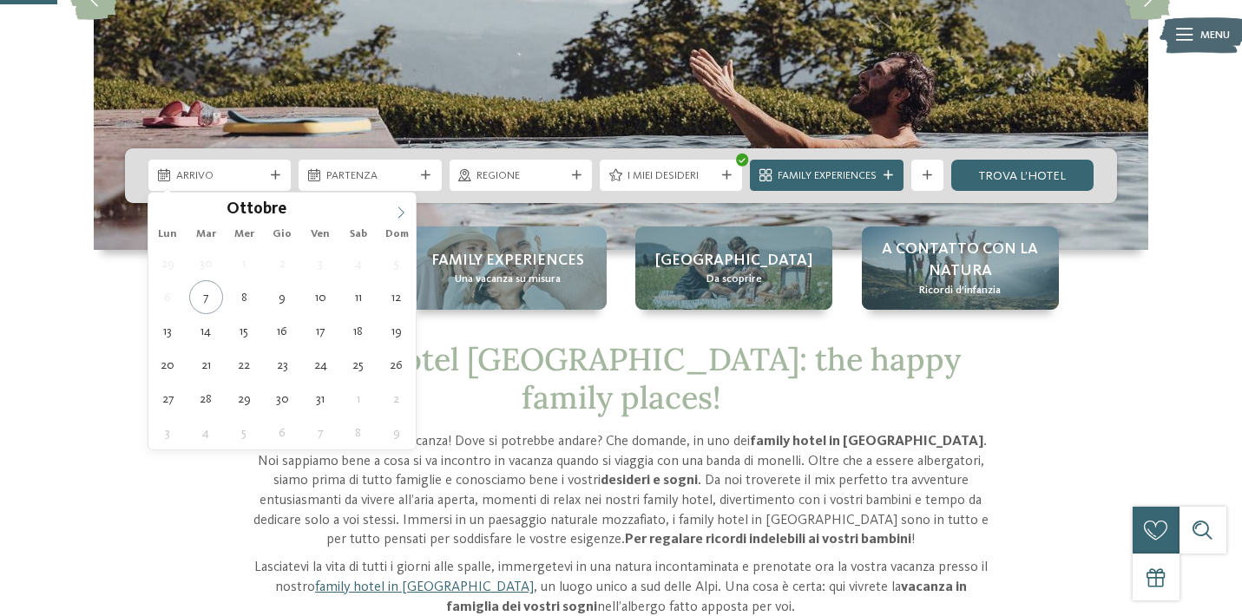
click at [399, 208] on icon at bounding box center [401, 212] width 6 height 11
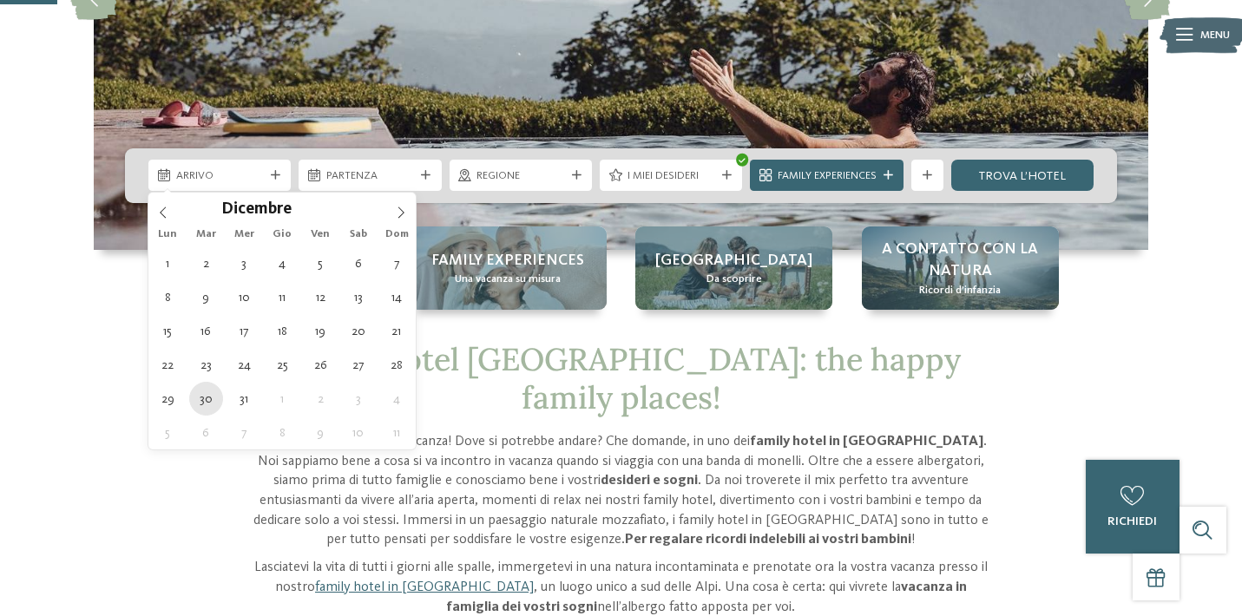
type div "[DATE]"
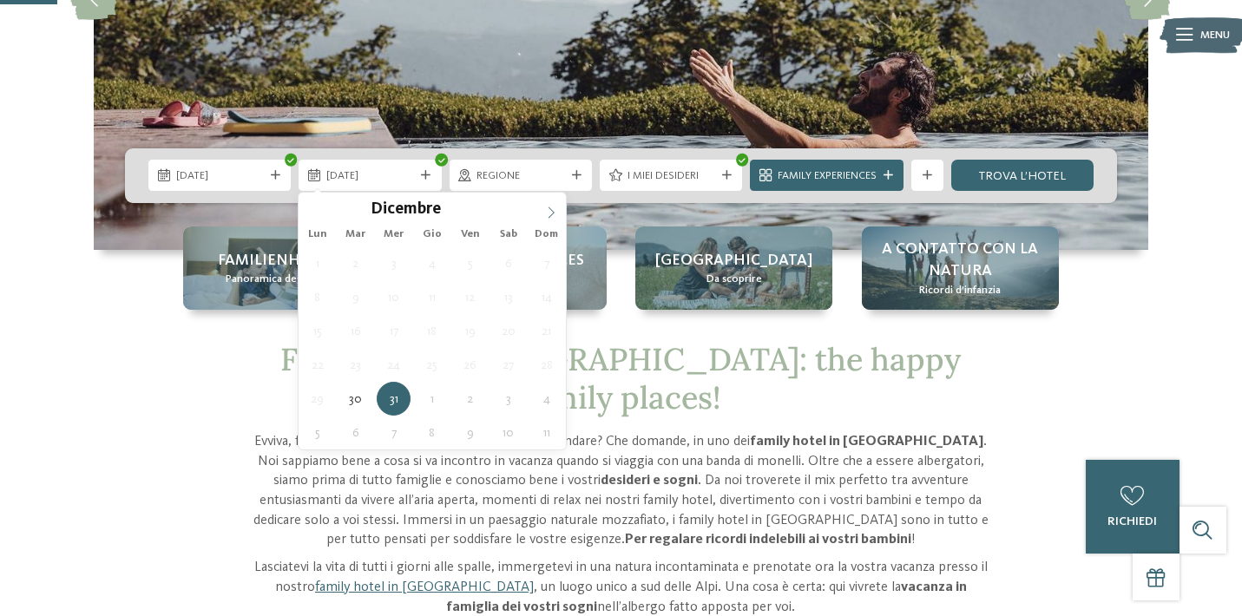
type input "****"
click at [548, 210] on icon at bounding box center [551, 212] width 12 height 12
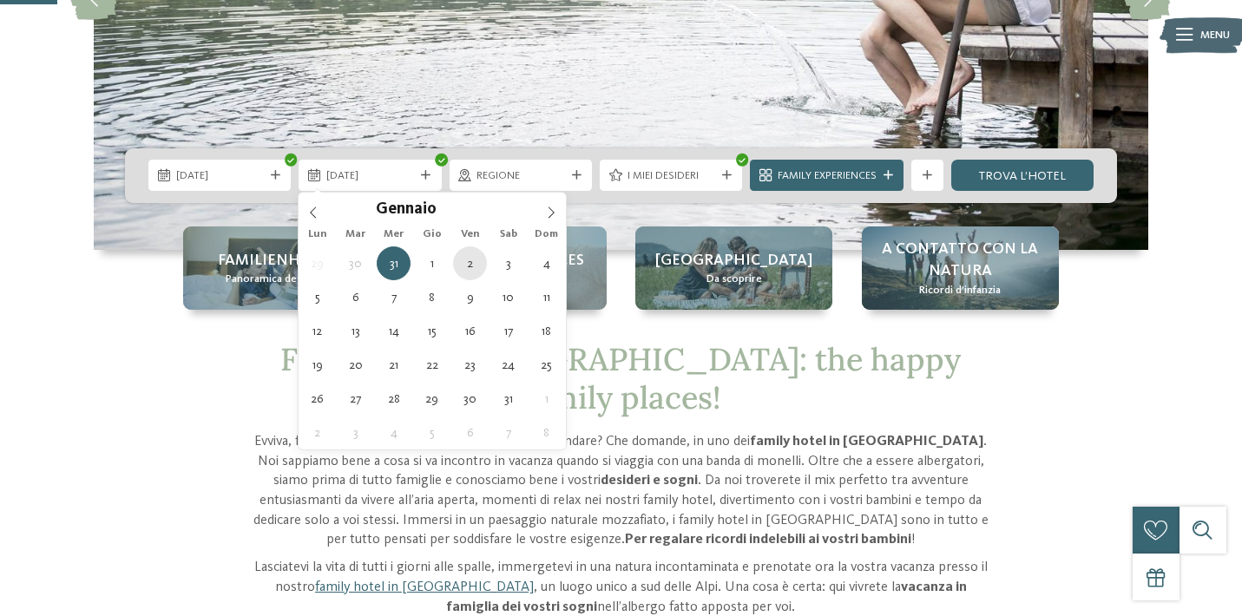
type div "[DATE]"
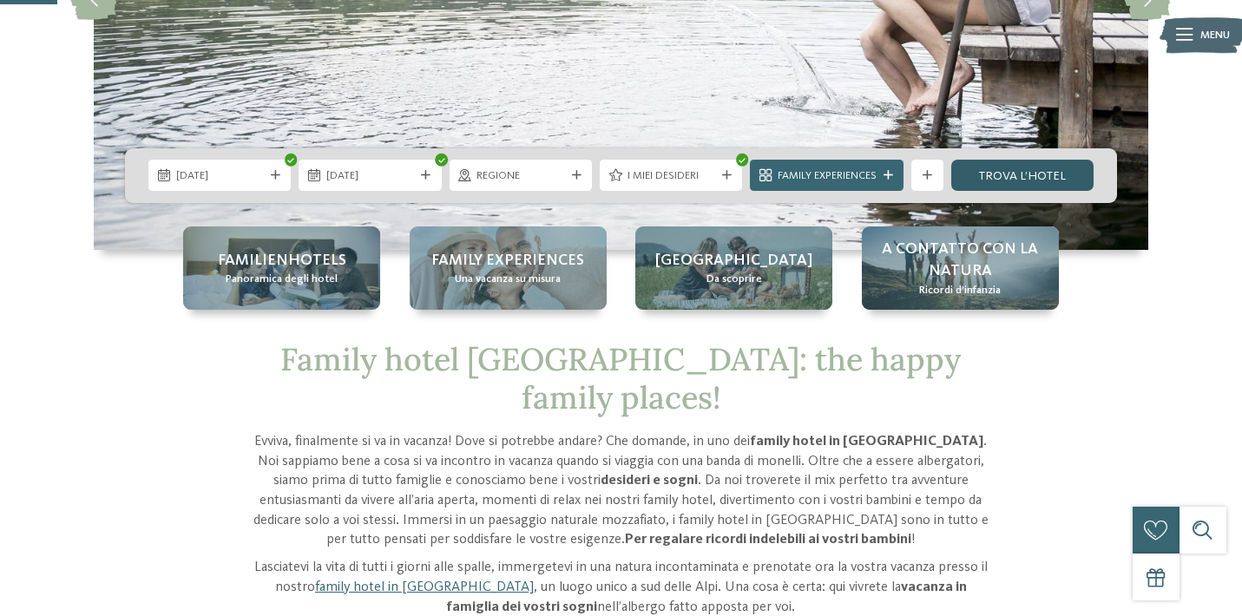
click at [1008, 170] on link "trova l’hotel" at bounding box center [1022, 175] width 142 height 31
